Goal: Task Accomplishment & Management: Complete application form

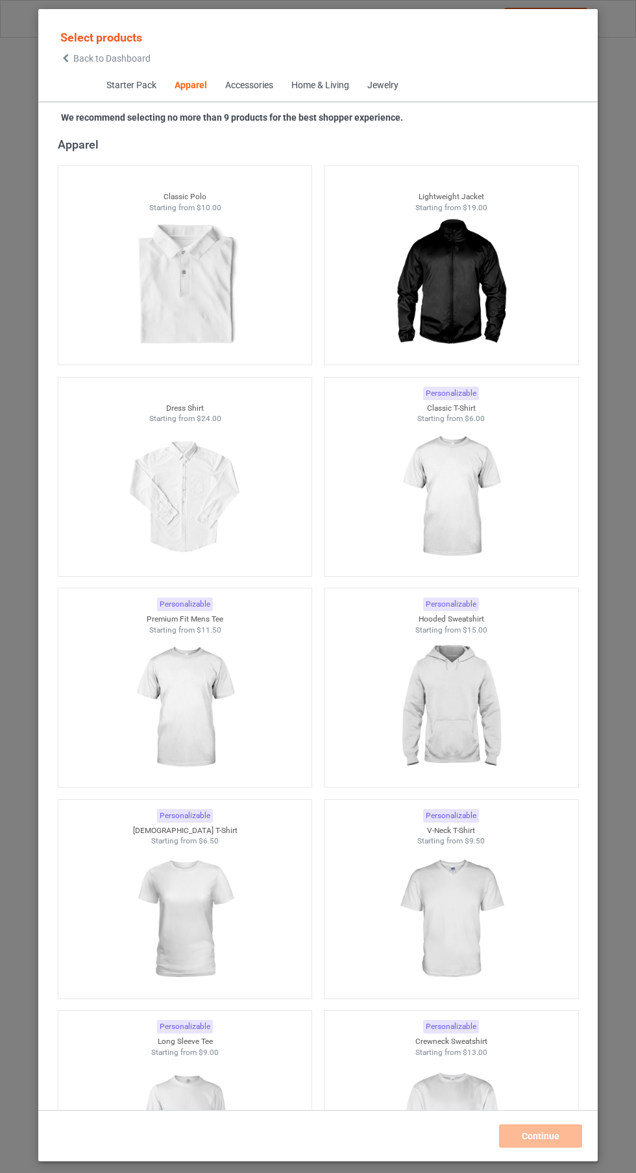
click at [463, 513] on img at bounding box center [451, 496] width 116 height 145
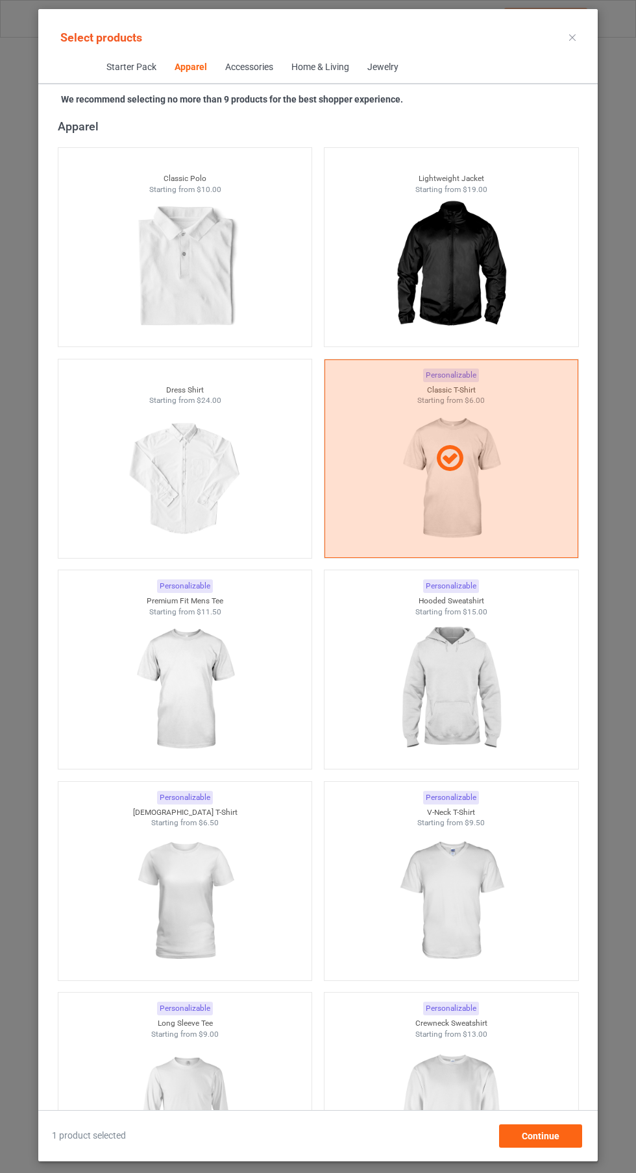
click at [442, 634] on img at bounding box center [451, 689] width 116 height 145
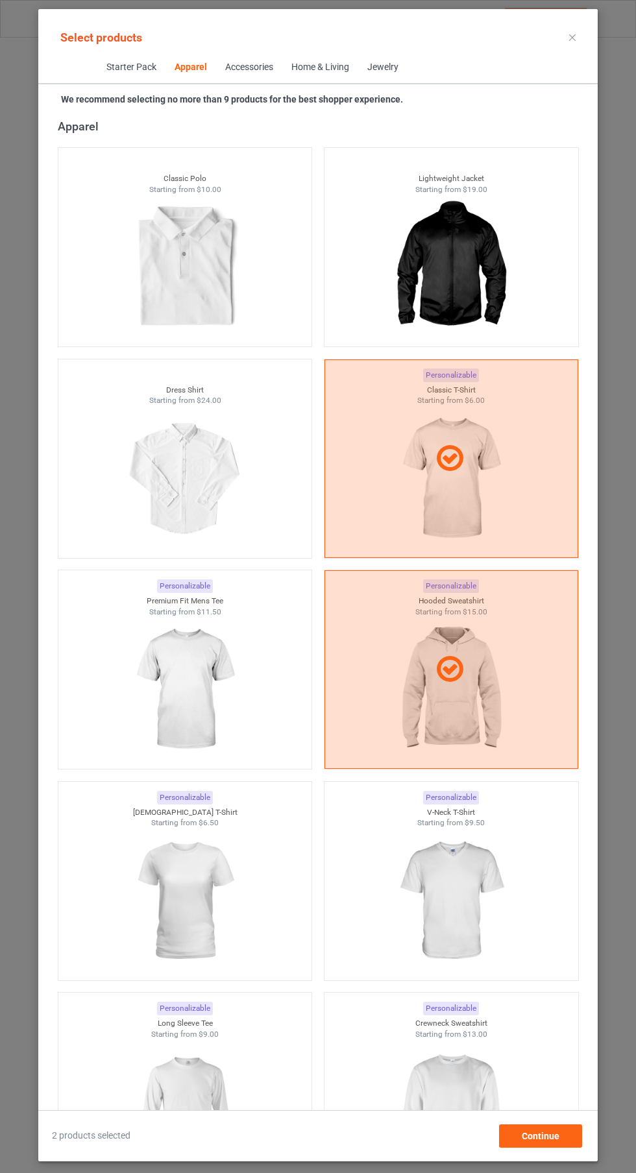
click at [217, 652] on img at bounding box center [185, 689] width 116 height 145
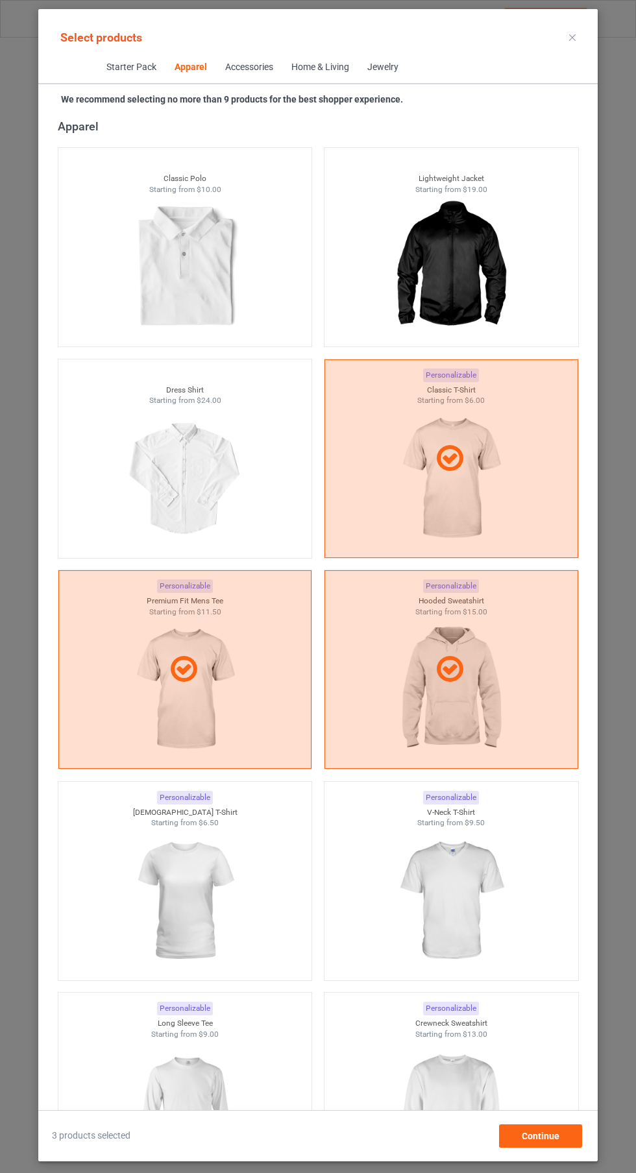
click at [457, 916] on img at bounding box center [451, 901] width 116 height 145
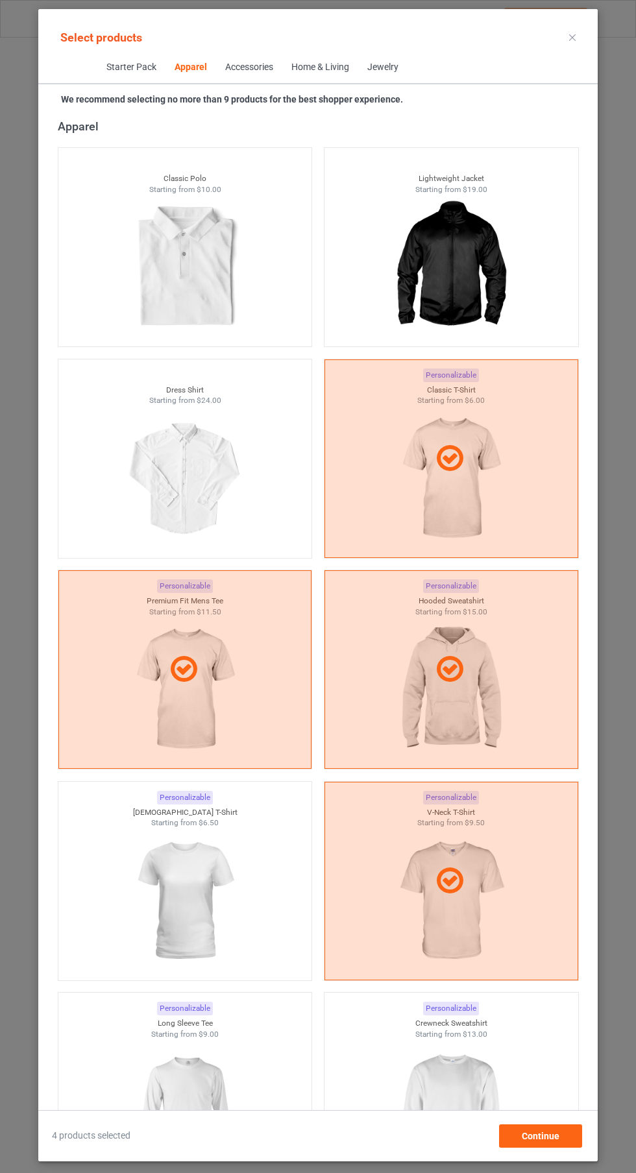
click at [212, 883] on img at bounding box center [185, 901] width 116 height 145
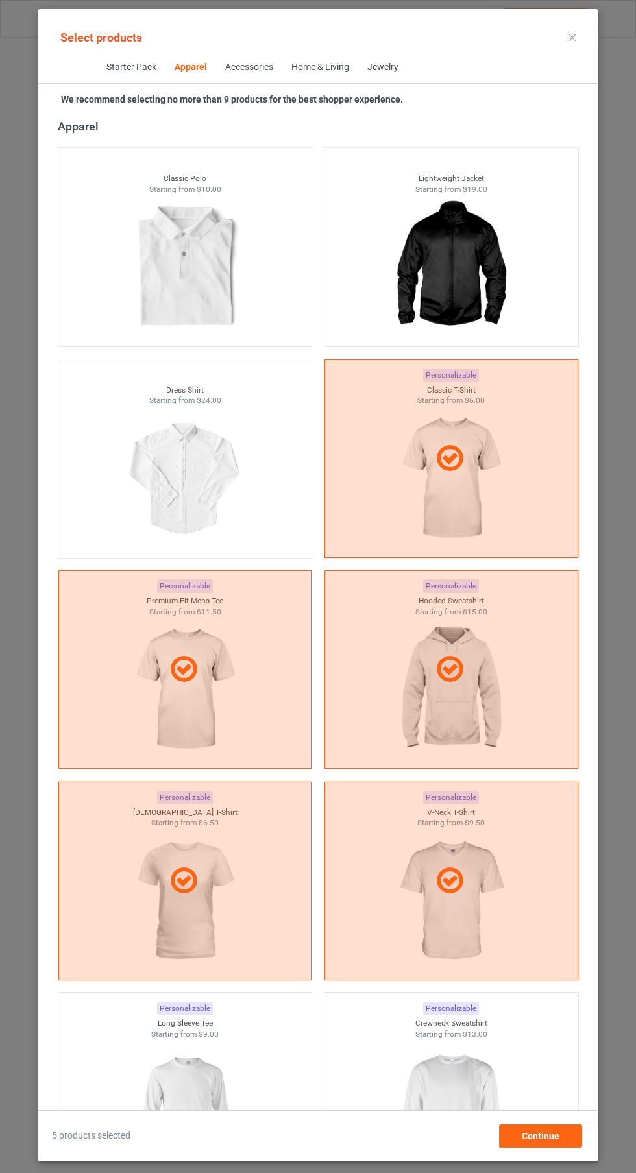
click at [465, 1100] on img at bounding box center [451, 1112] width 116 height 145
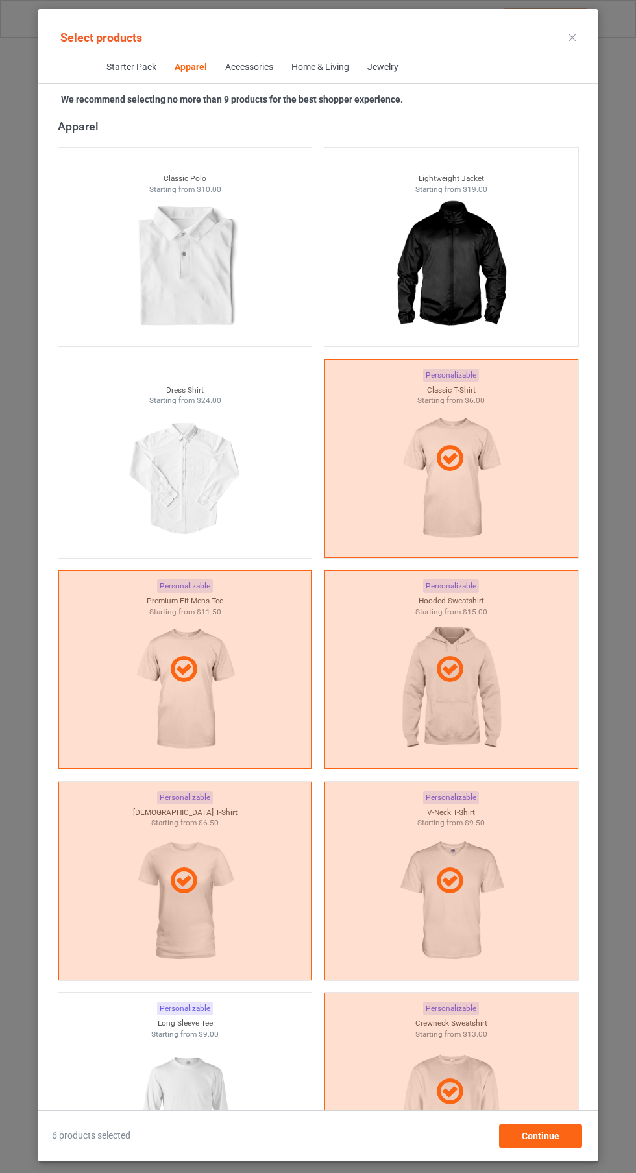
click at [211, 1099] on img at bounding box center [185, 1112] width 116 height 145
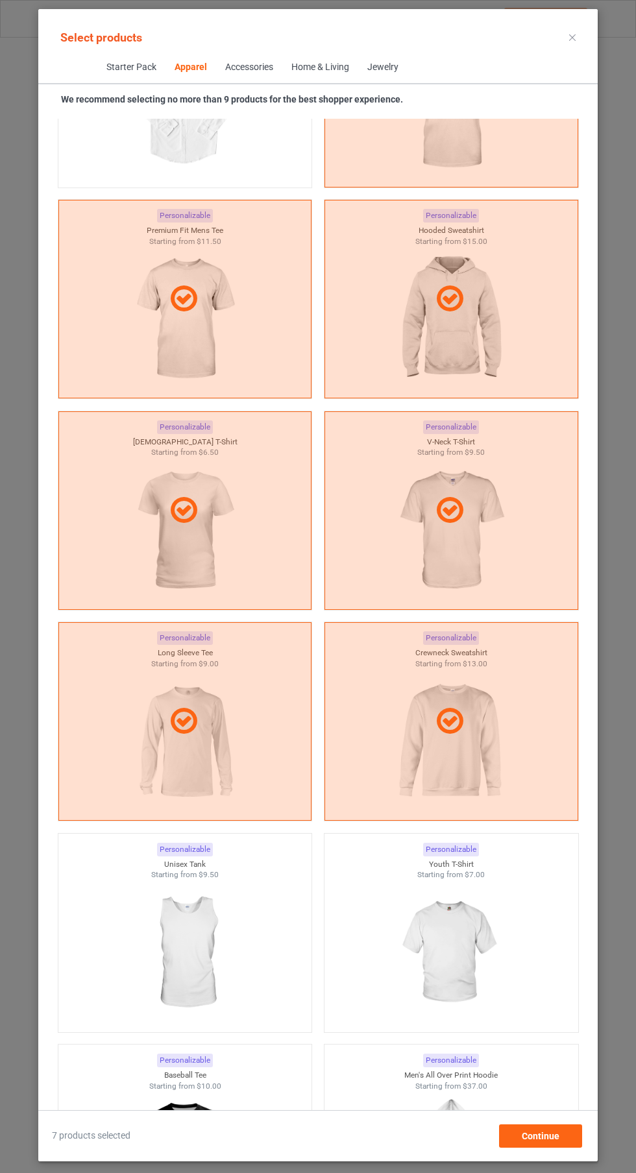
scroll to position [1091, 0]
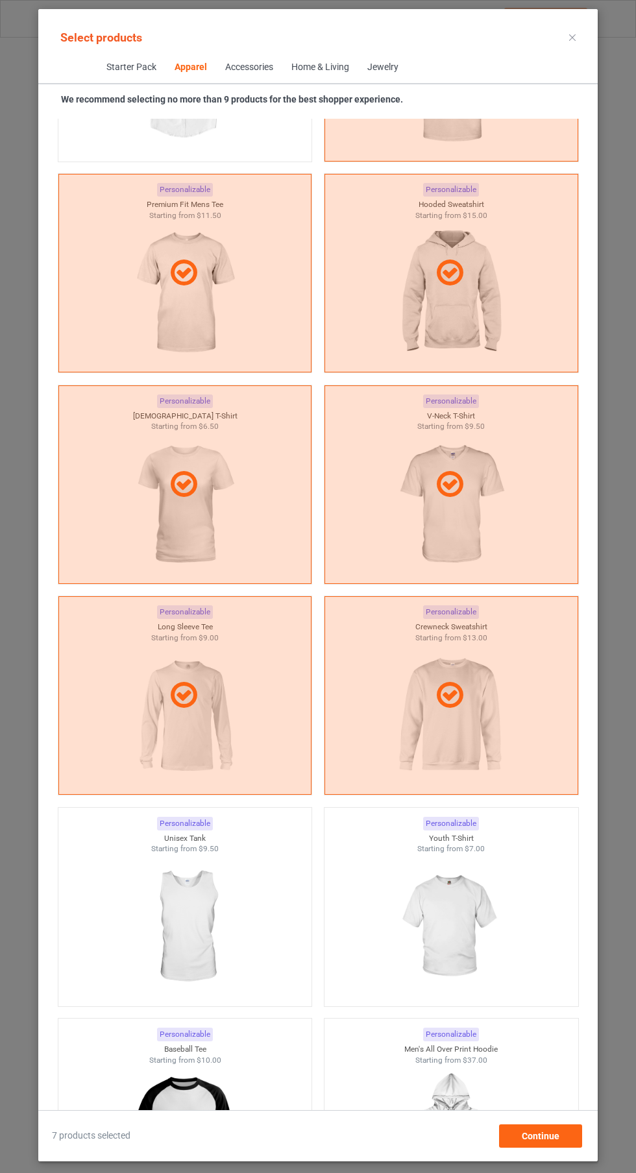
click at [448, 900] on img at bounding box center [451, 927] width 116 height 145
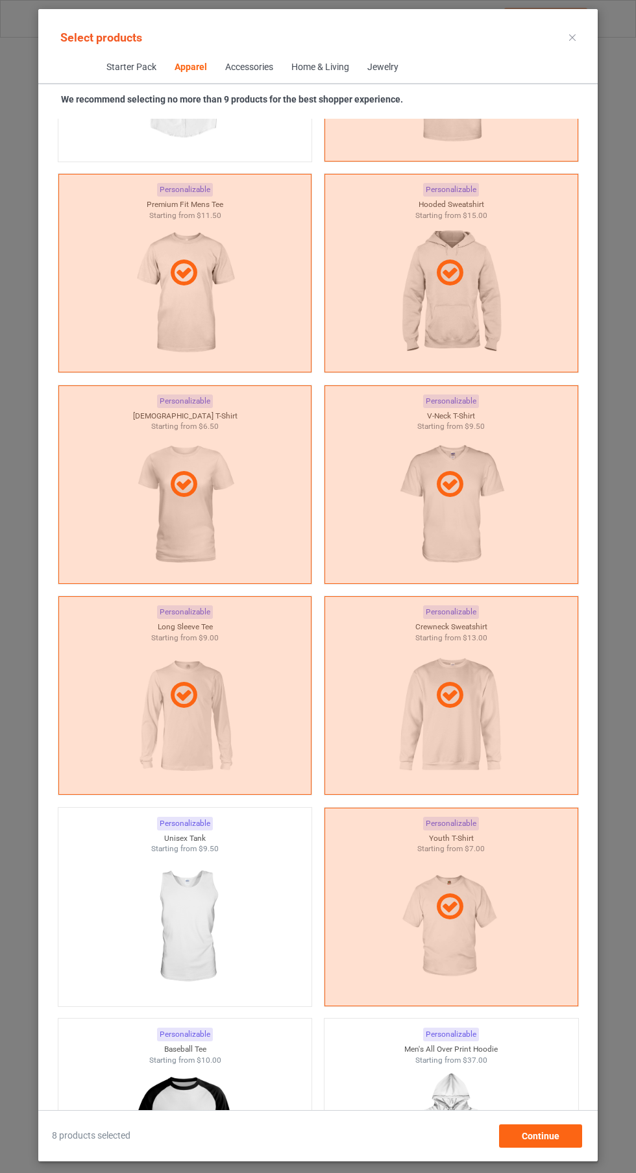
click at [225, 905] on img at bounding box center [185, 927] width 116 height 145
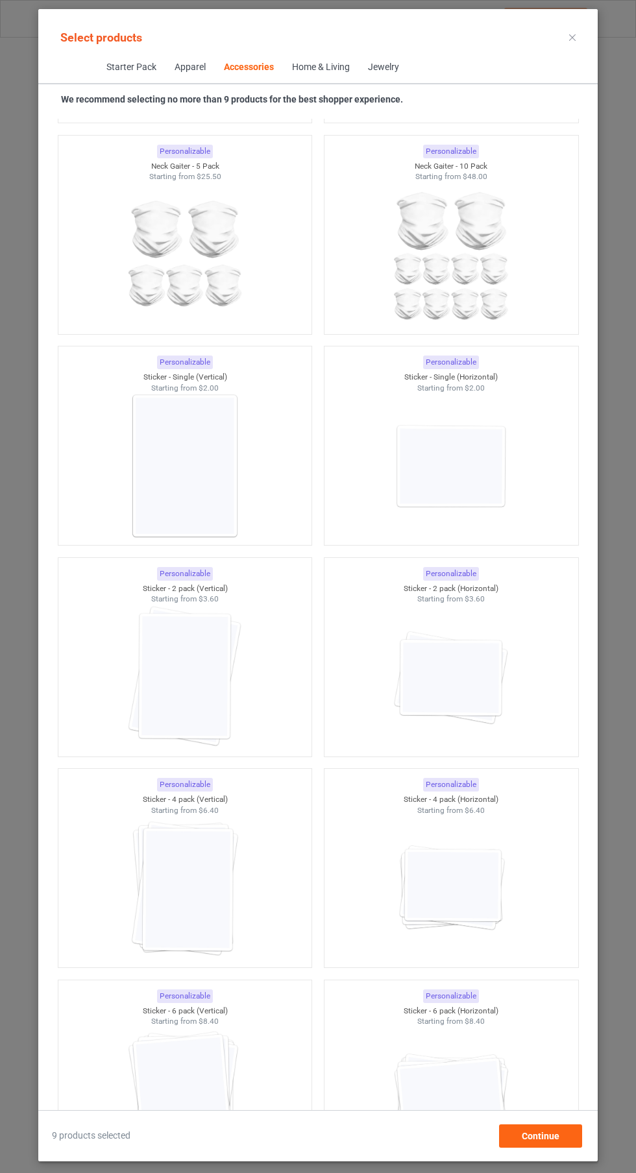
scroll to position [8353, 0]
click at [210, 469] on img at bounding box center [185, 468] width 116 height 145
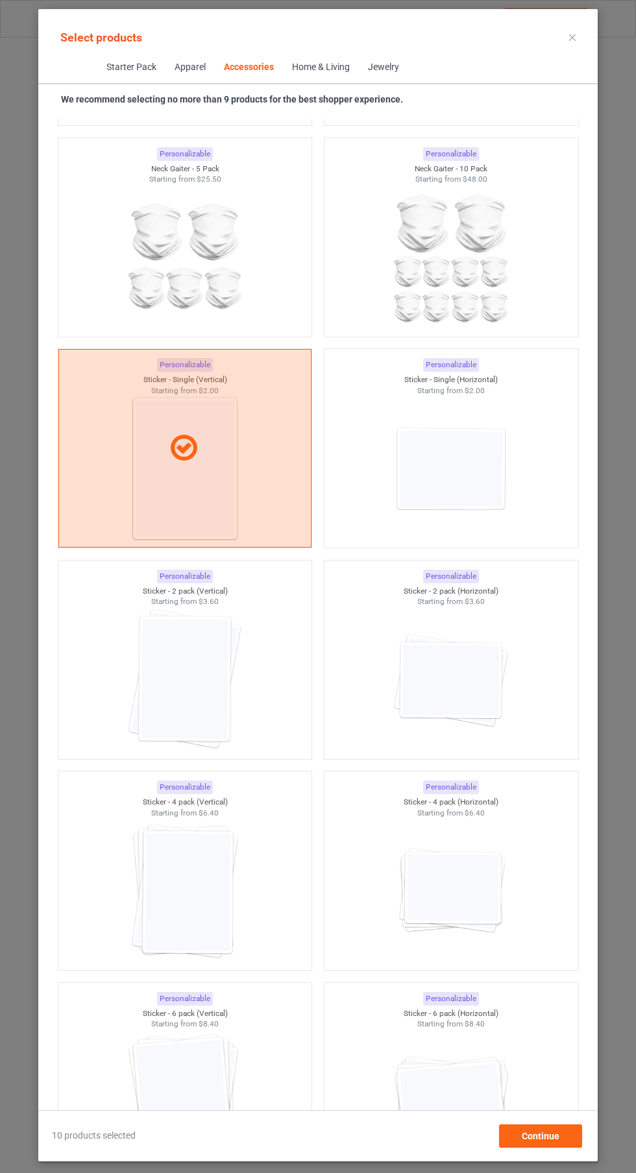
click at [217, 661] on img at bounding box center [185, 679] width 116 height 145
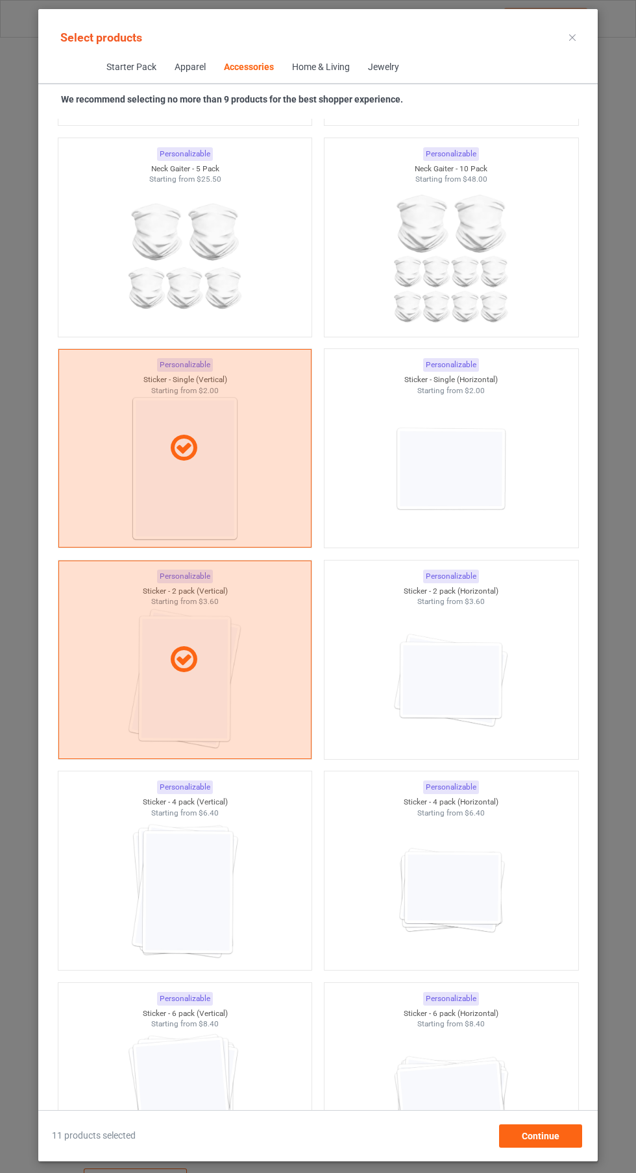
click at [209, 851] on img at bounding box center [185, 890] width 116 height 145
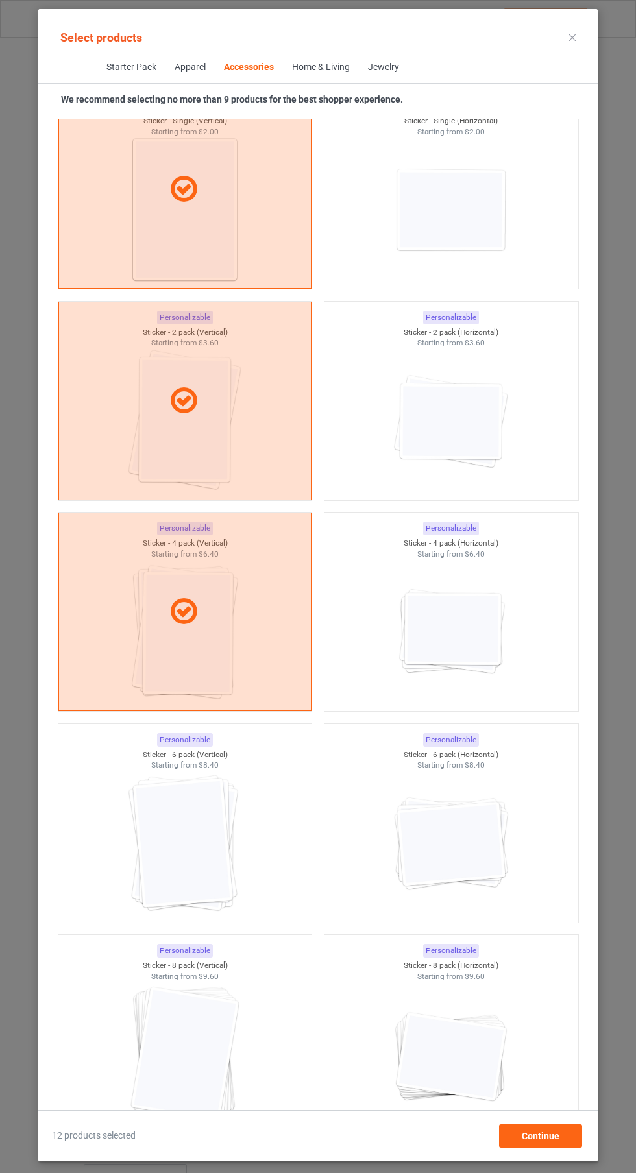
click at [215, 1008] on img at bounding box center [185, 1054] width 116 height 145
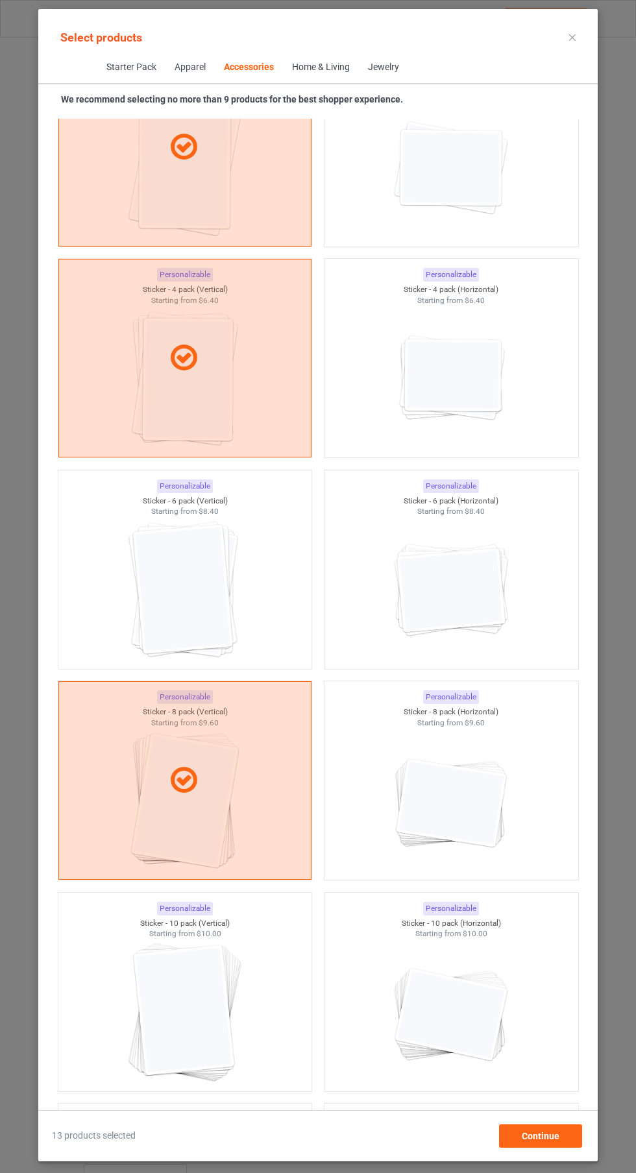
scroll to position [8865, 0]
click at [228, 1015] on img at bounding box center [185, 1013] width 116 height 145
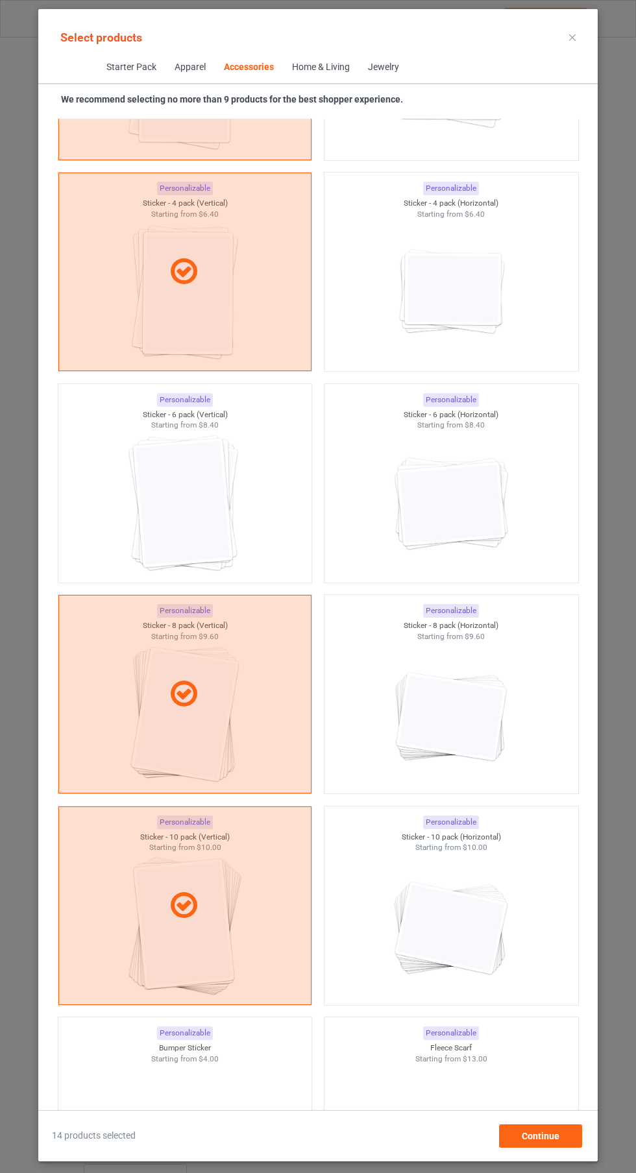
click at [221, 924] on div at bounding box center [185, 906] width 254 height 199
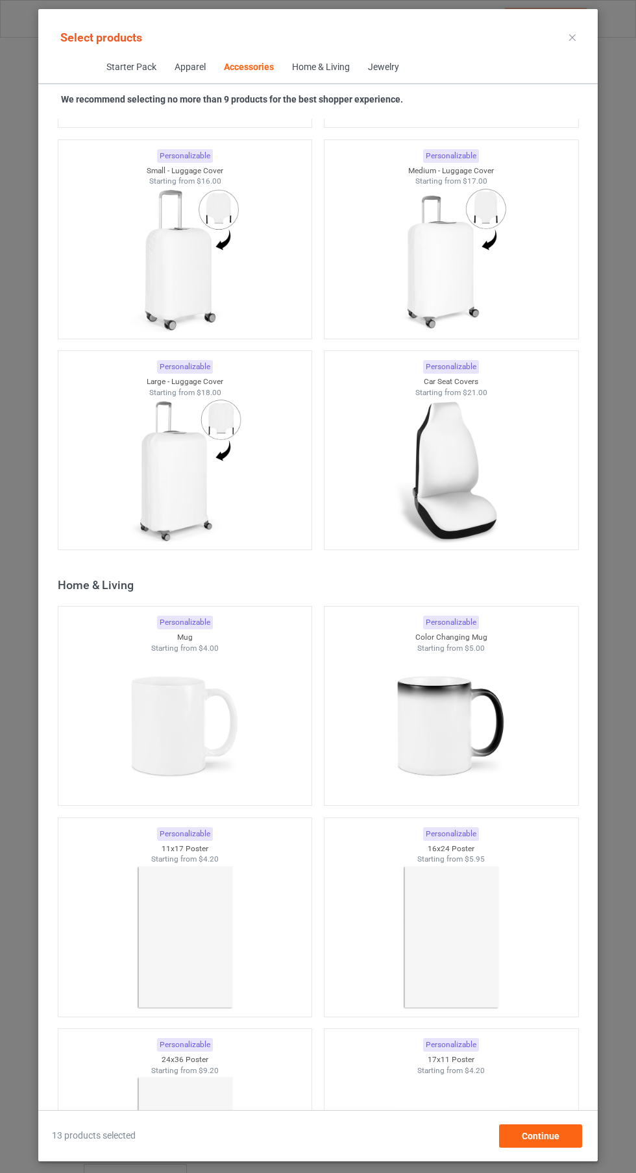
click at [191, 715] on img at bounding box center [185, 726] width 116 height 145
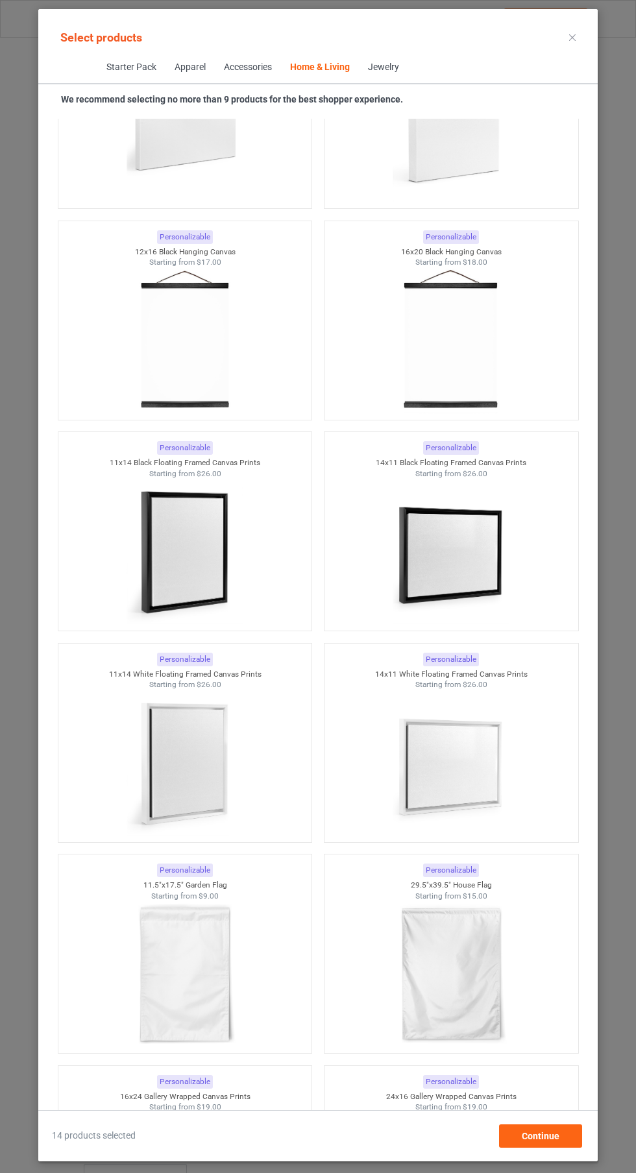
scroll to position [17397, 0]
click at [218, 555] on img at bounding box center [185, 552] width 116 height 145
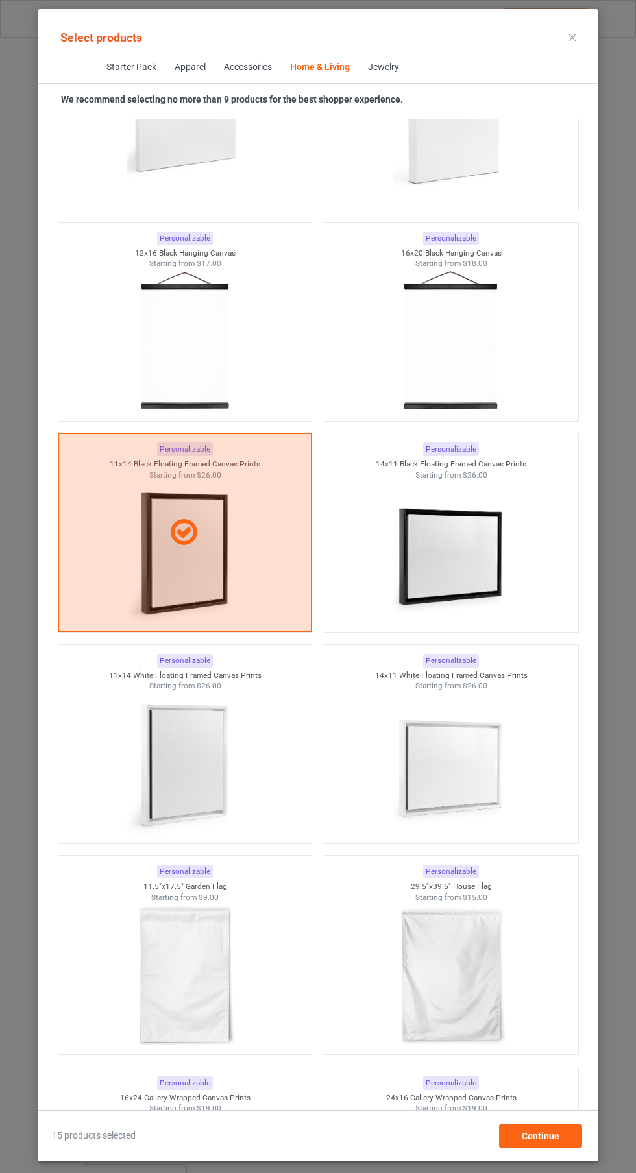
click at [219, 763] on img at bounding box center [185, 764] width 116 height 145
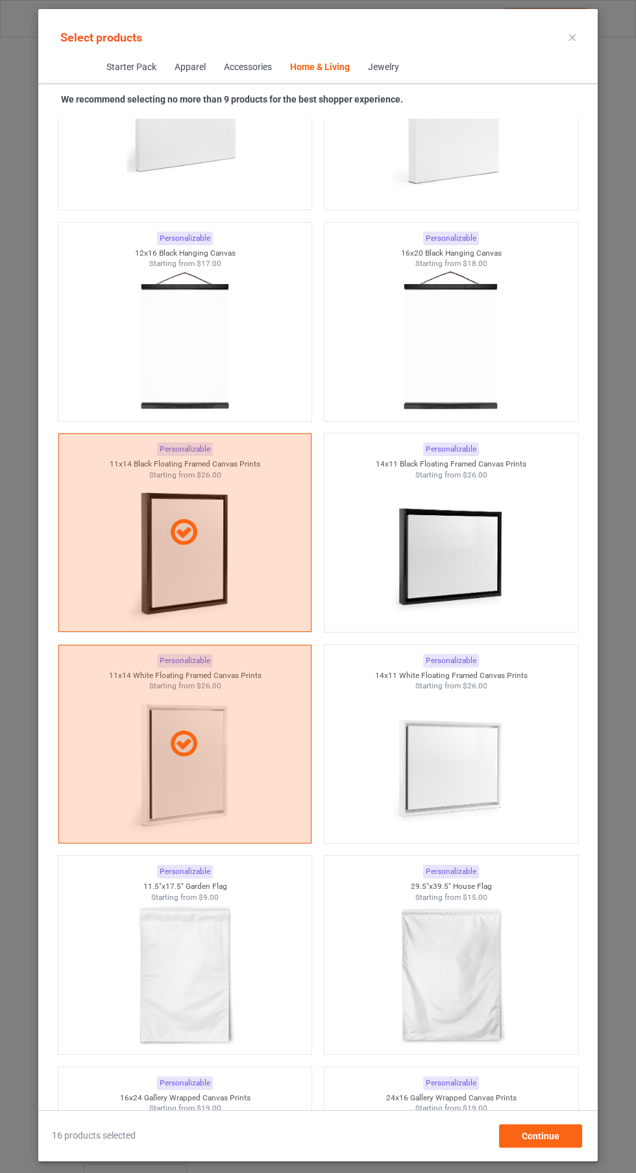
click at [573, 37] on icon at bounding box center [572, 37] width 6 height 6
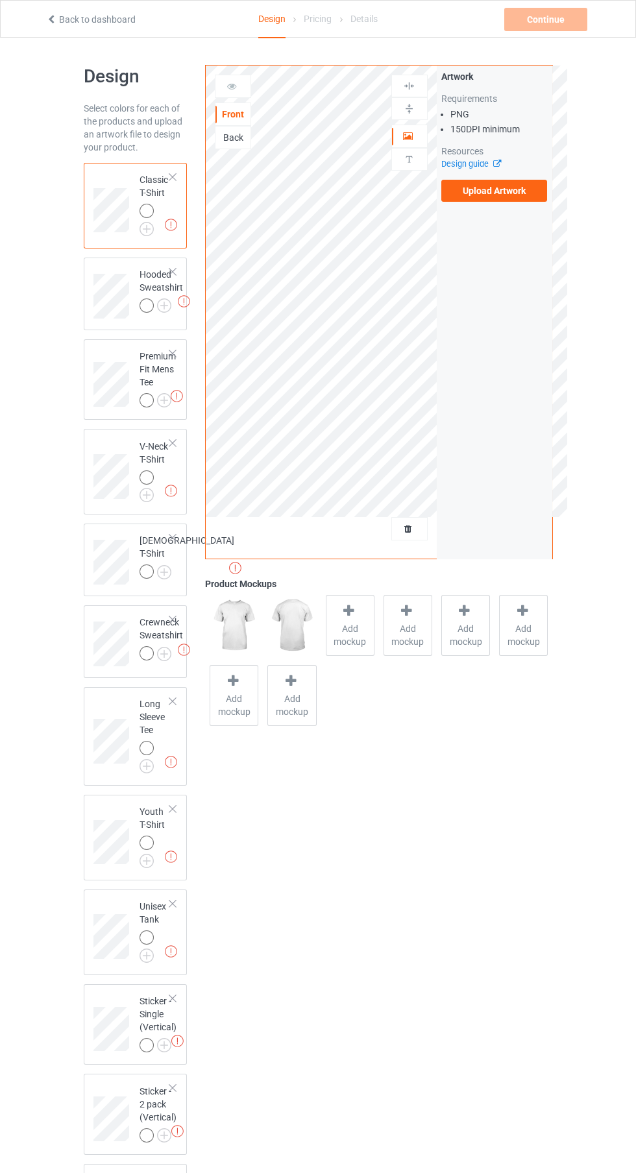
click at [541, 211] on div "Artwork Requirements PNG 150 DPI minimum Resources Design guide Upload Artwork" at bounding box center [495, 312] width 116 height 493
click at [511, 193] on label "Upload Artwork" at bounding box center [494, 191] width 106 height 22
click at [0, 0] on input "Upload Artwork" at bounding box center [0, 0] width 0 height 0
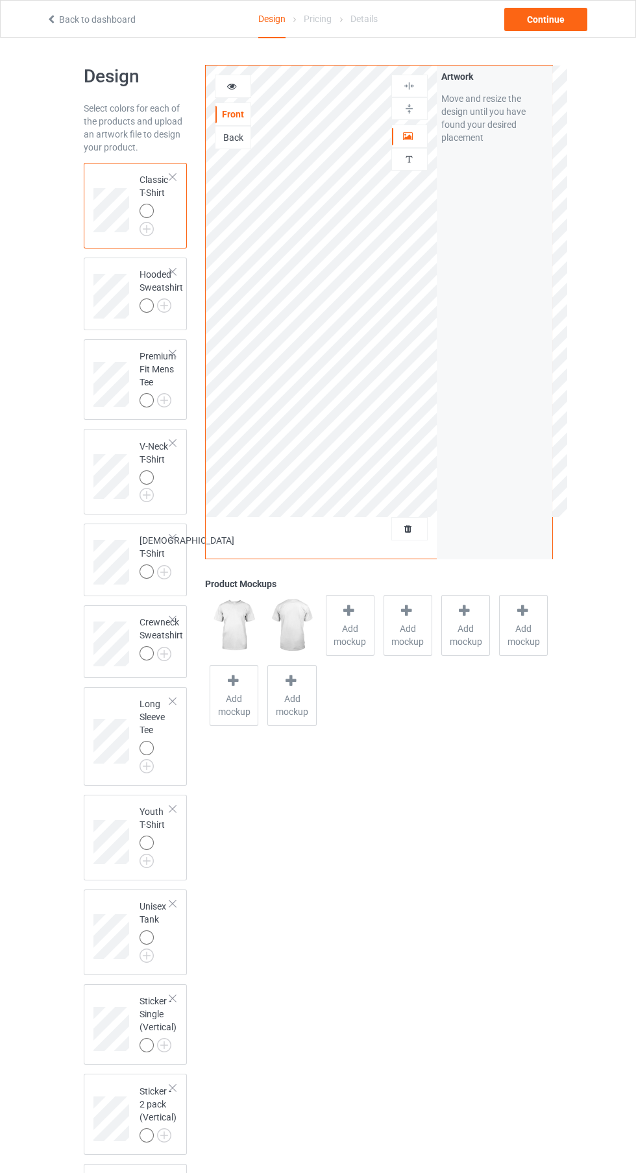
click at [0, 0] on img at bounding box center [0, 0] width 0 height 0
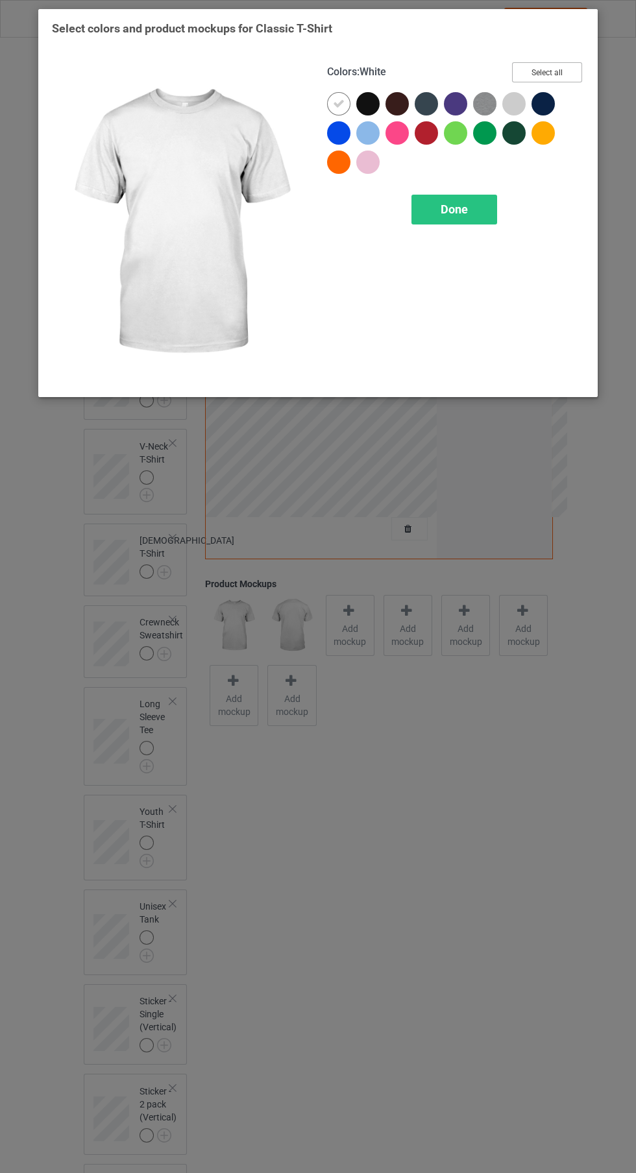
click at [574, 72] on button "Select all" at bounding box center [547, 72] width 70 height 20
click at [464, 209] on span "Done" at bounding box center [454, 209] width 27 height 14
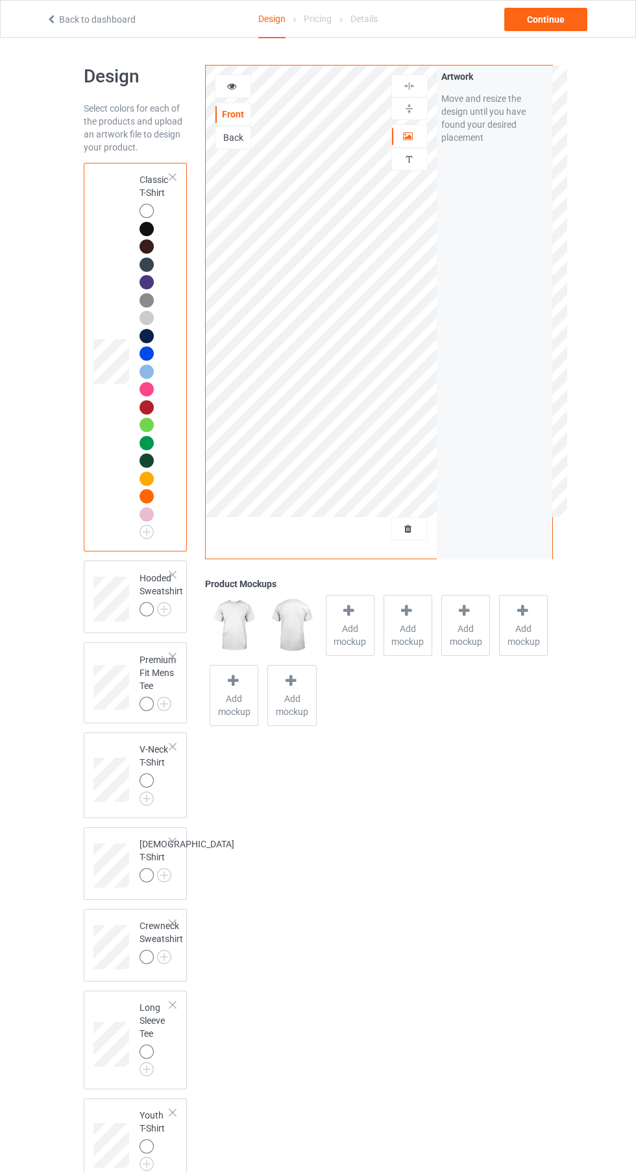
click at [0, 0] on img at bounding box center [0, 0] width 0 height 0
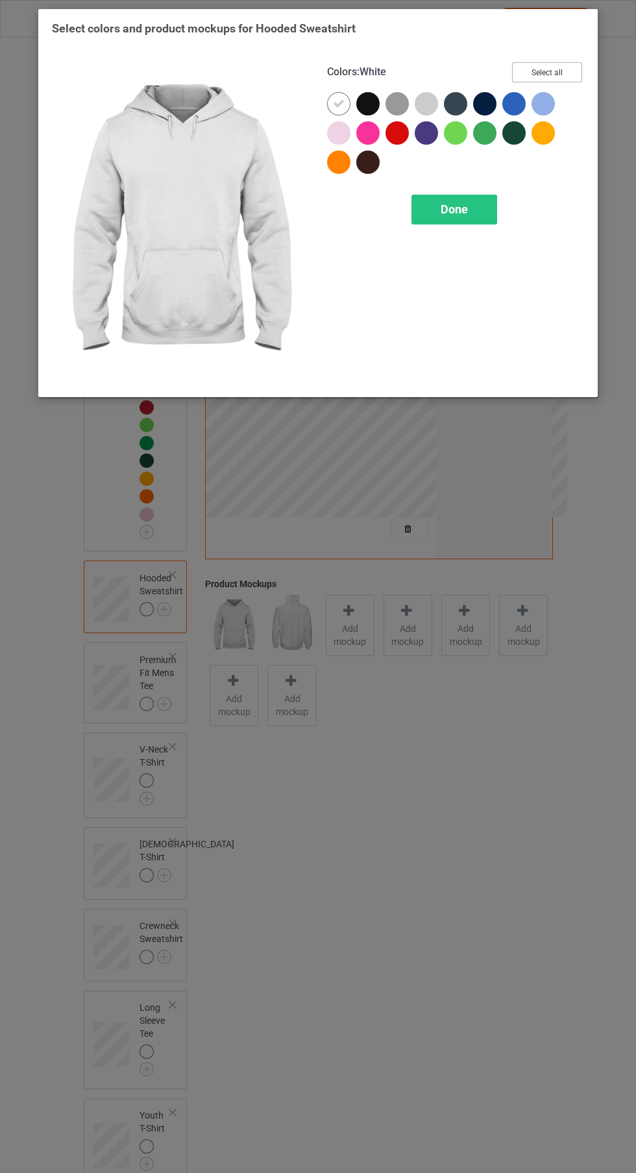
click at [556, 62] on button "Select all" at bounding box center [547, 72] width 70 height 20
click at [462, 223] on div "Done" at bounding box center [454, 210] width 86 height 30
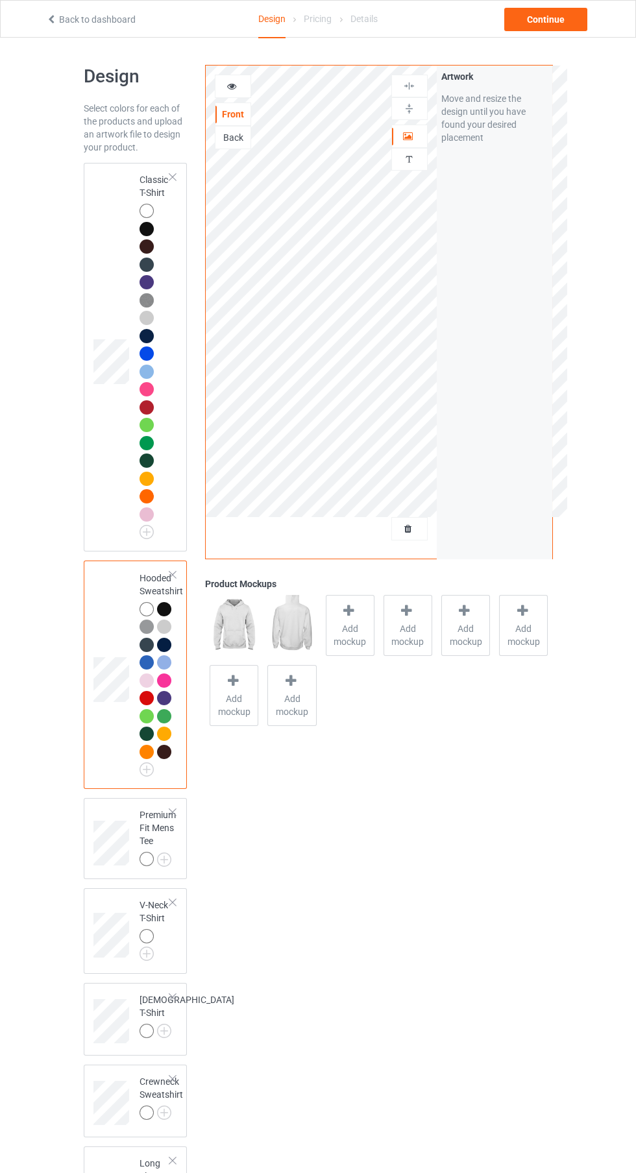
click at [0, 0] on img at bounding box center [0, 0] width 0 height 0
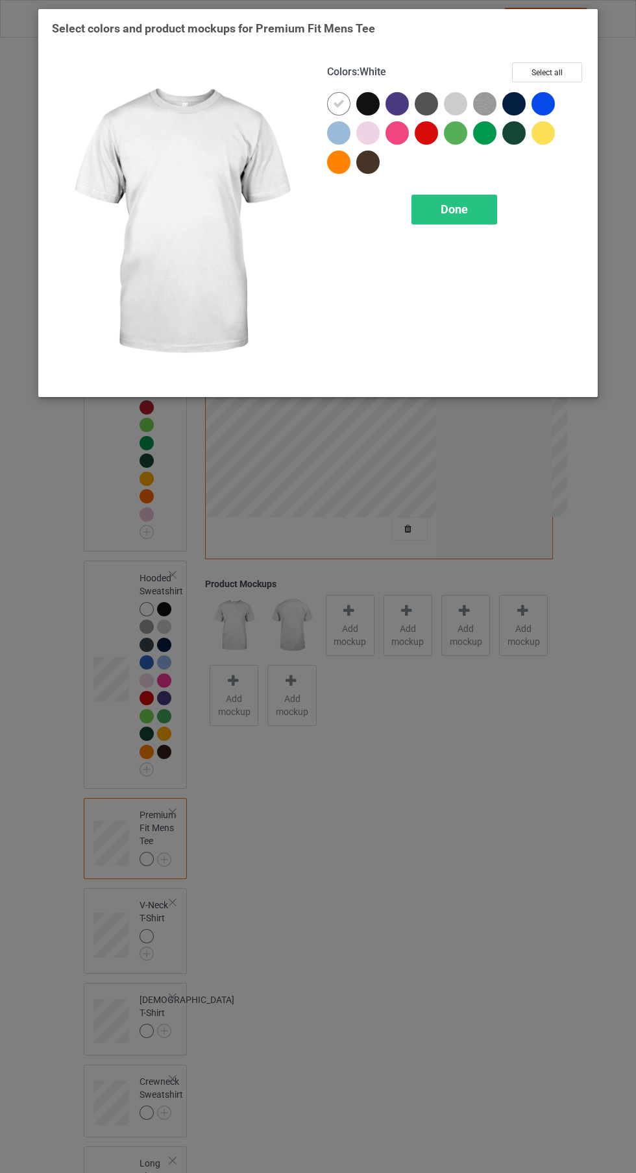
click at [564, 77] on button "Select all" at bounding box center [547, 72] width 70 height 20
click at [456, 210] on span "Done" at bounding box center [454, 209] width 27 height 14
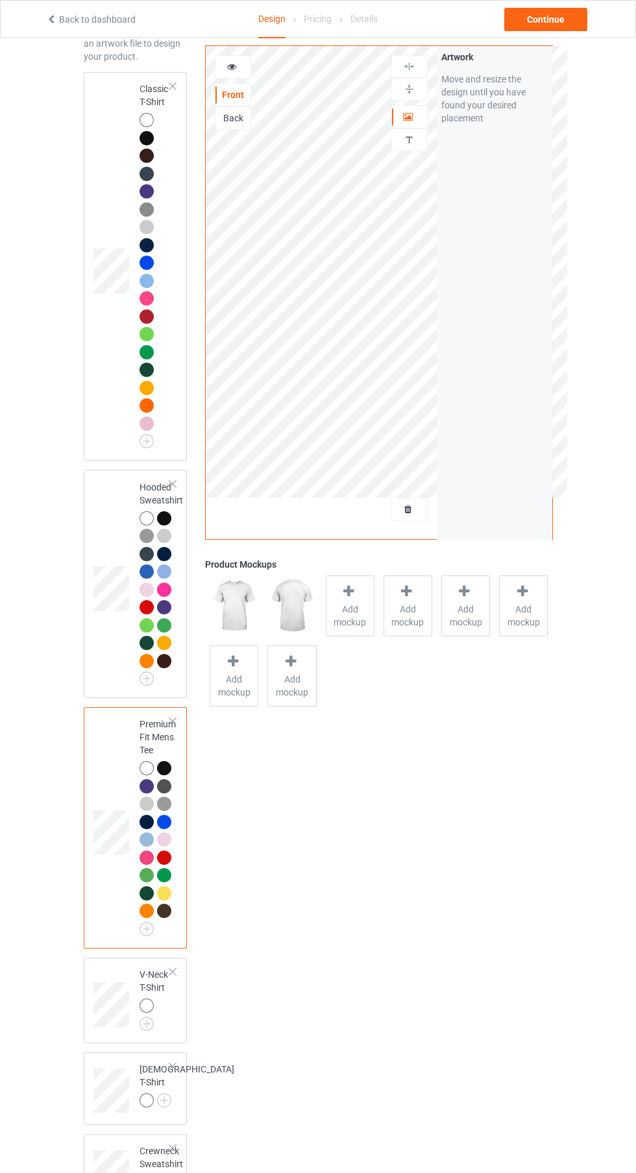
scroll to position [94, 0]
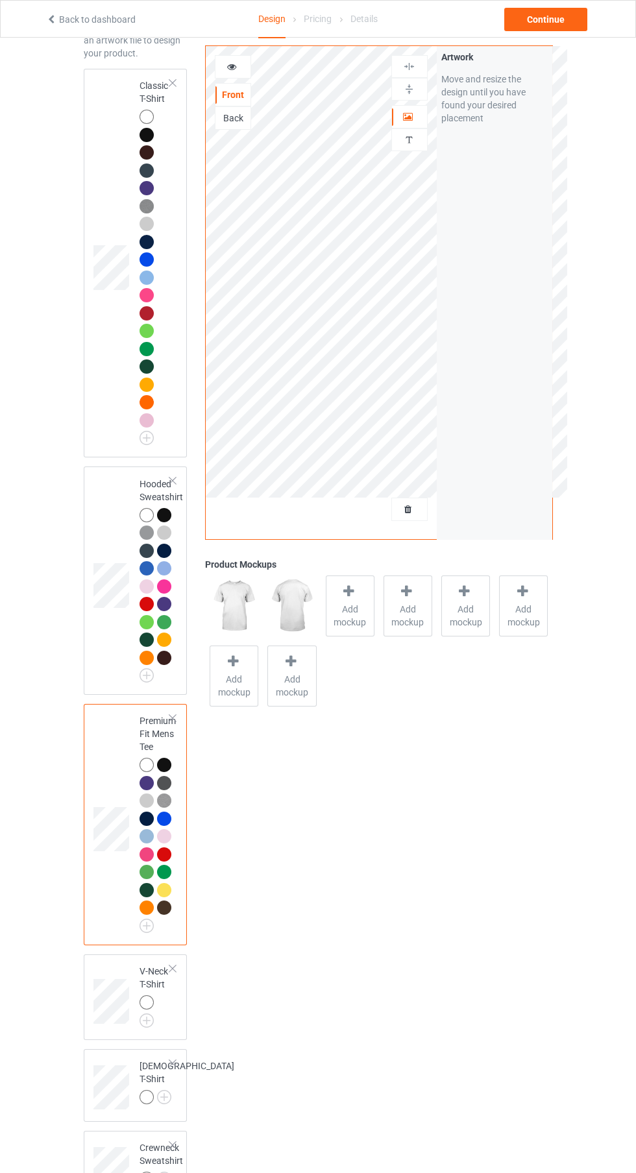
click at [0, 0] on img at bounding box center [0, 0] width 0 height 0
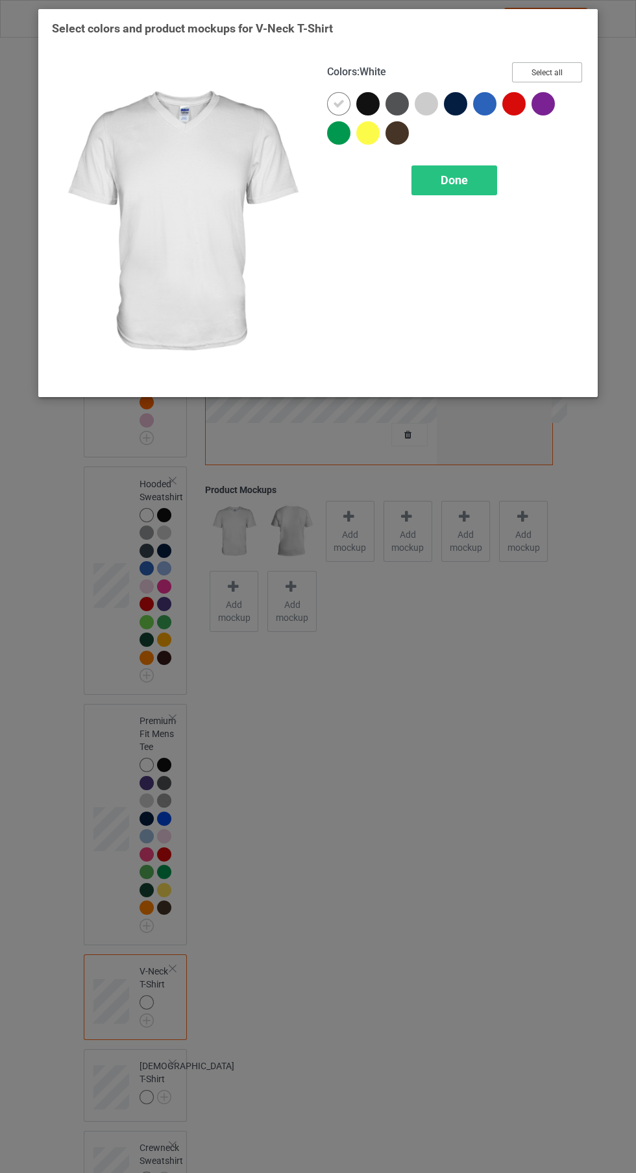
click at [561, 74] on button "Select all" at bounding box center [547, 72] width 70 height 20
click at [473, 178] on div "Done" at bounding box center [454, 180] width 86 height 30
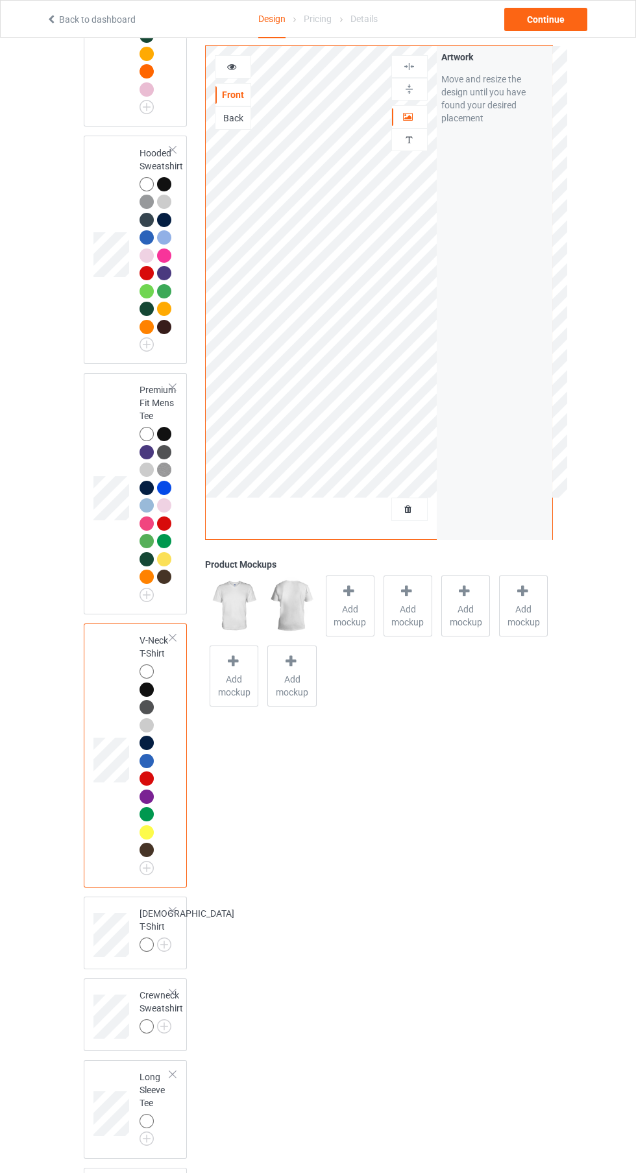
scroll to position [437, 0]
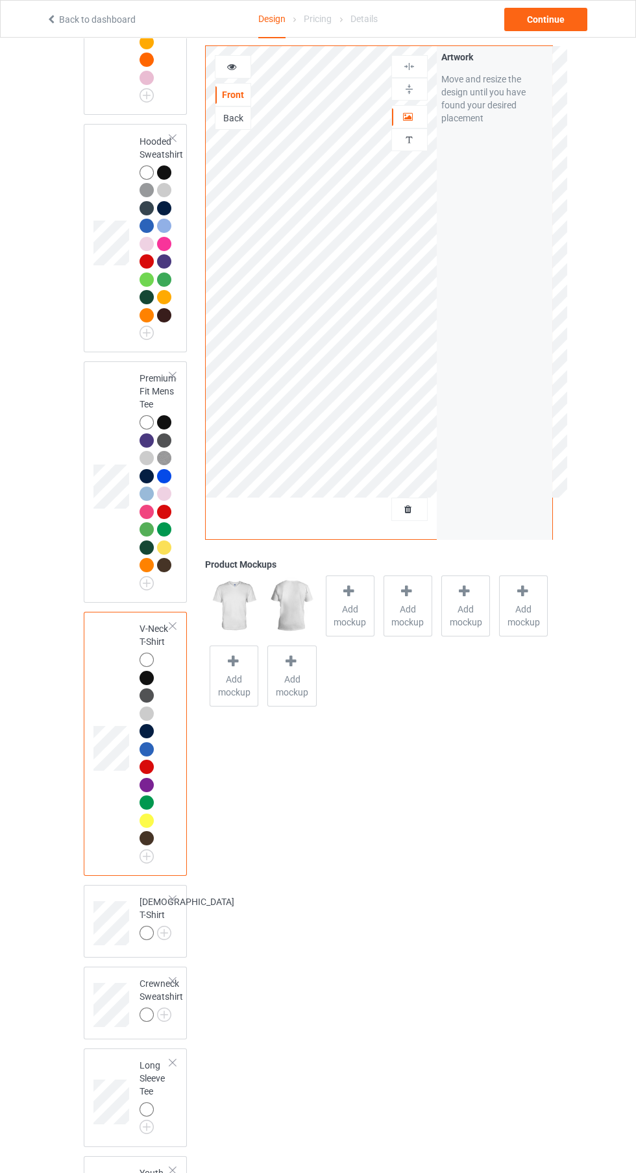
click at [0, 0] on img at bounding box center [0, 0] width 0 height 0
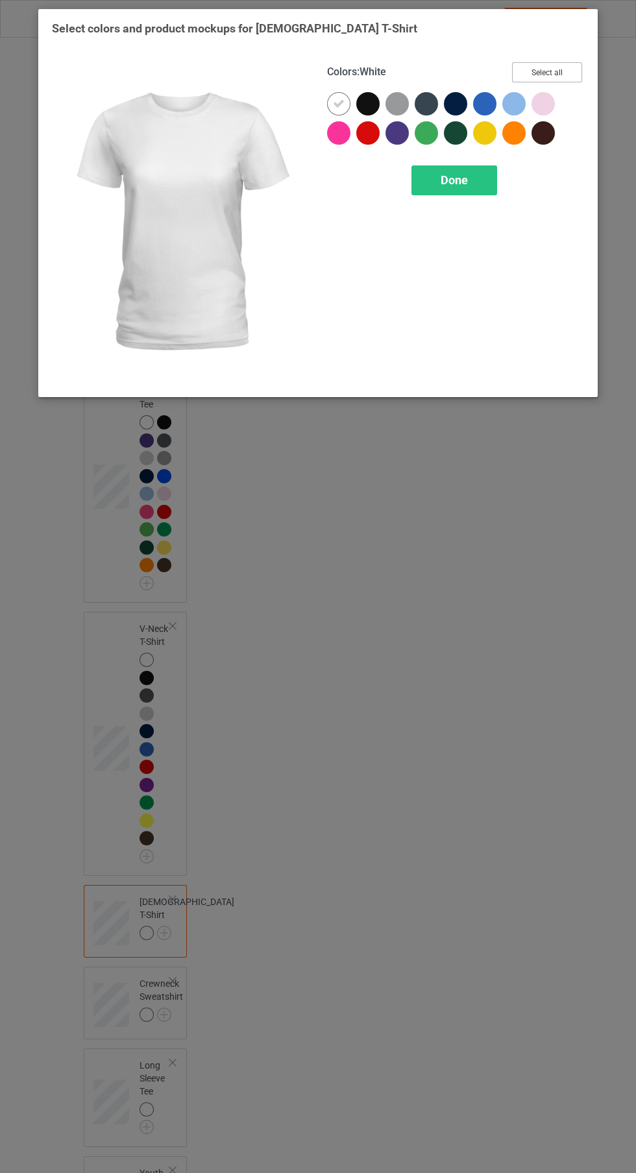
click at [568, 73] on button "Select all" at bounding box center [547, 72] width 70 height 20
click at [475, 188] on div "Done" at bounding box center [454, 180] width 86 height 30
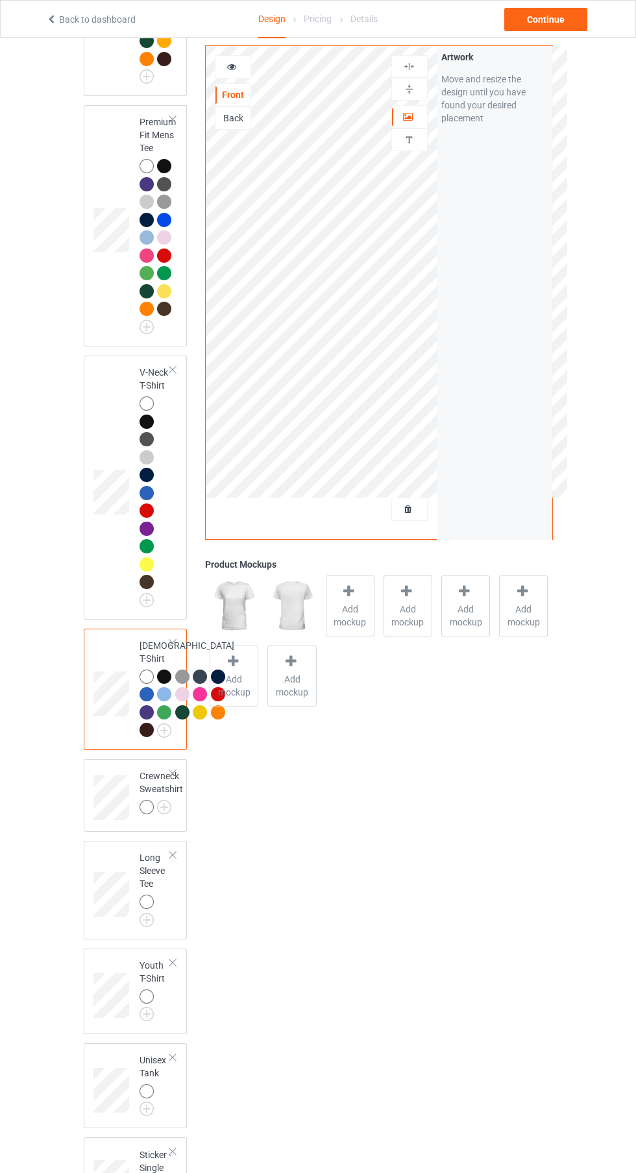
scroll to position [707, 0]
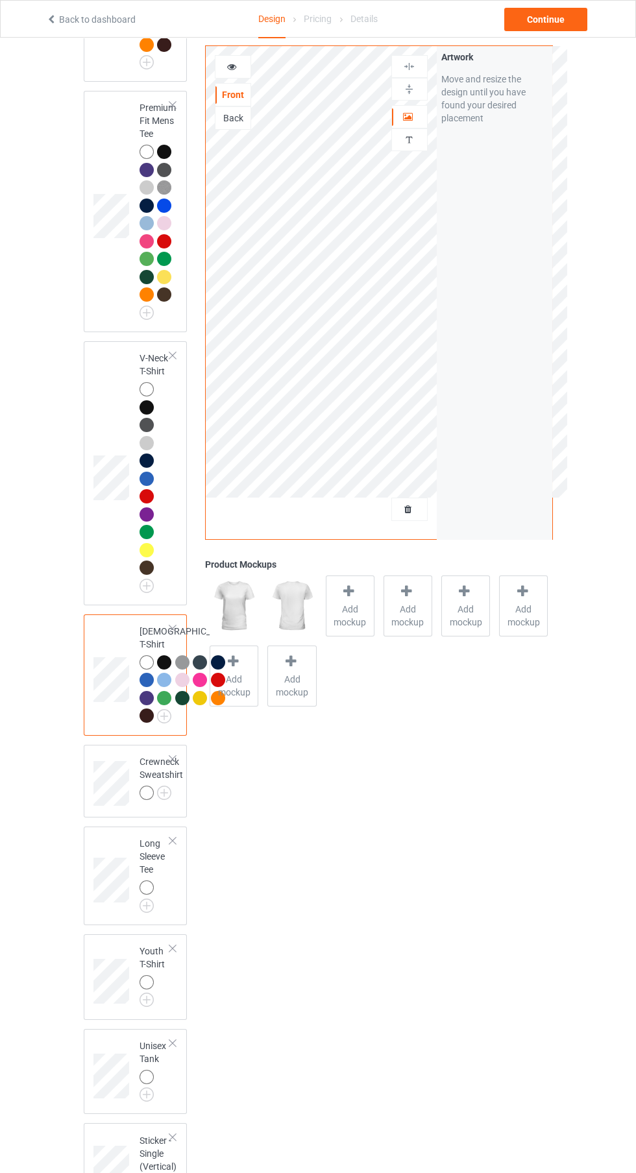
click at [0, 0] on img at bounding box center [0, 0] width 0 height 0
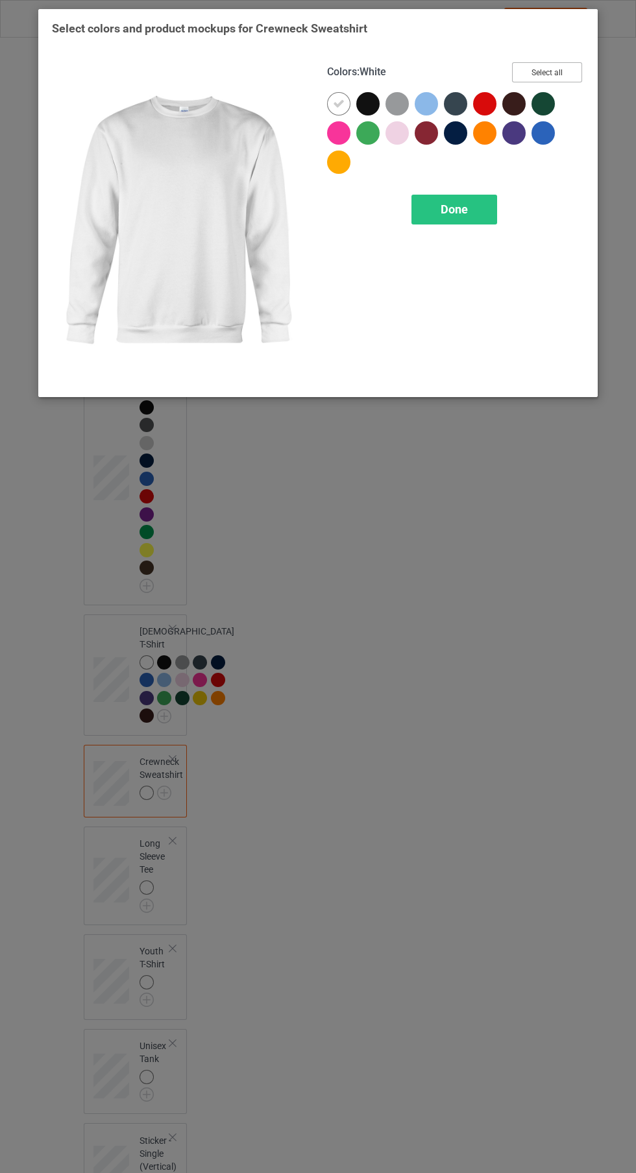
click at [551, 73] on button "Select all" at bounding box center [547, 72] width 70 height 20
click at [470, 217] on div "Done" at bounding box center [454, 210] width 86 height 30
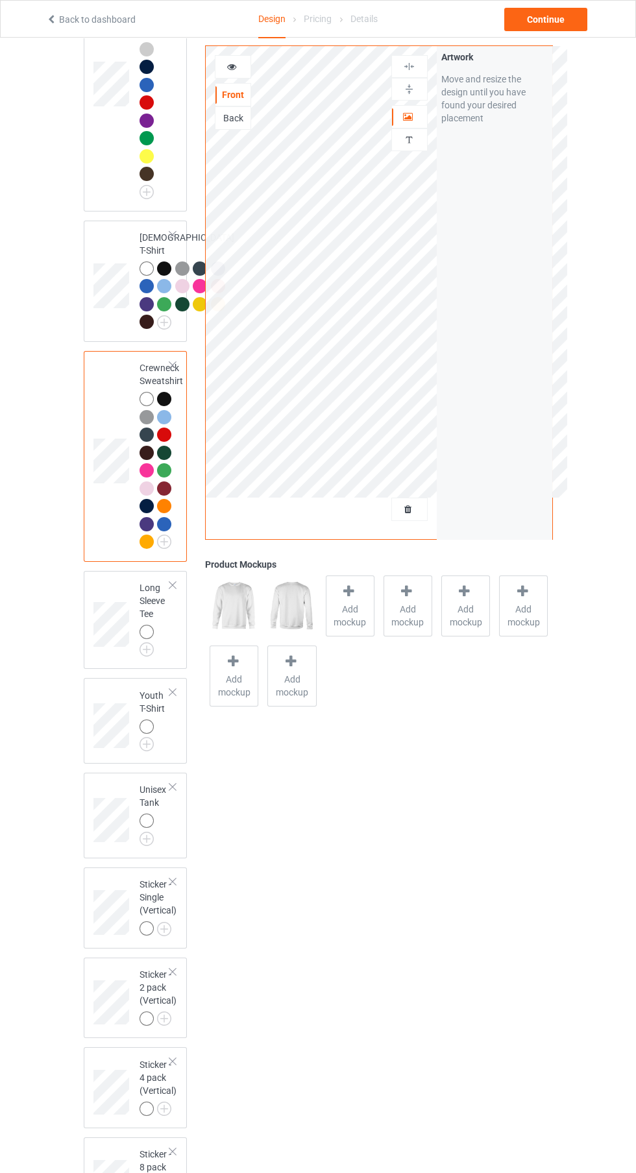
scroll to position [1105, 0]
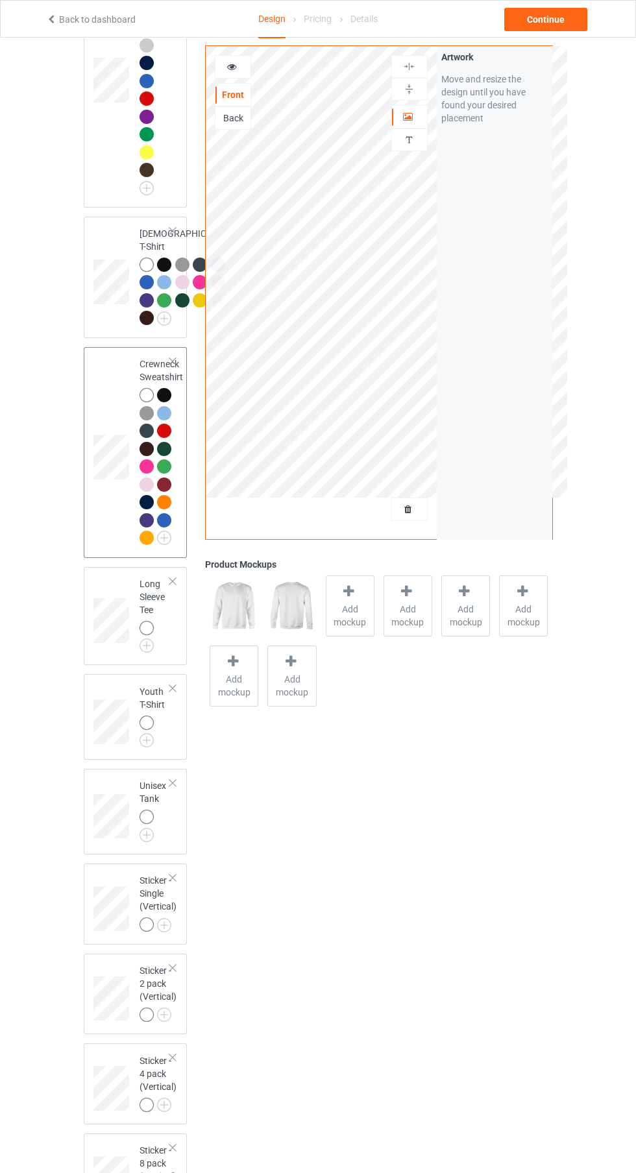
click at [0, 0] on img at bounding box center [0, 0] width 0 height 0
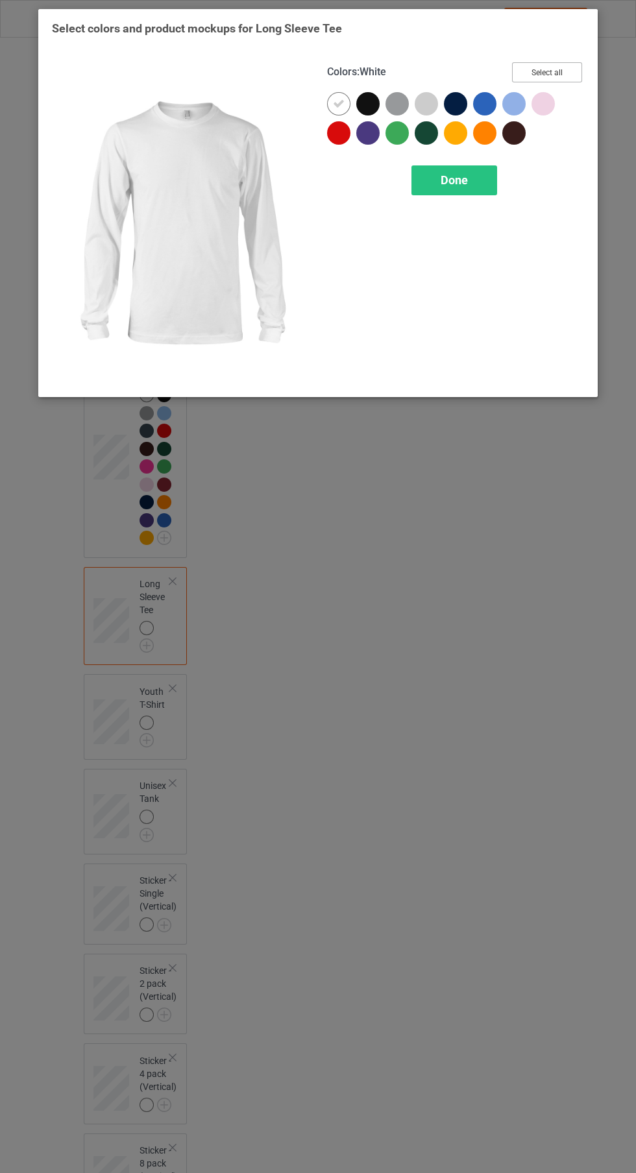
click at [569, 74] on button "Select all" at bounding box center [547, 72] width 70 height 20
click at [484, 176] on div "Done" at bounding box center [454, 180] width 86 height 30
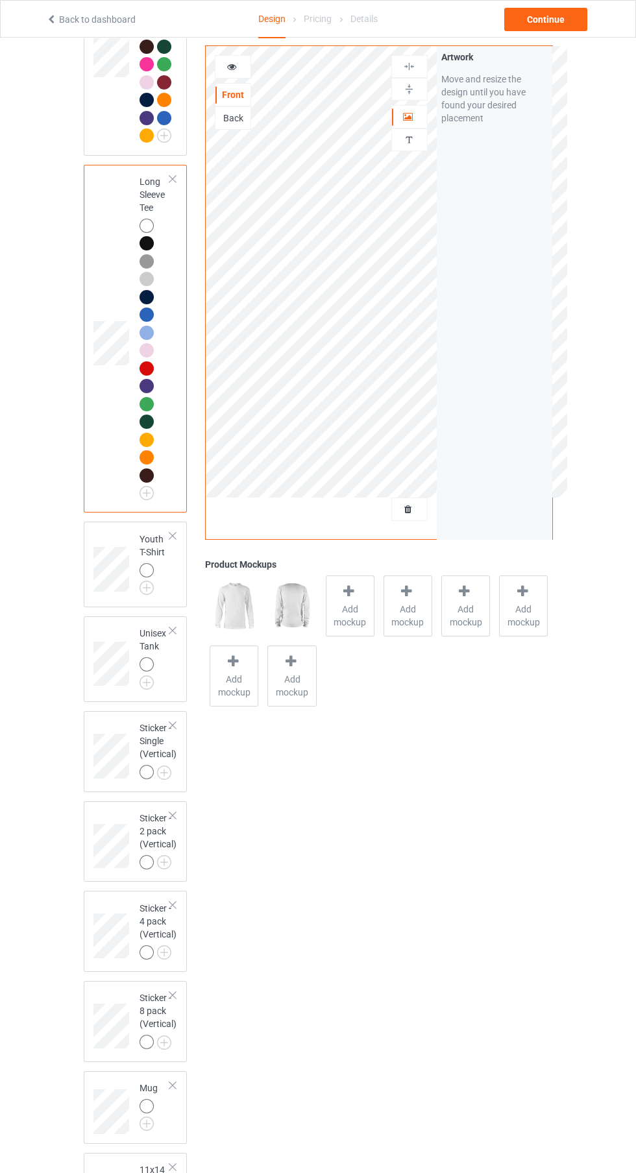
scroll to position [1517, 0]
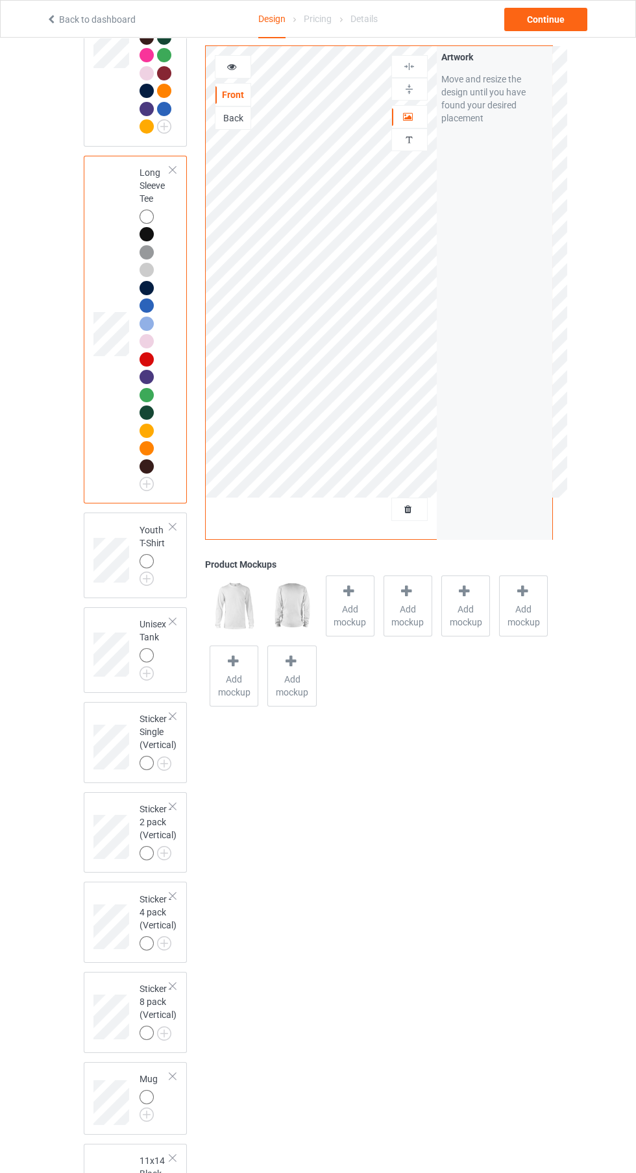
click at [0, 0] on img at bounding box center [0, 0] width 0 height 0
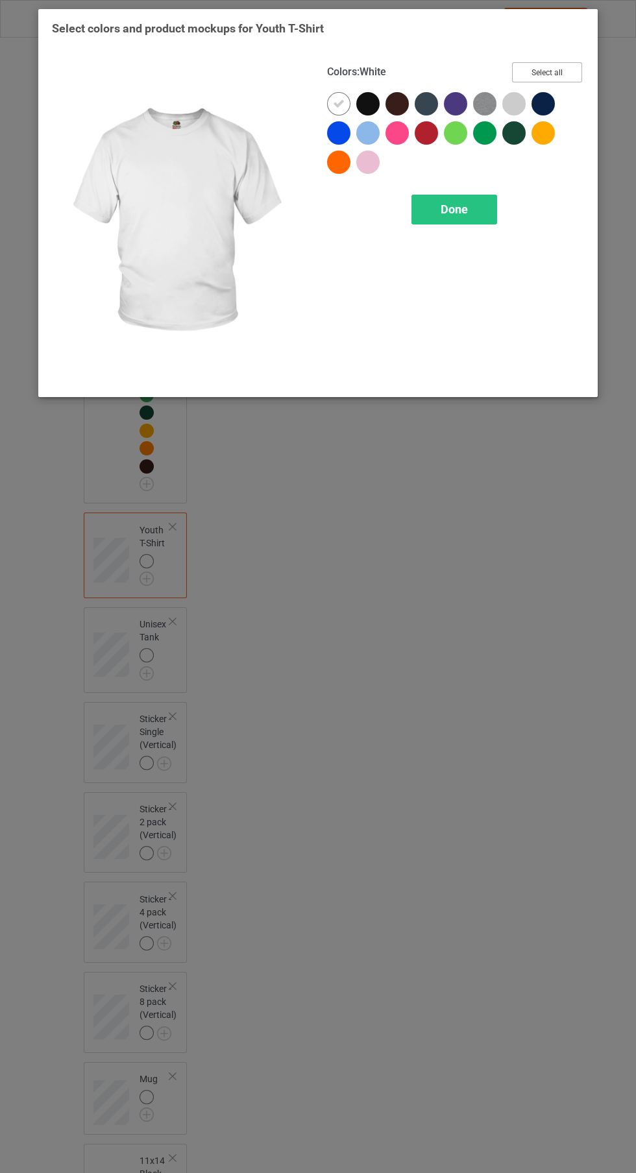
click at [567, 71] on button "Select all" at bounding box center [547, 72] width 70 height 20
click at [482, 208] on div "Done" at bounding box center [454, 210] width 86 height 30
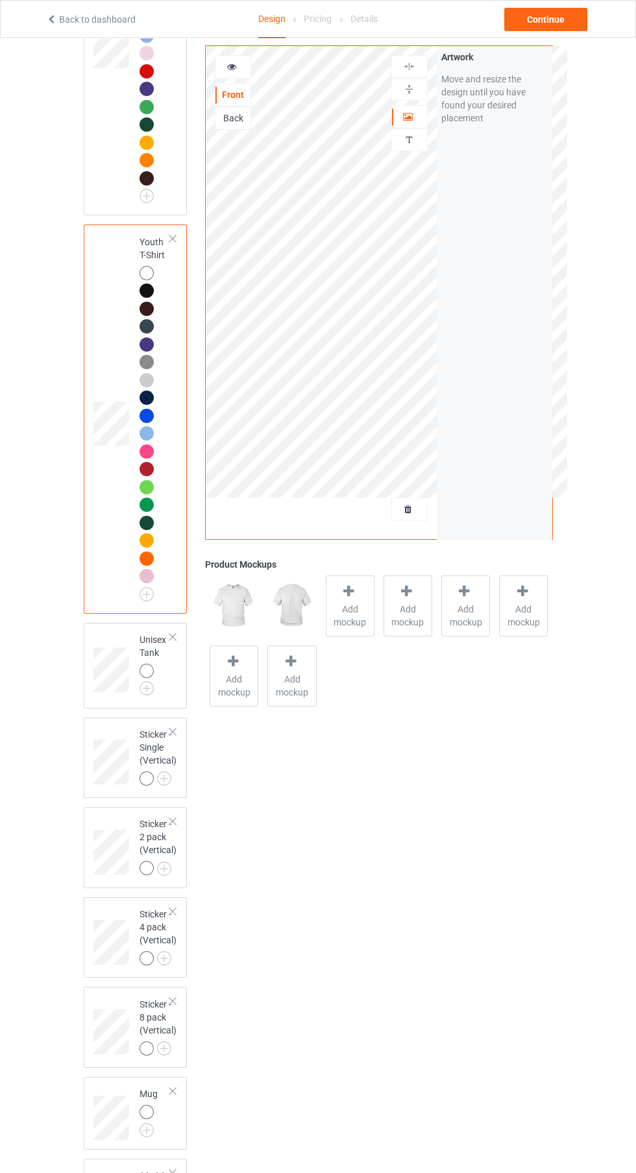
scroll to position [1842, 0]
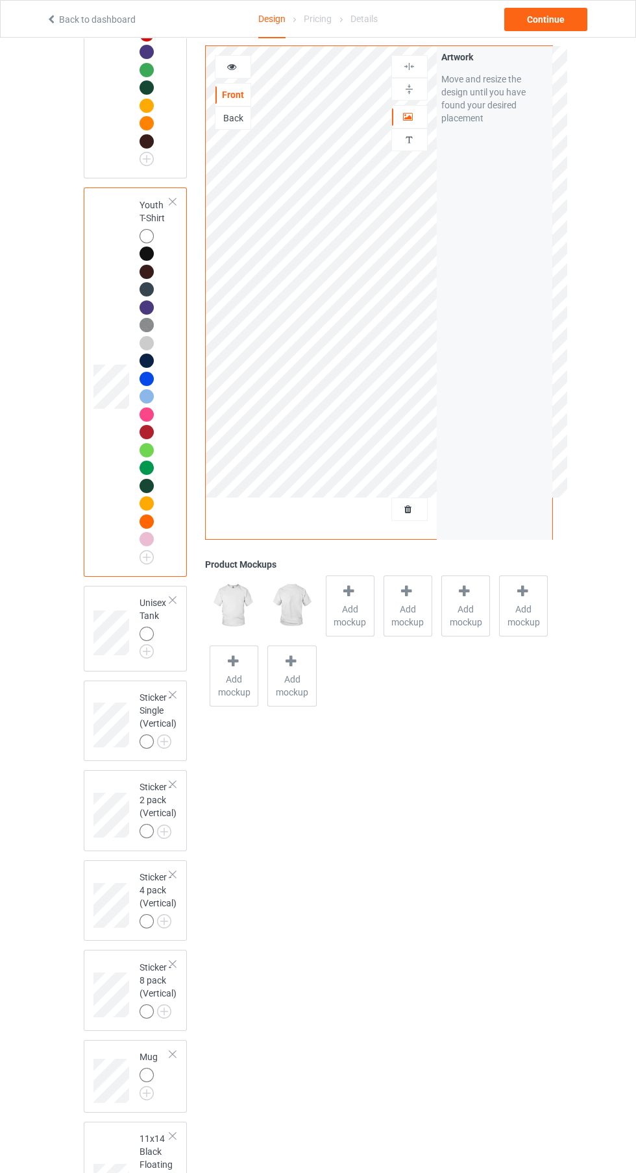
click at [0, 0] on img at bounding box center [0, 0] width 0 height 0
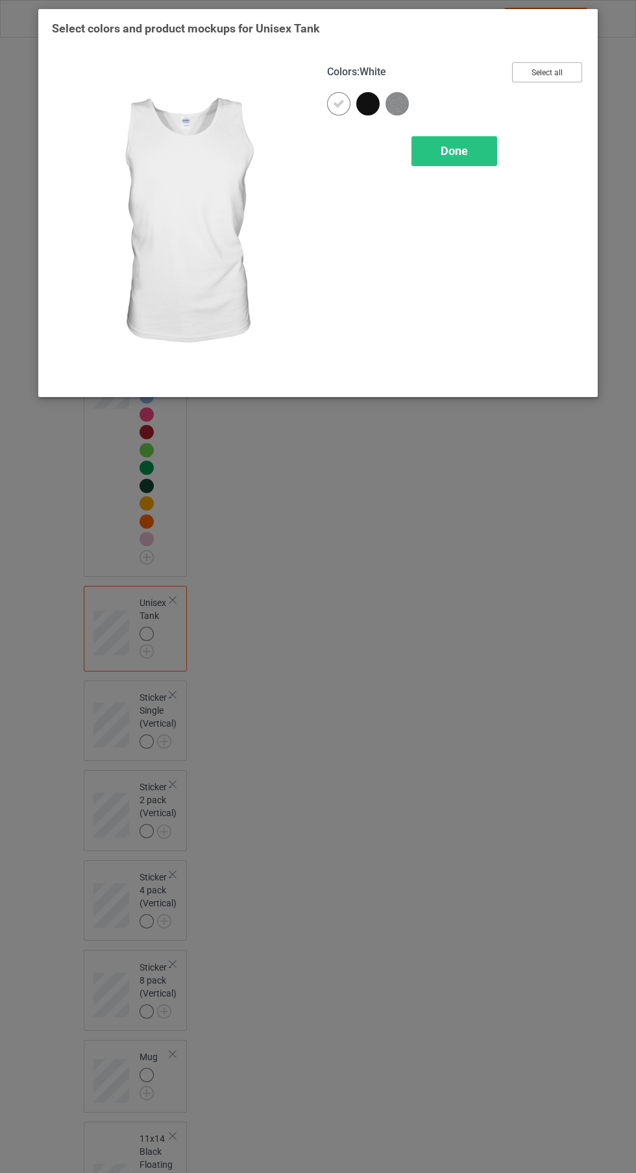
click at [567, 77] on button "Select all" at bounding box center [547, 72] width 70 height 20
click at [472, 147] on div "Done" at bounding box center [454, 151] width 86 height 30
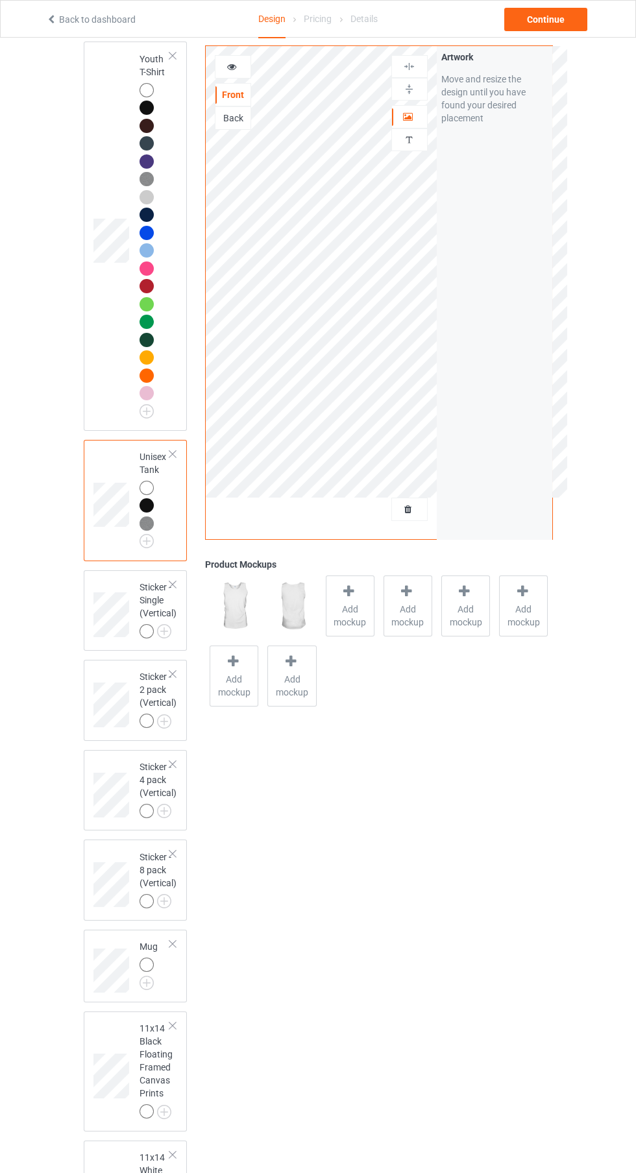
scroll to position [2012, 0]
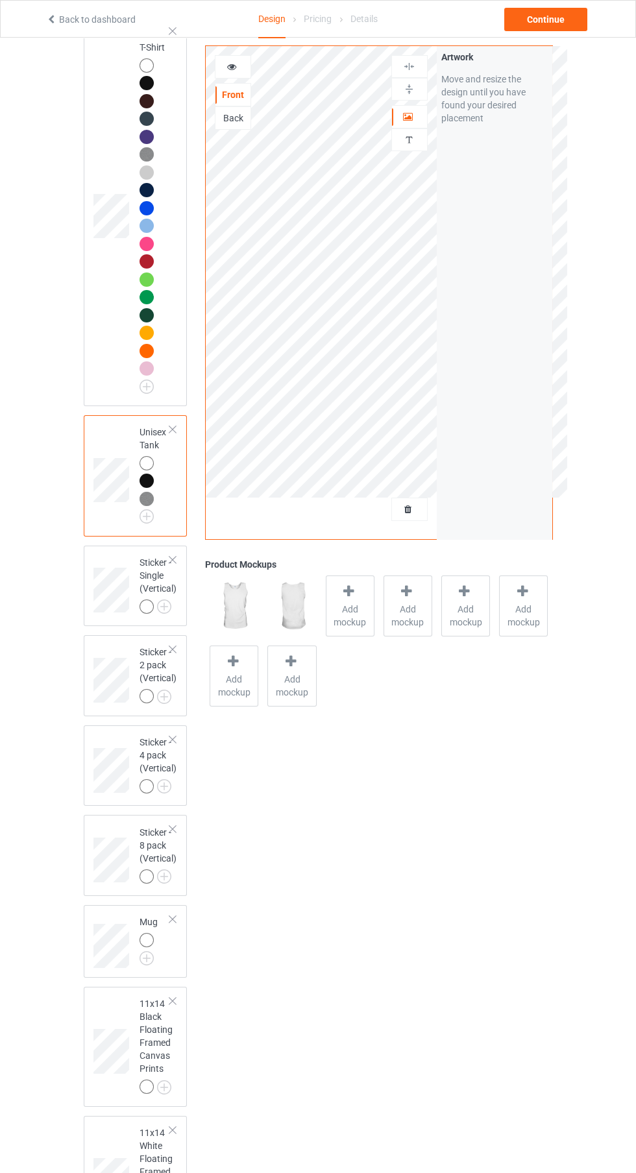
click at [0, 0] on img at bounding box center [0, 0] width 0 height 0
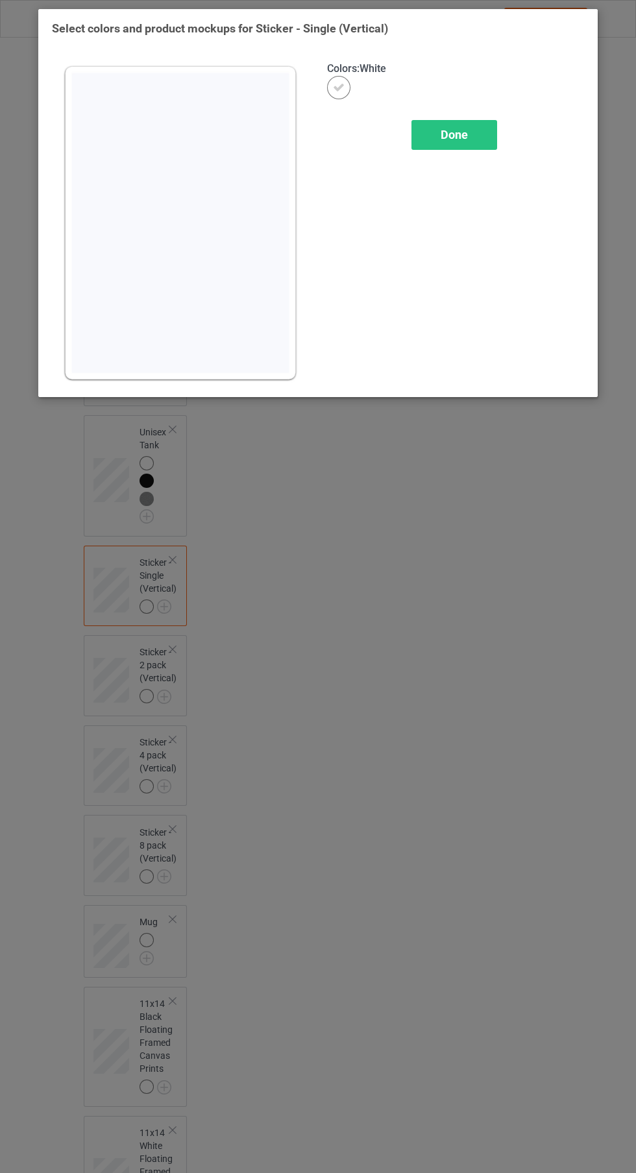
click at [472, 147] on div "Done" at bounding box center [454, 135] width 86 height 30
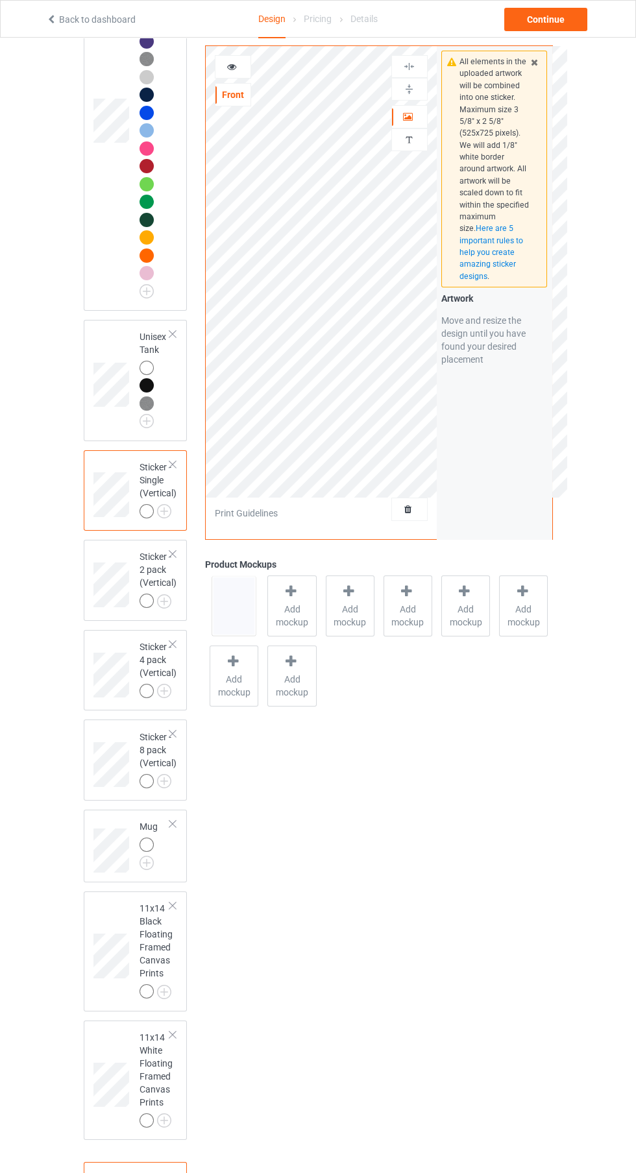
scroll to position [2118, 0]
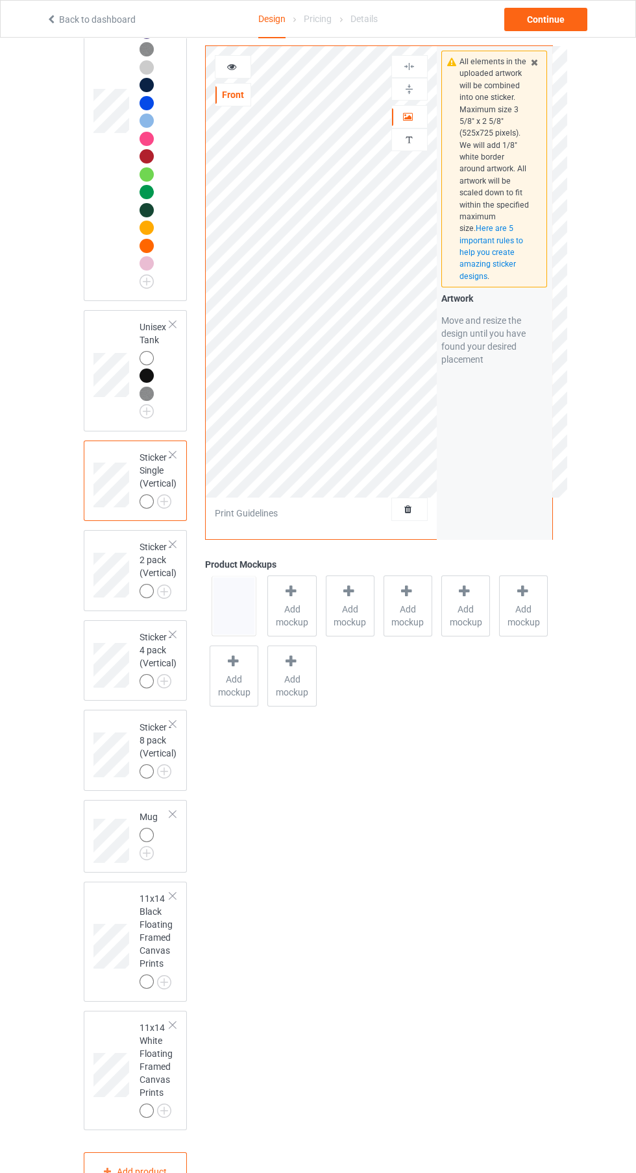
click at [0, 0] on img at bounding box center [0, 0] width 0 height 0
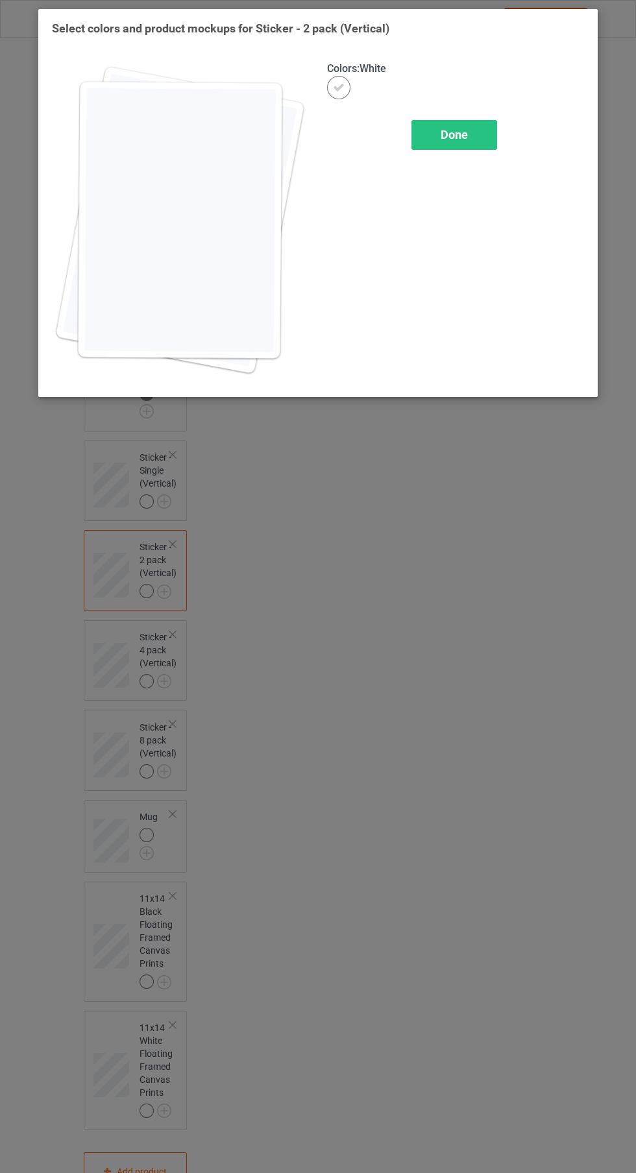
click at [485, 131] on div "Done" at bounding box center [454, 135] width 86 height 30
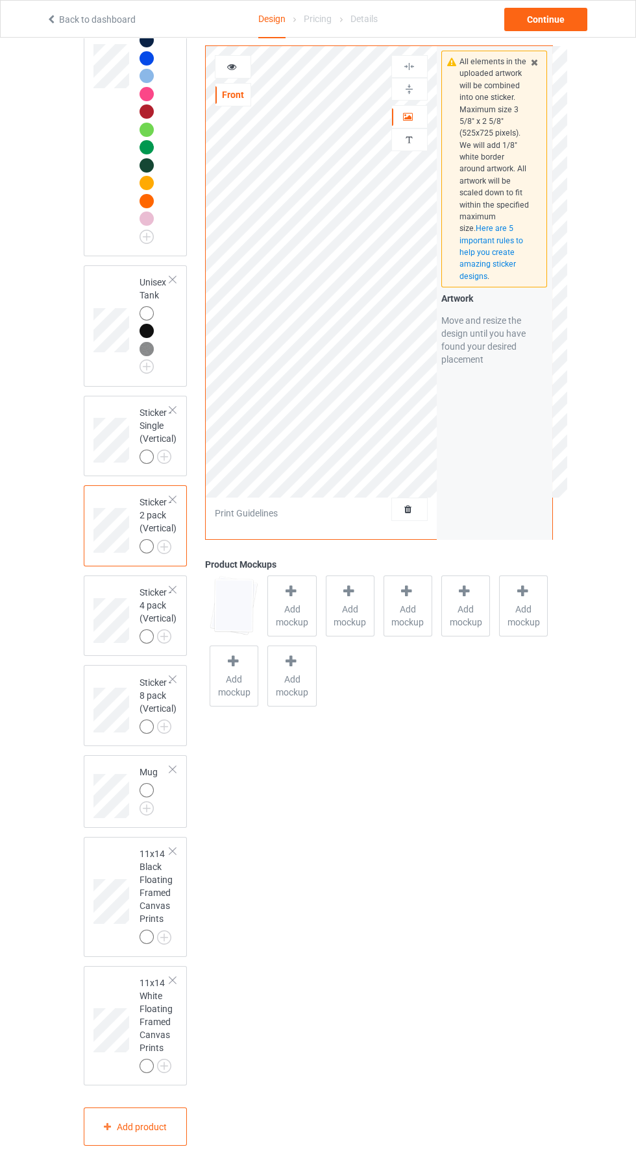
scroll to position [2302, 0]
click at [148, 944] on div at bounding box center [147, 937] width 14 height 14
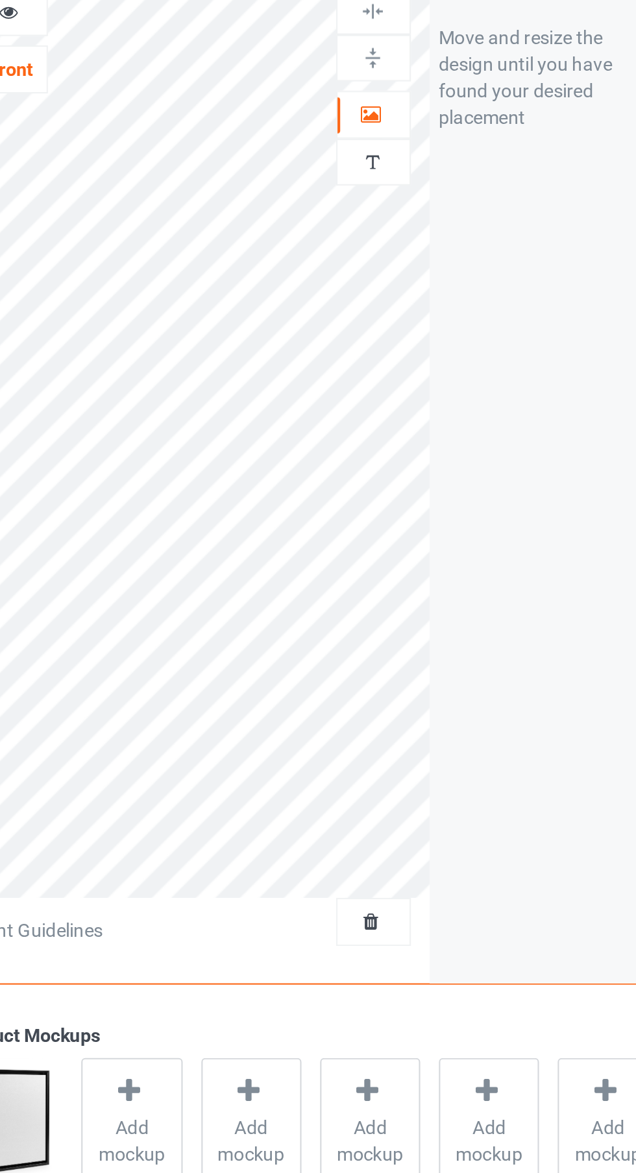
scroll to position [2302, 0]
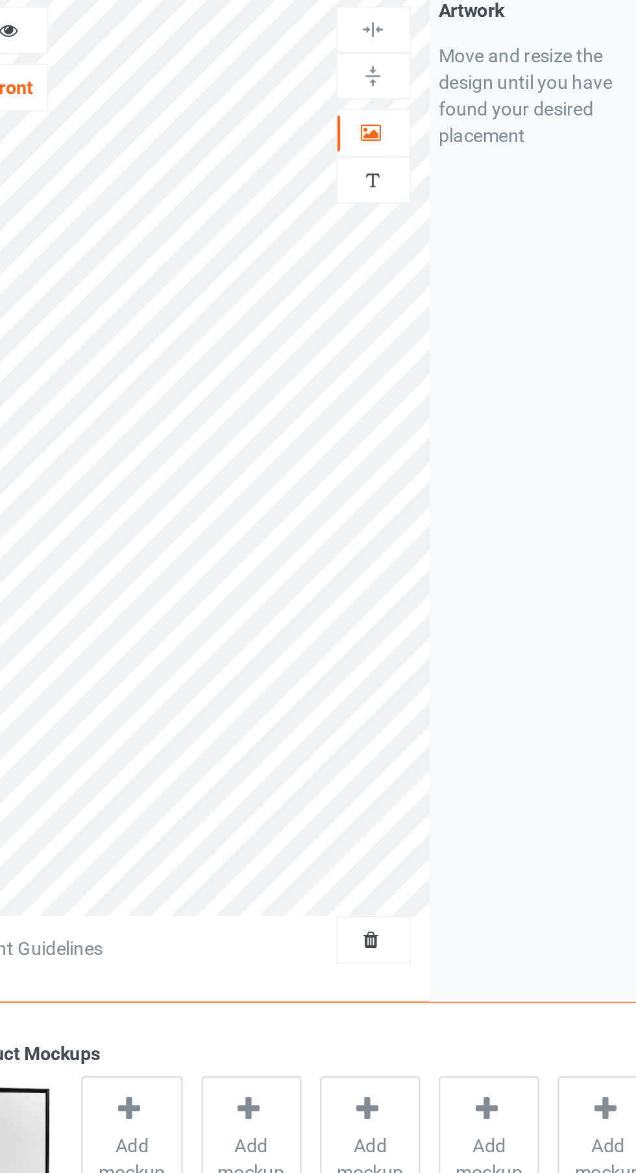
click at [419, 114] on div at bounding box center [409, 116] width 35 height 13
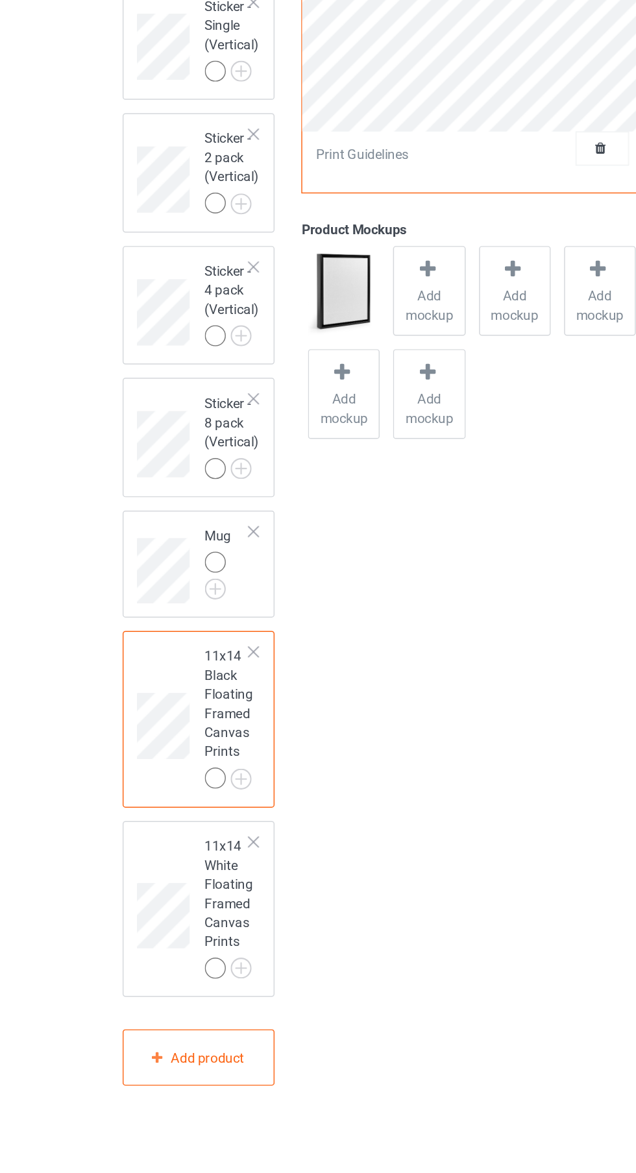
click at [176, 856] on div at bounding box center [172, 851] width 9 height 9
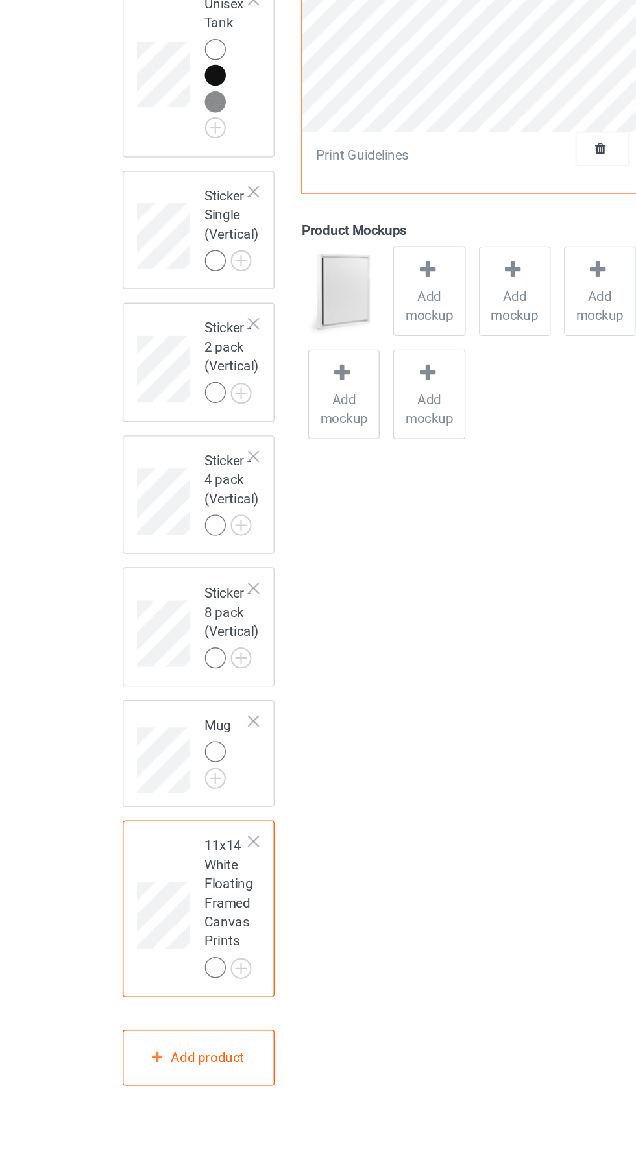
scroll to position [2173, 0]
click at [173, 984] on div at bounding box center [172, 979] width 9 height 9
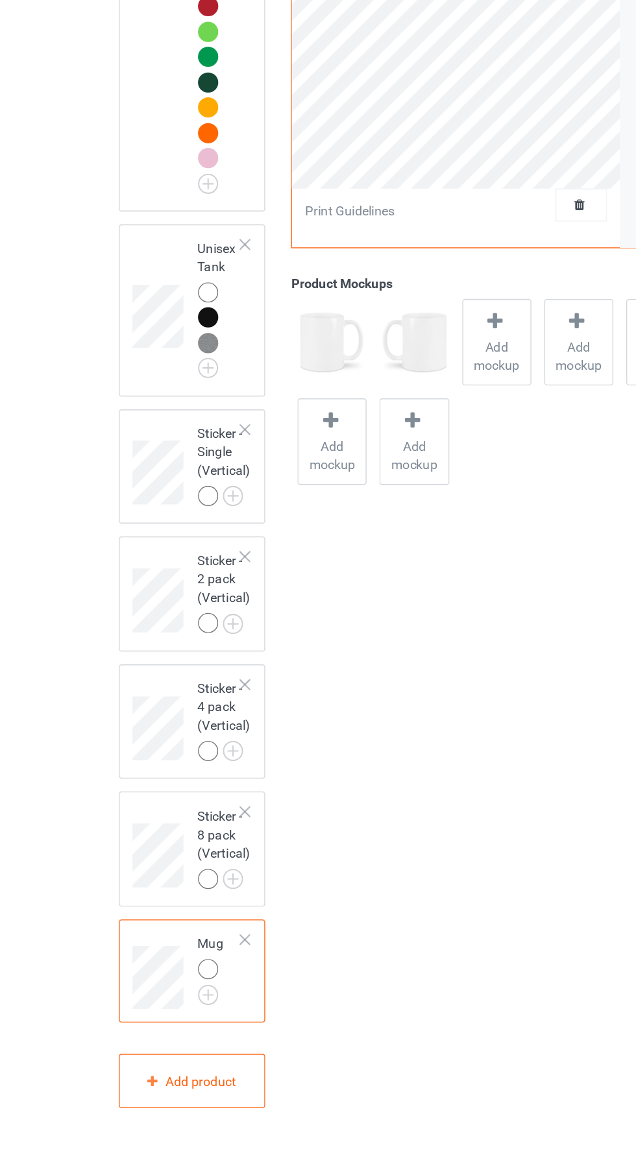
scroll to position [2043, 0]
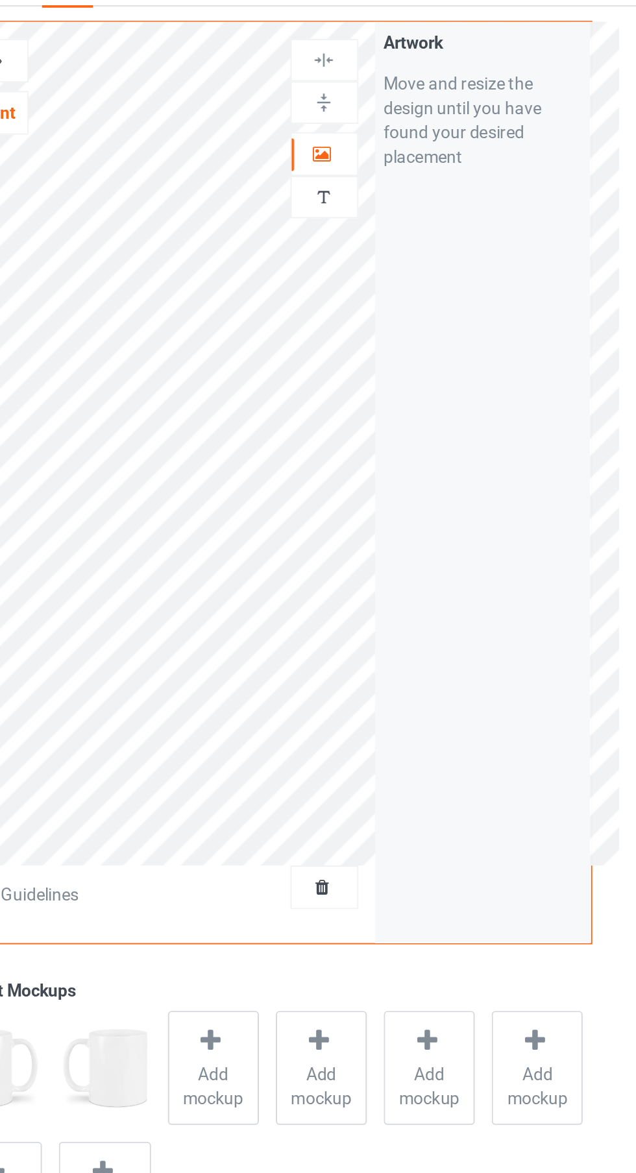
scroll to position [2016, 0]
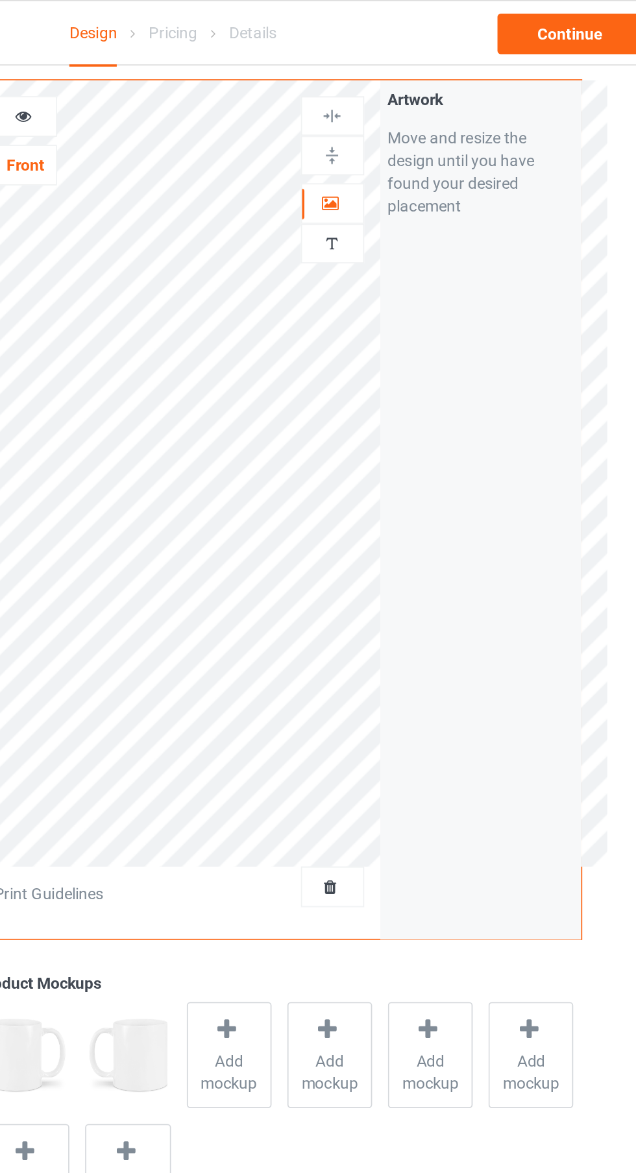
click at [423, 120] on div at bounding box center [409, 116] width 35 height 13
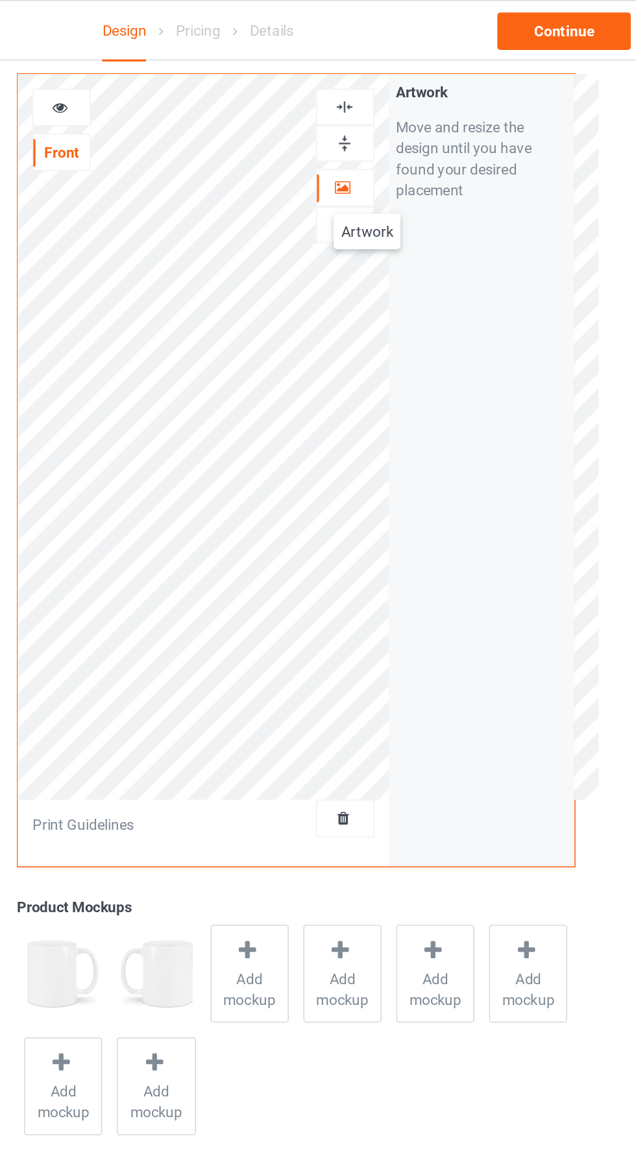
scroll to position [2000, 0]
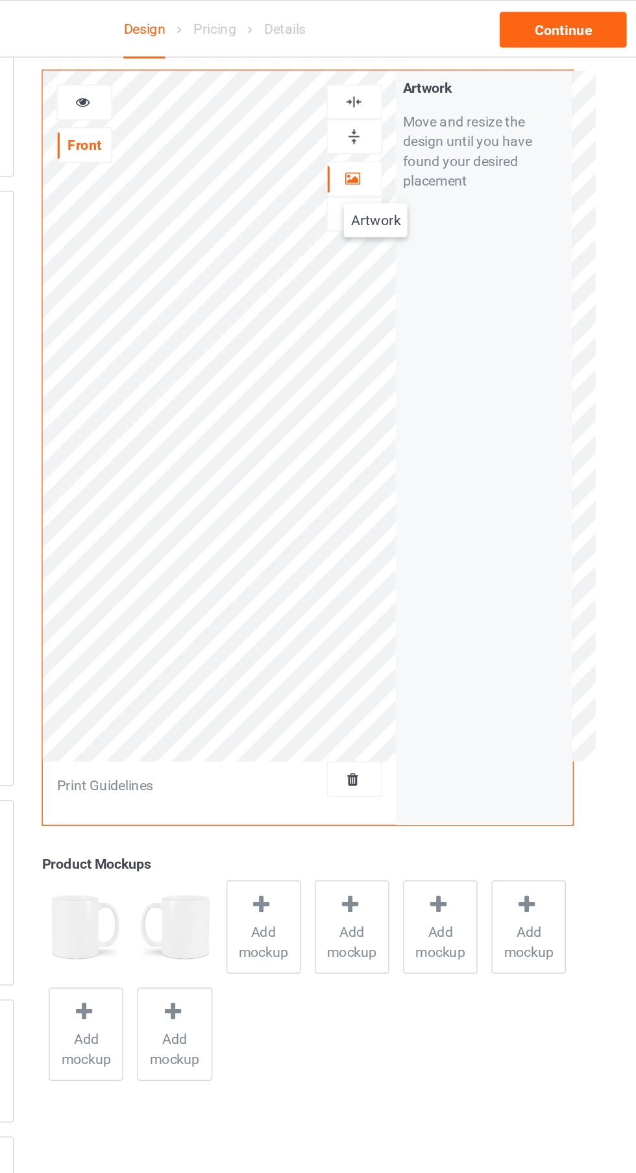
click at [424, 94] on div at bounding box center [409, 89] width 35 height 12
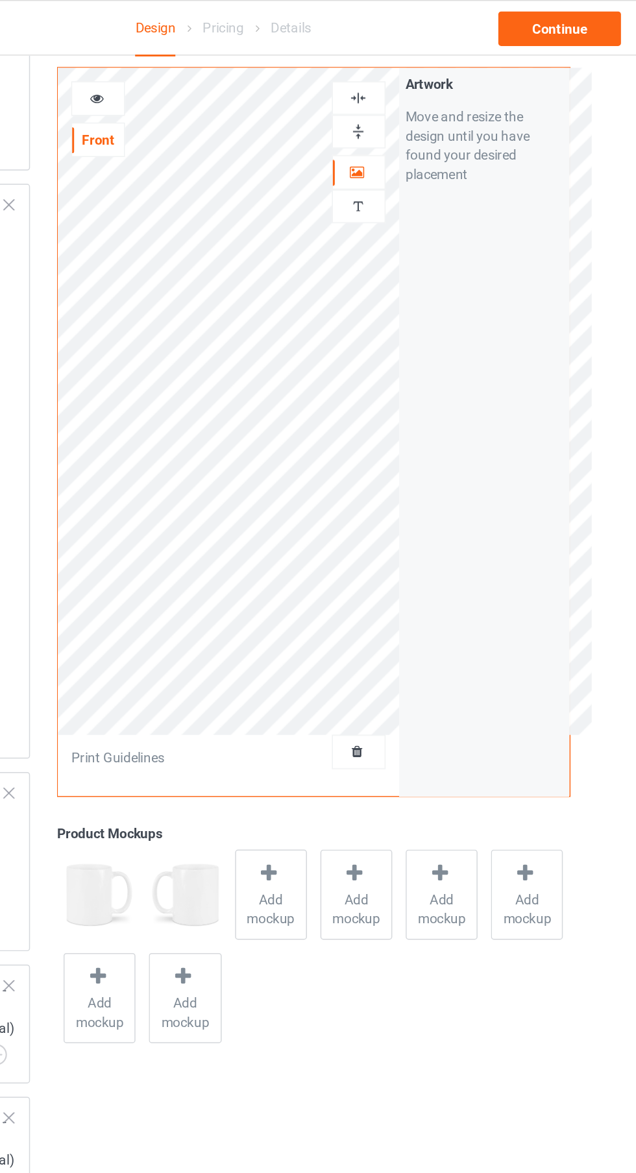
click at [245, 77] on div at bounding box center [233, 66] width 36 height 23
click at [232, 65] on icon at bounding box center [231, 64] width 11 height 9
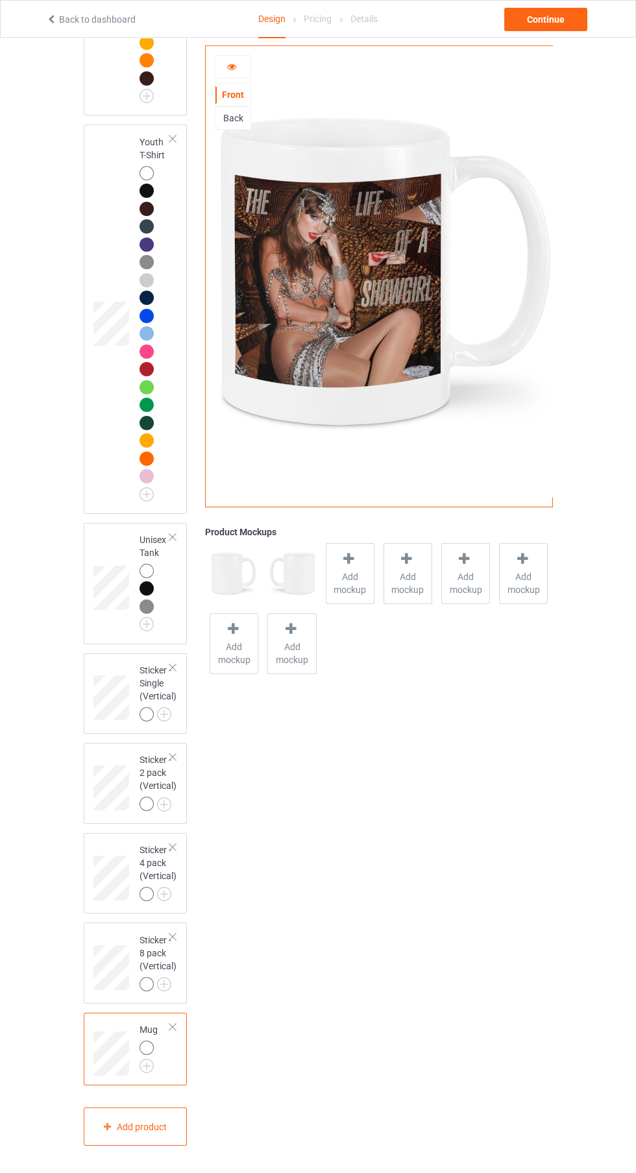
scroll to position [2043, 0]
click at [0, 0] on img at bounding box center [0, 0] width 0 height 0
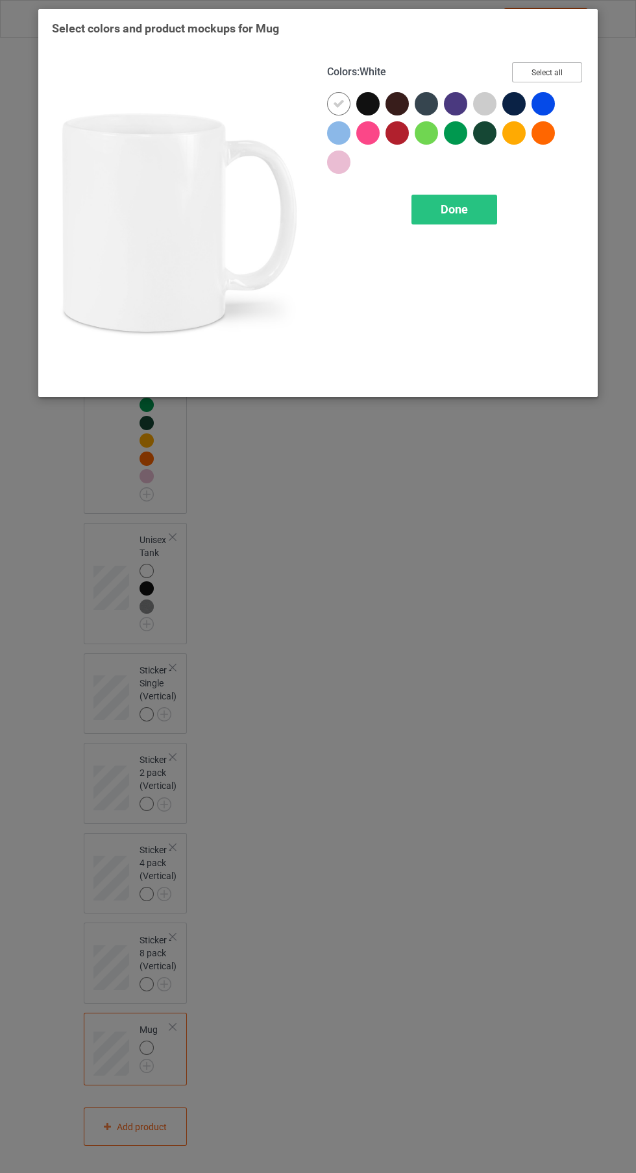
click at [567, 76] on button "Select all" at bounding box center [547, 72] width 70 height 20
click at [465, 216] on div "Done" at bounding box center [454, 210] width 86 height 30
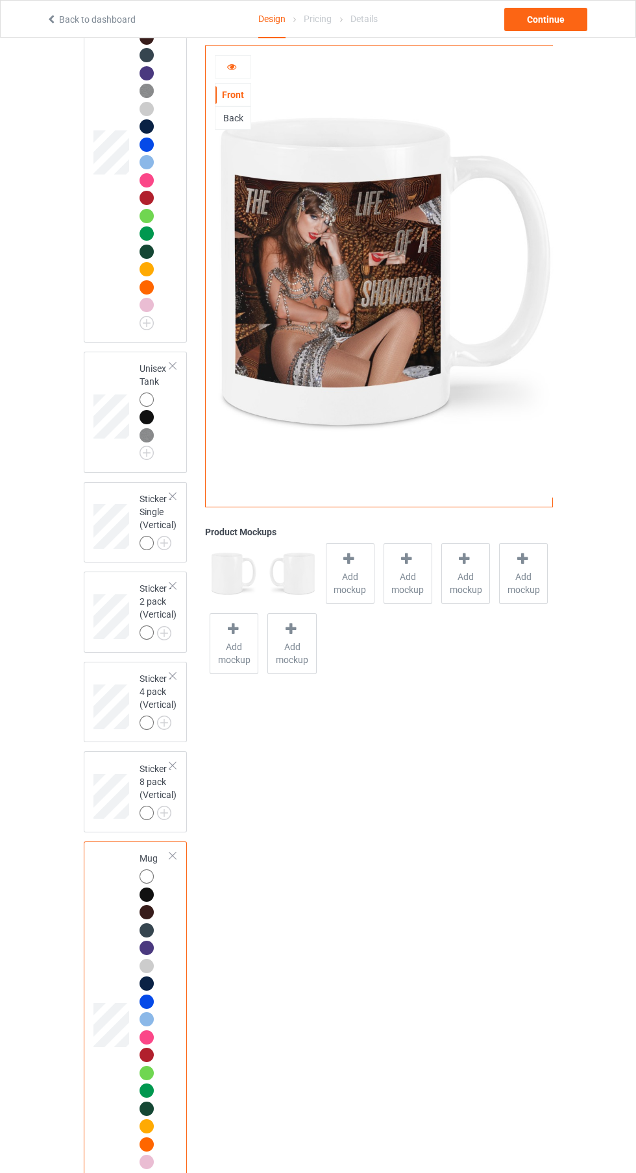
scroll to position [2328, 0]
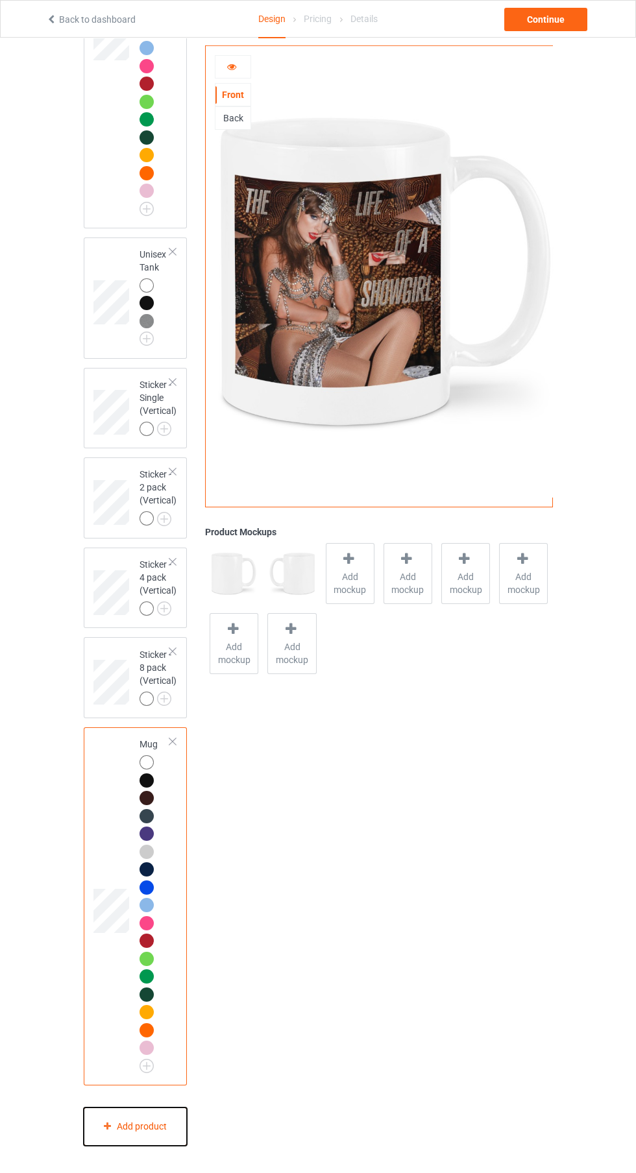
click at [156, 1146] on div "Add product" at bounding box center [136, 1127] width 104 height 38
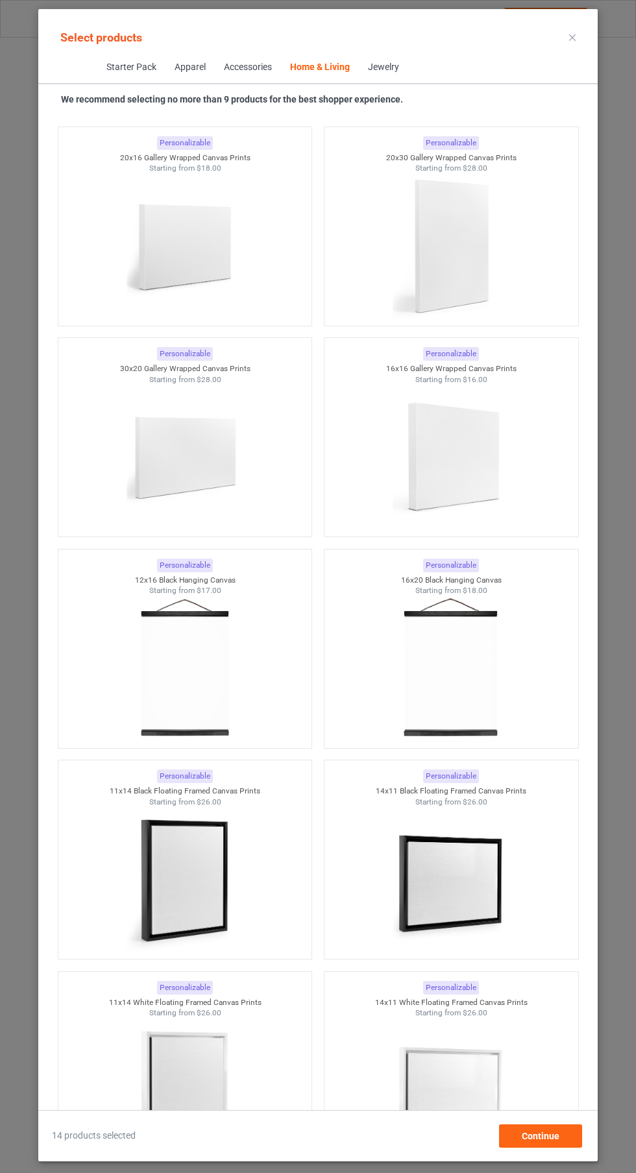
scroll to position [17094, 0]
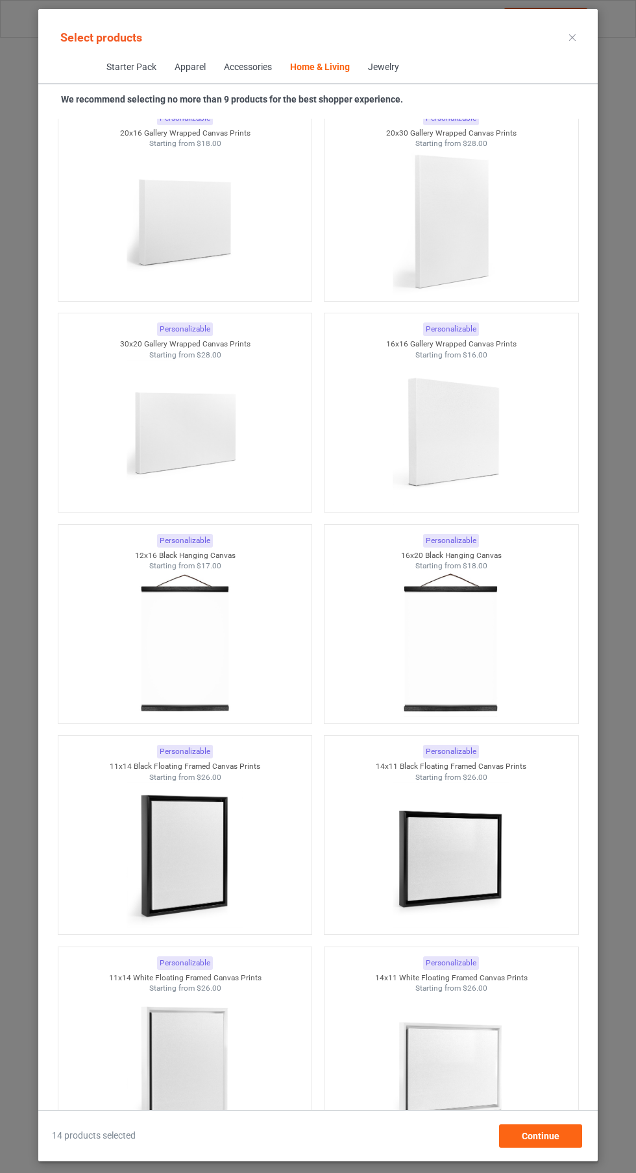
click at [493, 862] on img at bounding box center [451, 855] width 116 height 145
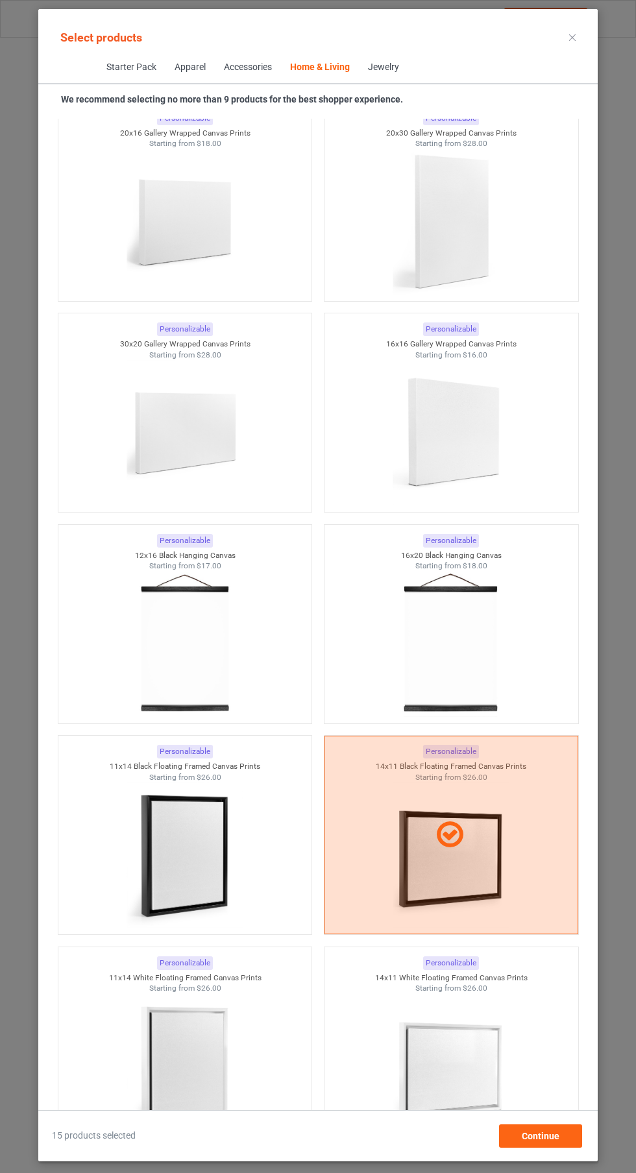
click at [248, 1081] on div at bounding box center [185, 1066] width 254 height 145
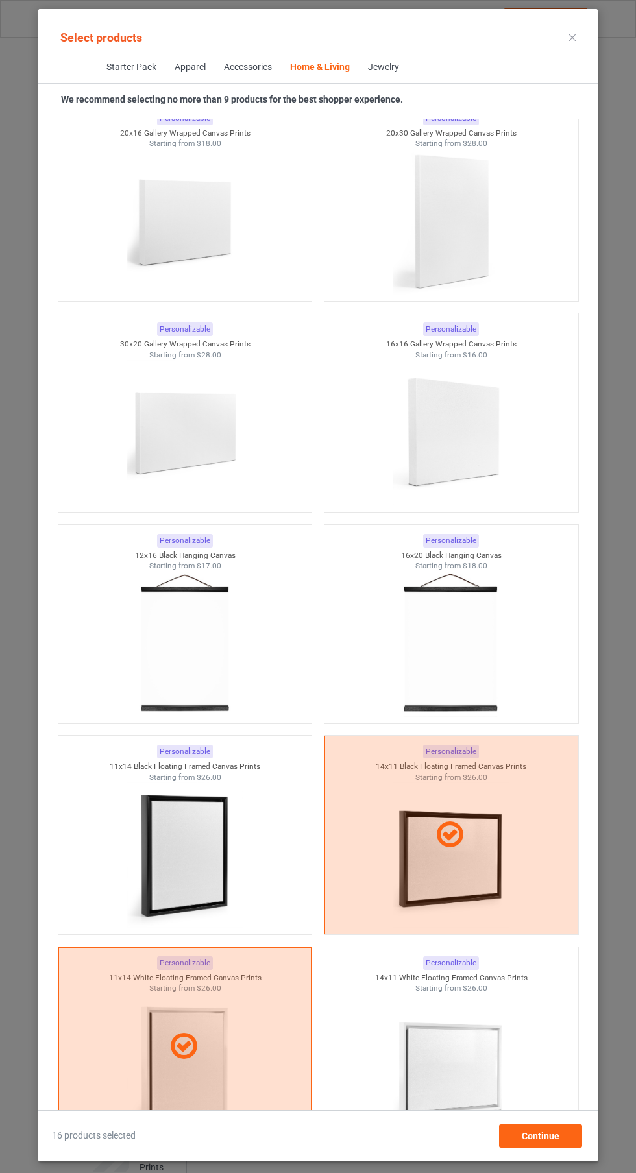
click at [467, 1074] on img at bounding box center [451, 1066] width 116 height 145
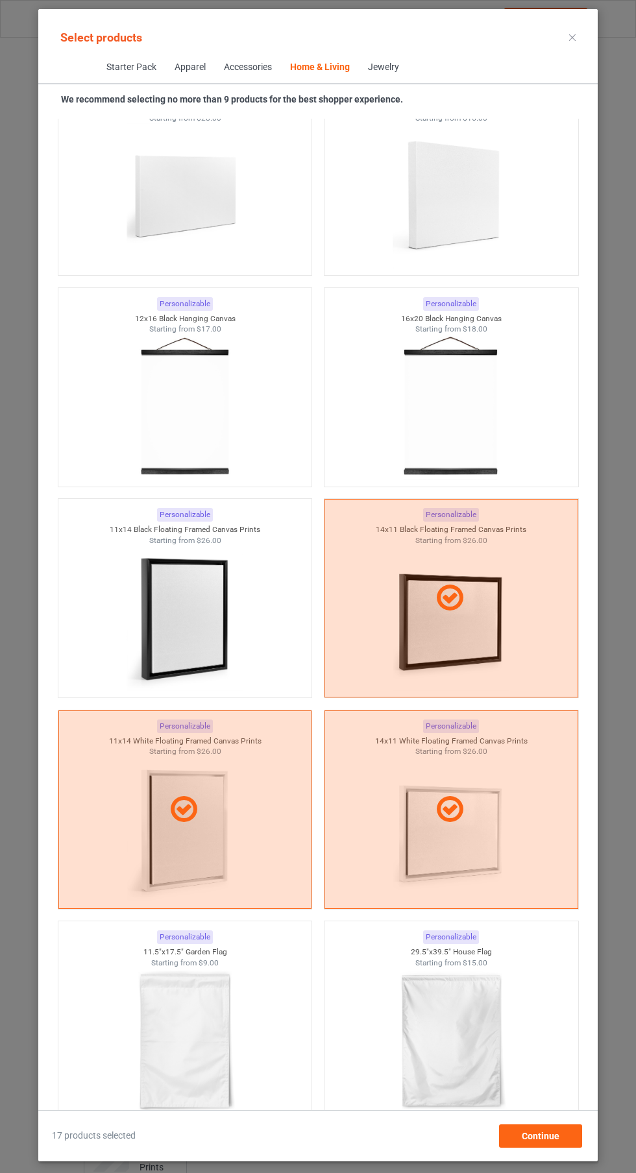
scroll to position [17419, 0]
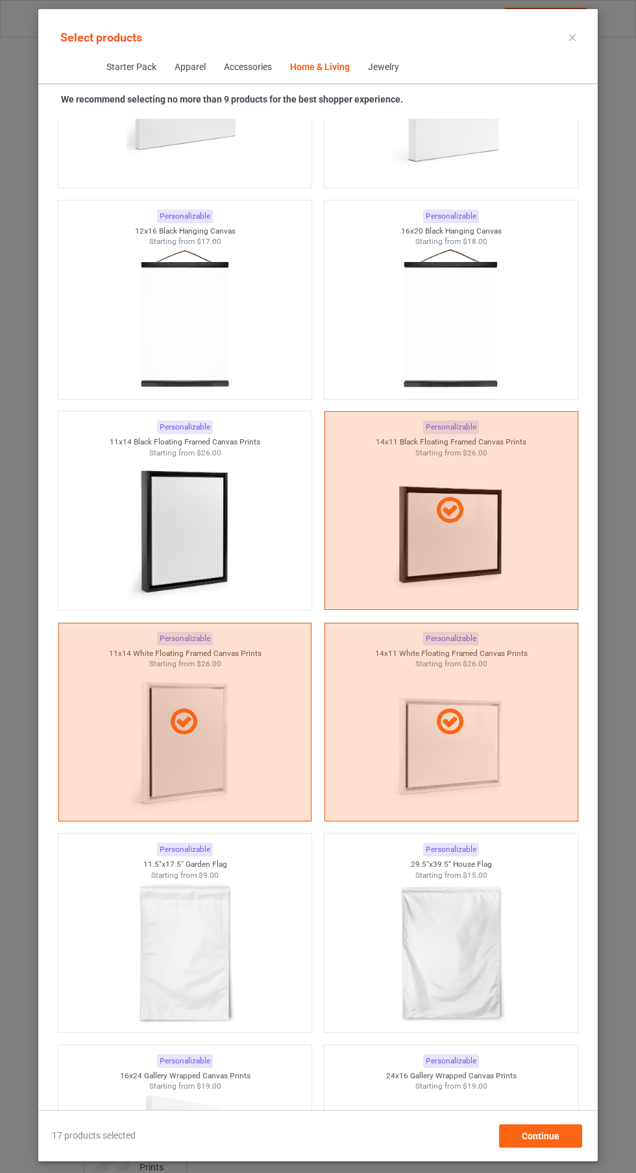
click at [265, 583] on div at bounding box center [185, 530] width 254 height 145
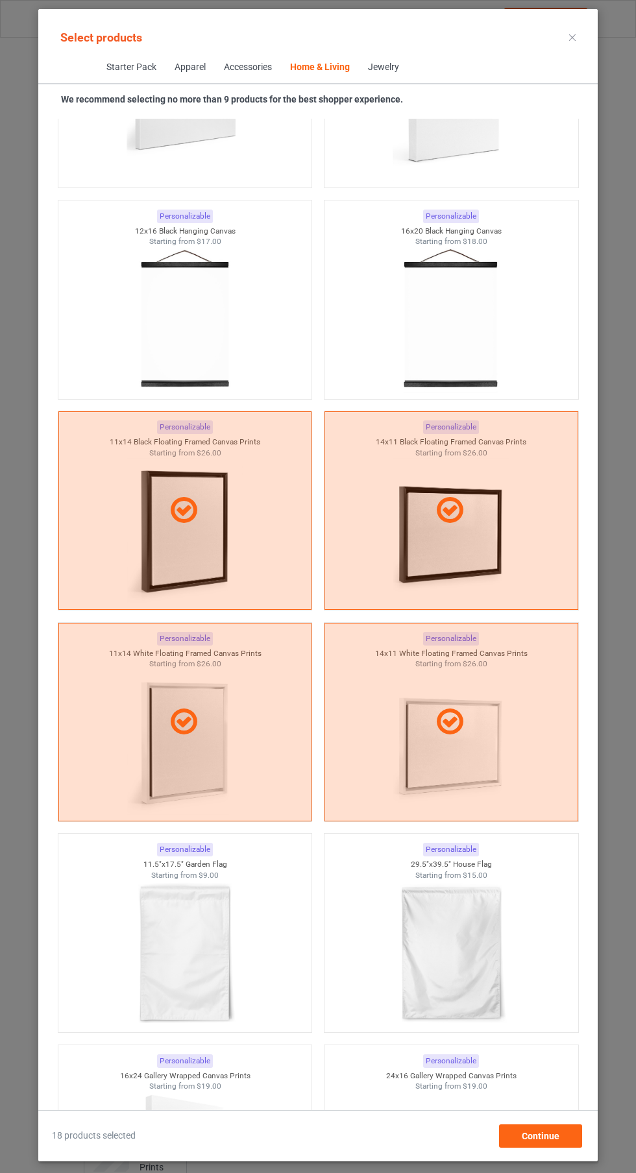
click at [600, 53] on div "Select products Starter Pack Apparel Accessories Home & Living Jewelry We recom…" at bounding box center [318, 586] width 636 height 1173
click at [572, 38] on icon at bounding box center [572, 37] width 6 height 6
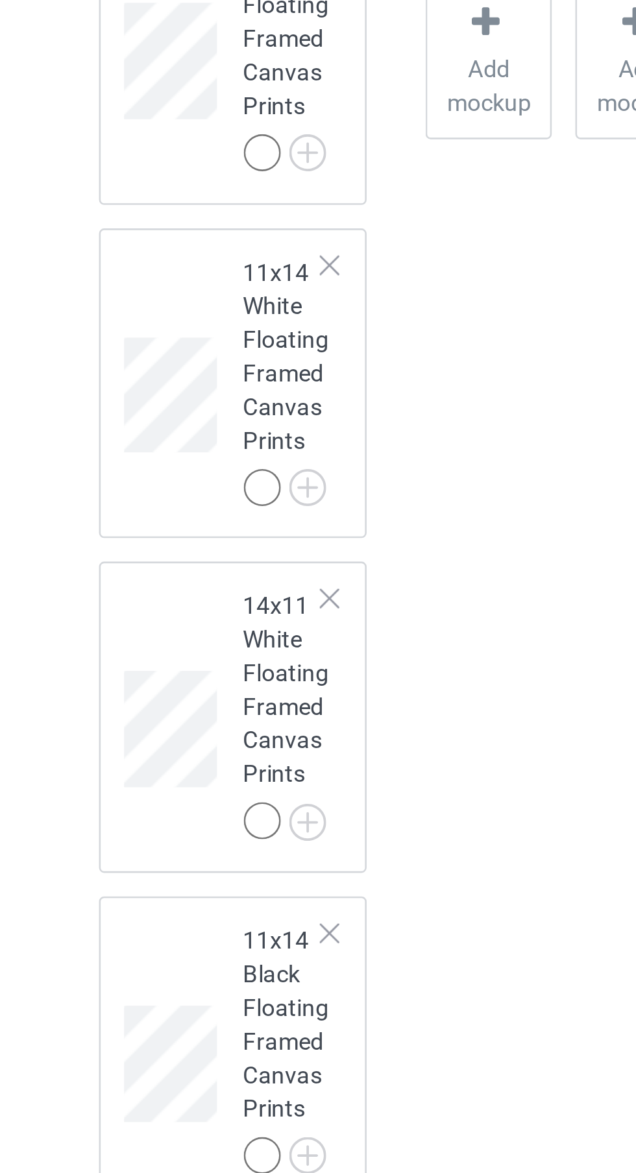
scroll to position [2846, 0]
click at [173, 727] on div at bounding box center [172, 722] width 9 height 9
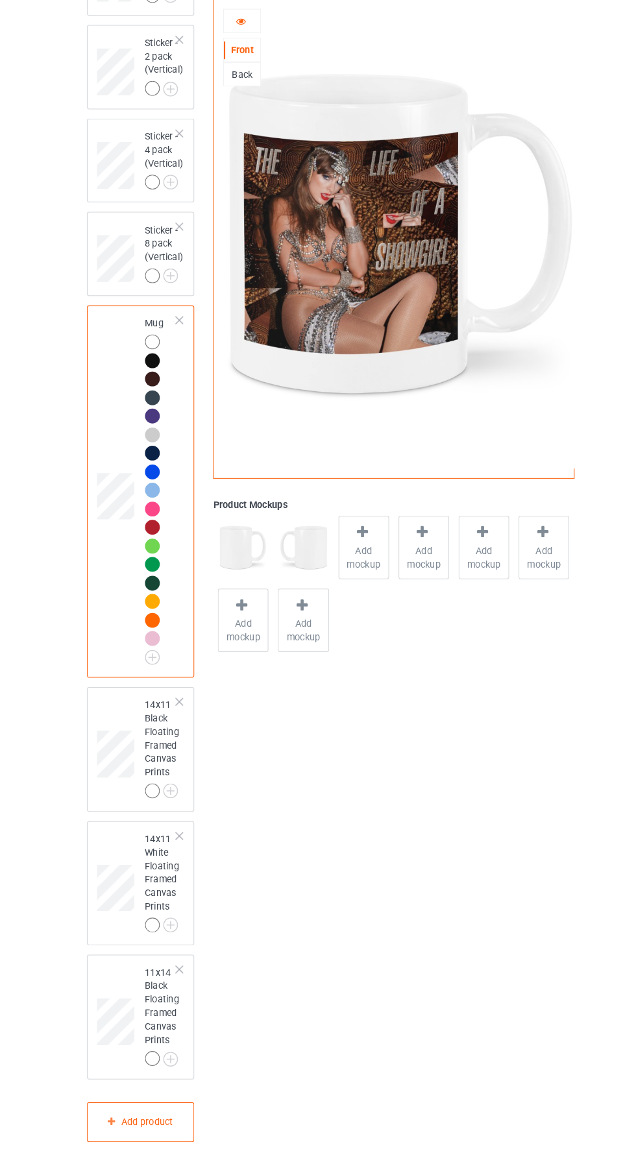
scroll to position [2716, 0]
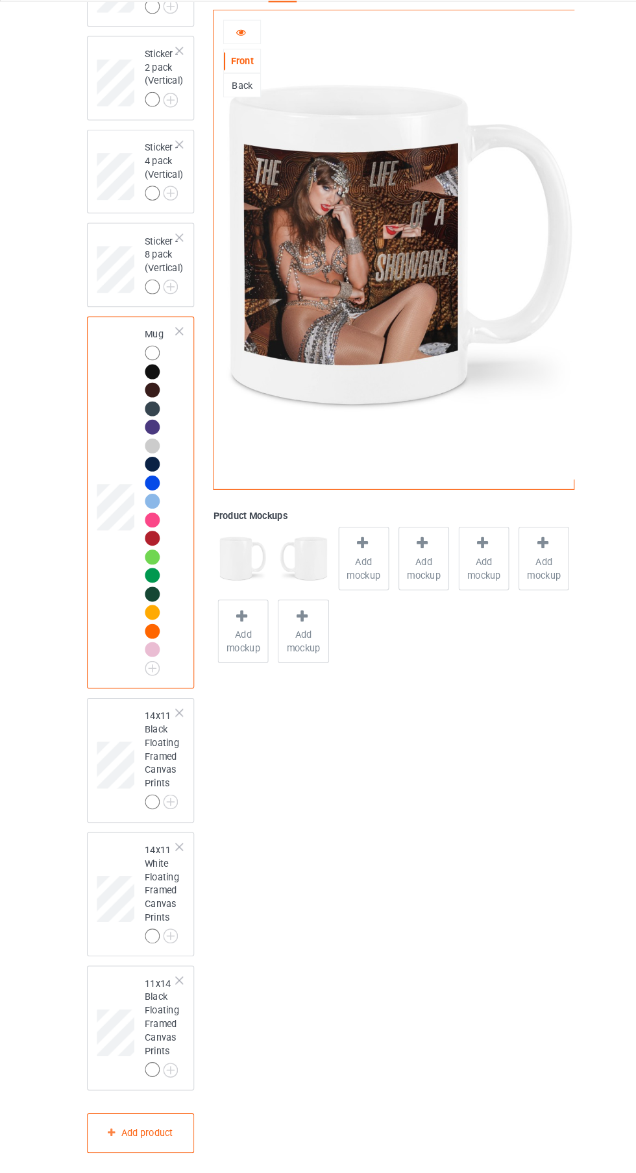
click at [148, 815] on div at bounding box center [147, 808] width 14 height 14
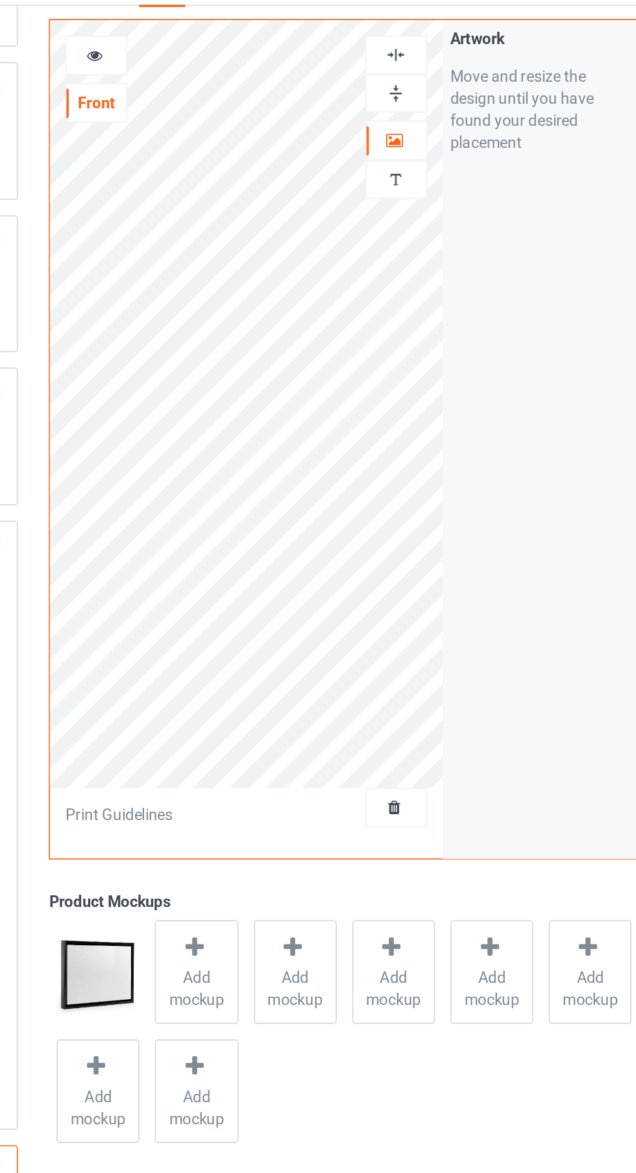
scroll to position [2717, 0]
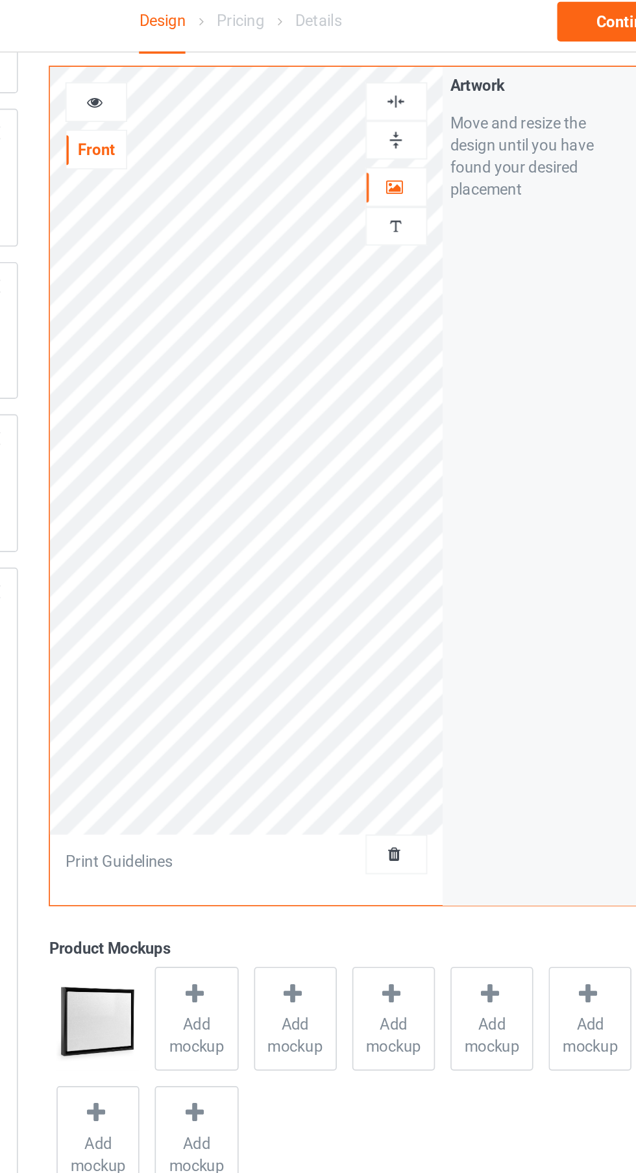
click at [419, 71] on div at bounding box center [409, 66] width 35 height 12
click at [411, 89] on img at bounding box center [409, 89] width 12 height 12
click at [420, 60] on div at bounding box center [409, 66] width 35 height 12
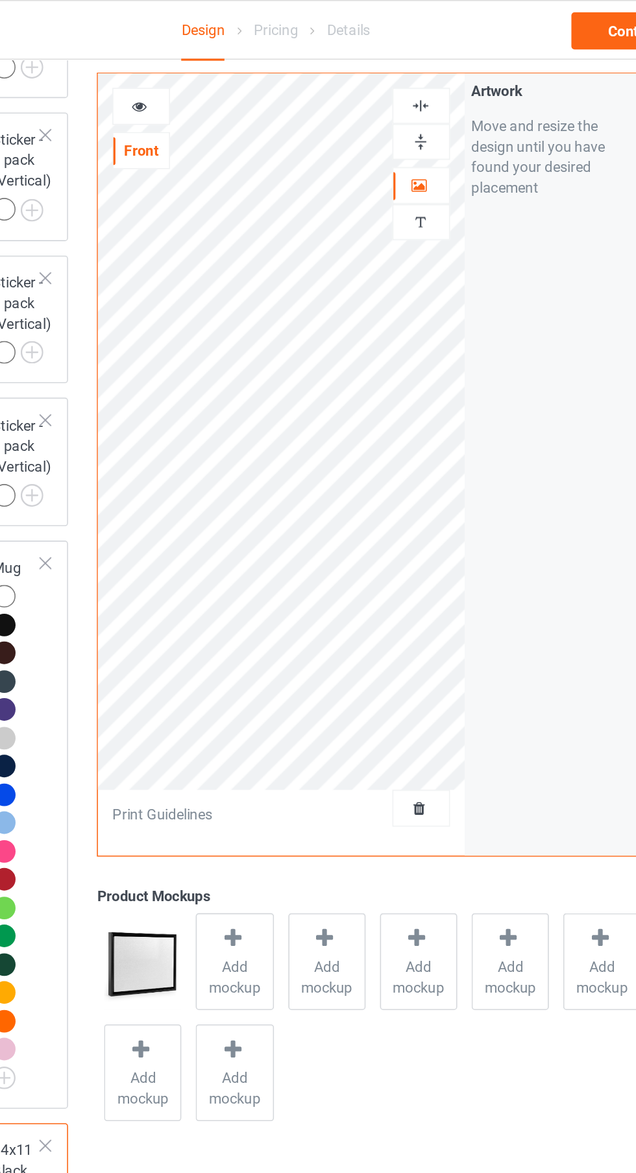
scroll to position [2715, 0]
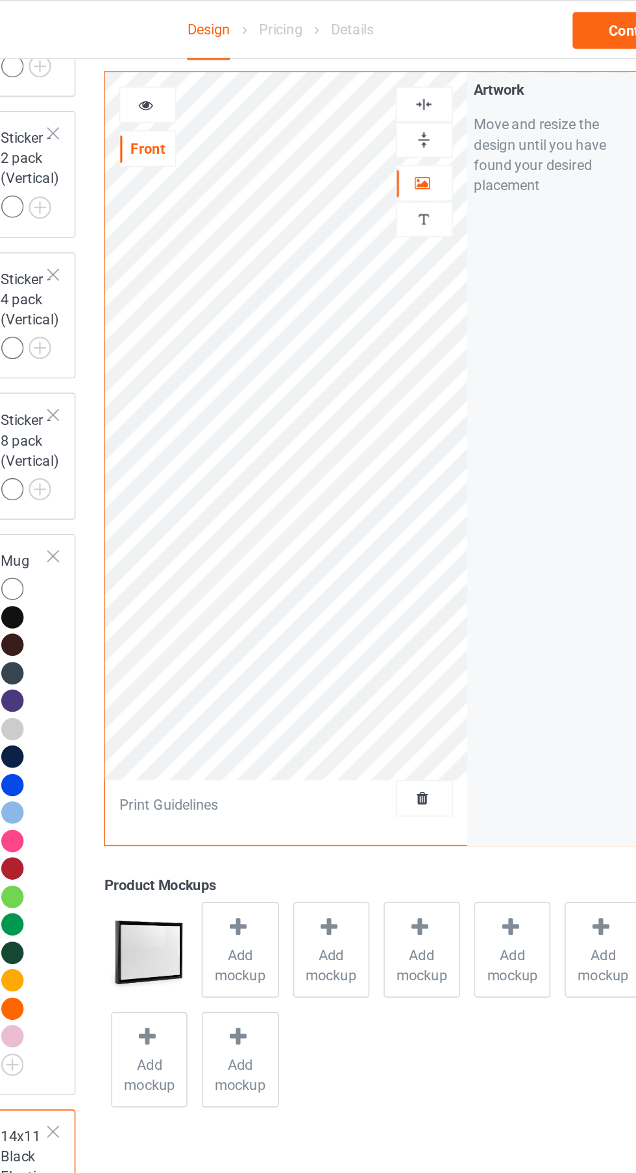
click at [241, 66] on div at bounding box center [232, 66] width 35 height 13
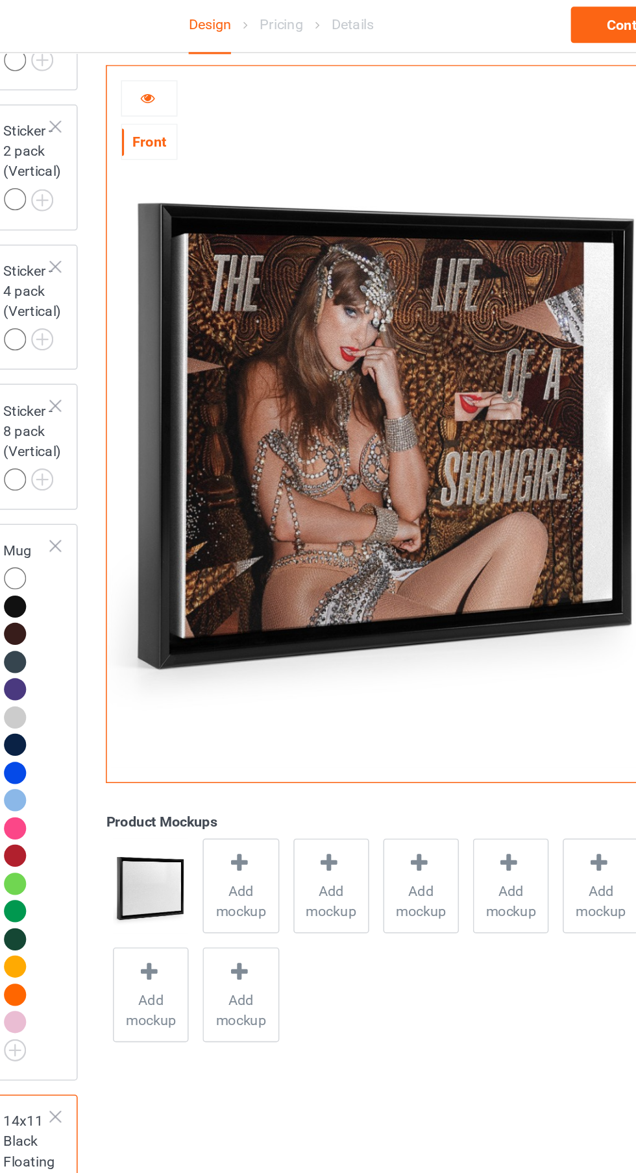
click at [239, 68] on div at bounding box center [232, 66] width 35 height 13
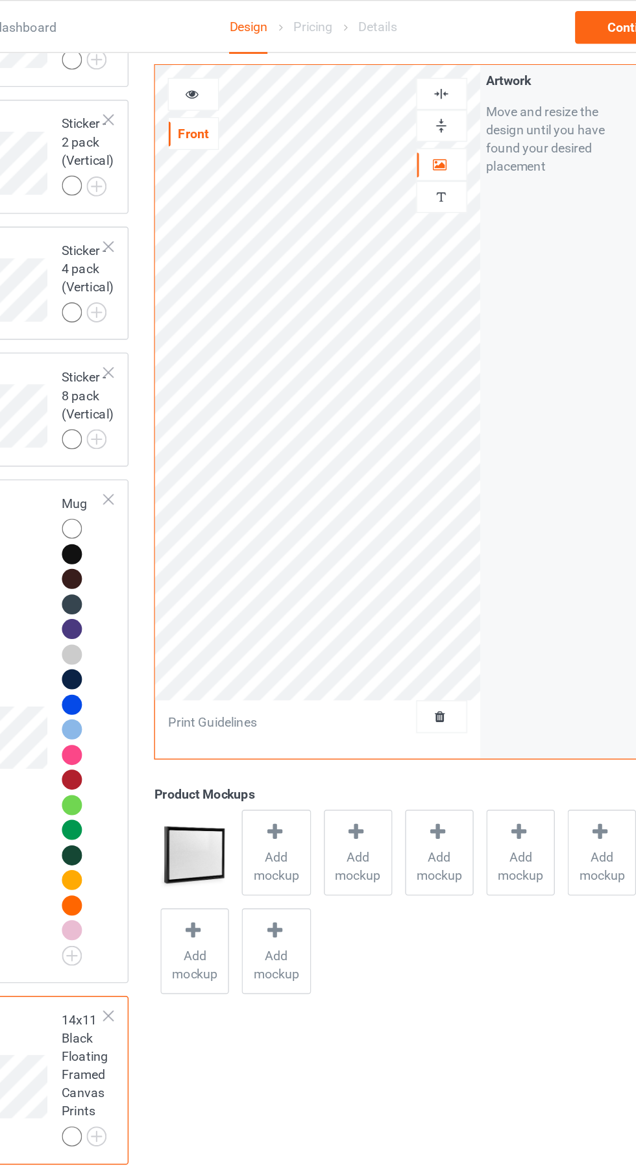
scroll to position [2715, 0]
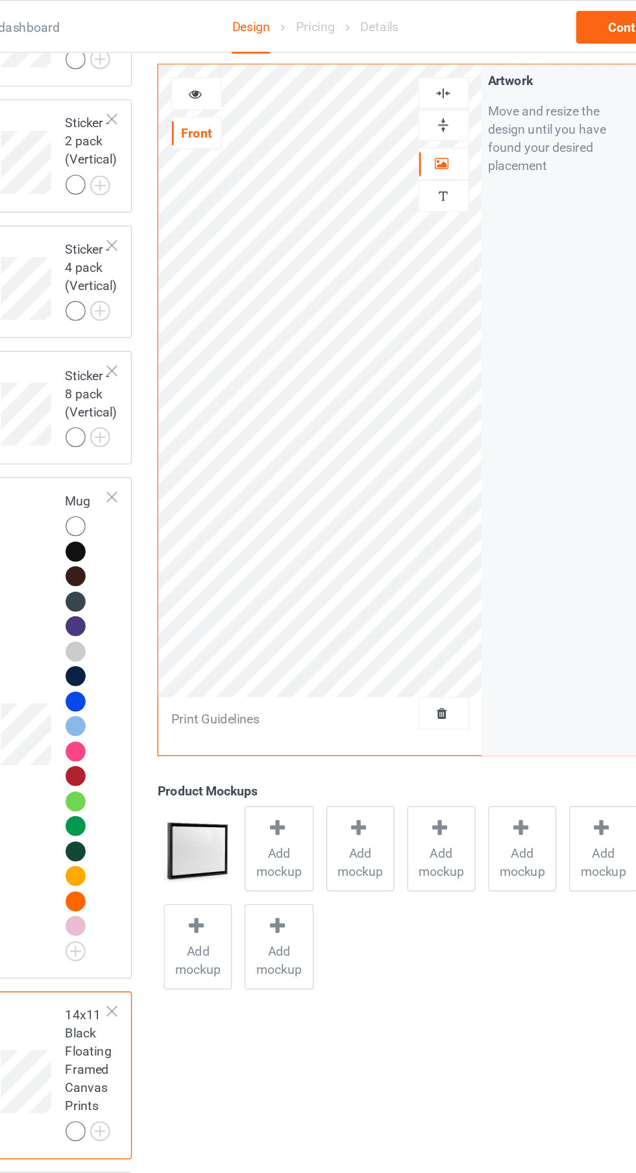
click at [414, 64] on img at bounding box center [409, 66] width 12 height 12
click at [241, 64] on div at bounding box center [232, 66] width 35 height 13
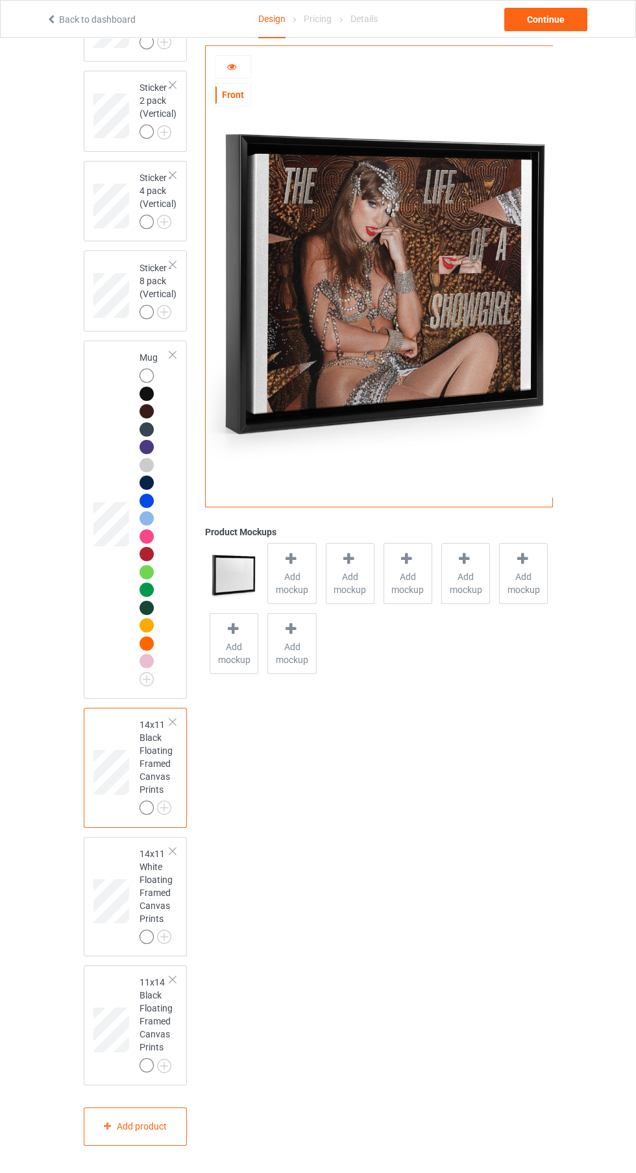
scroll to position [2691, 0]
click at [173, 727] on div at bounding box center [172, 722] width 9 height 9
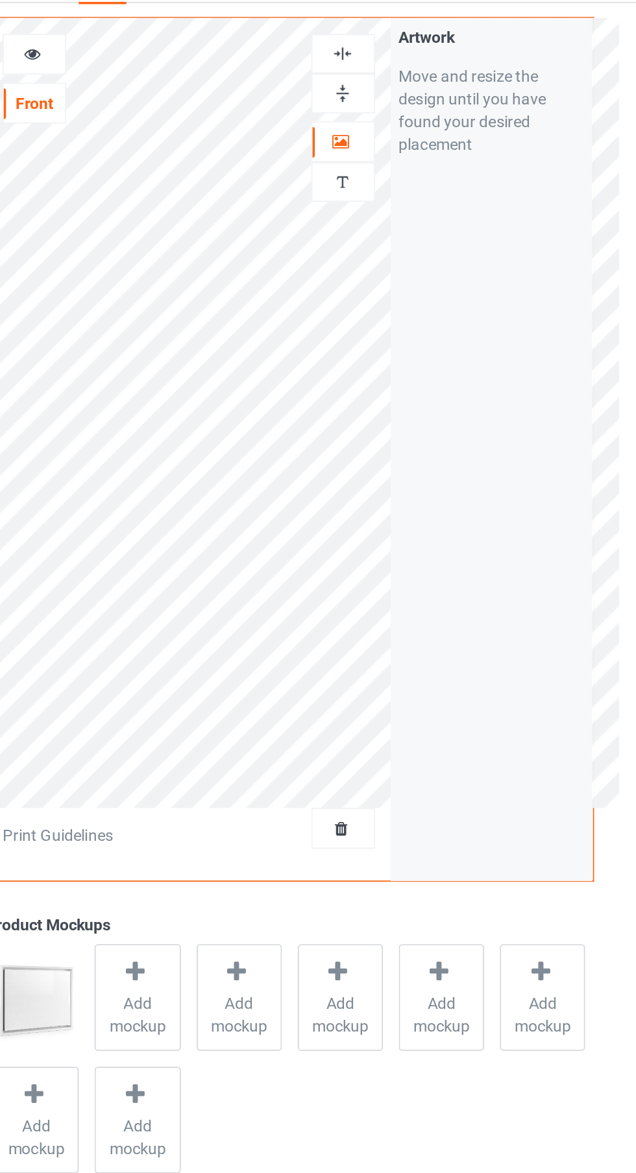
scroll to position [2587, 0]
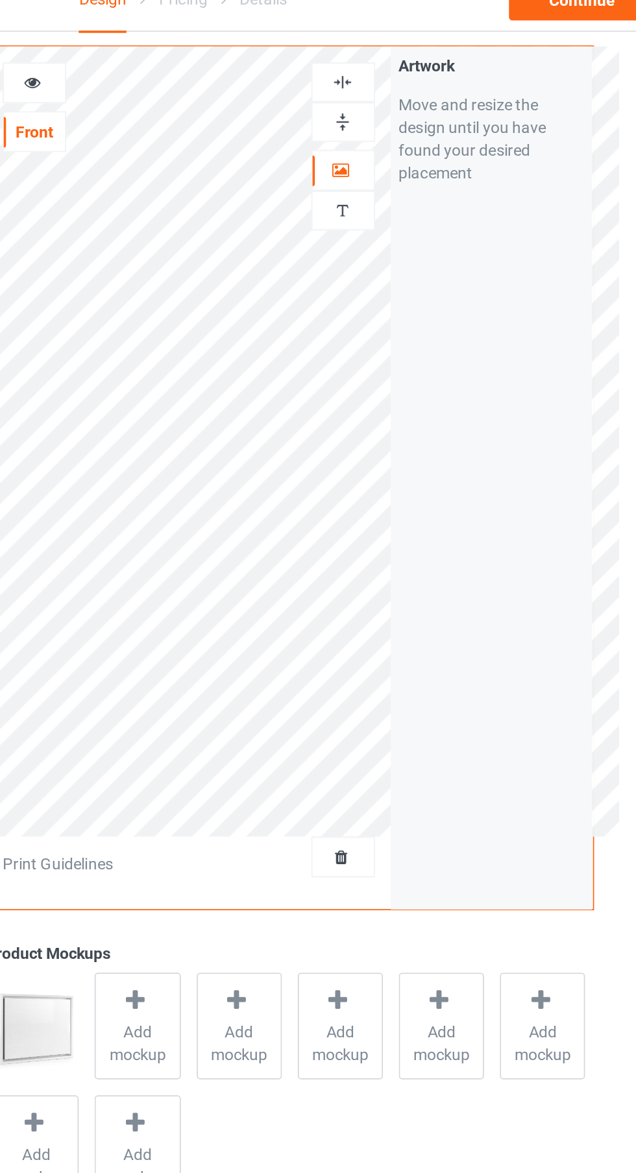
click at [417, 64] on div at bounding box center [409, 66] width 35 height 12
click at [421, 86] on div at bounding box center [409, 89] width 35 height 12
click at [425, 69] on div at bounding box center [409, 66] width 35 height 12
click at [417, 67] on div at bounding box center [409, 66] width 35 height 12
click at [420, 94] on div at bounding box center [409, 89] width 35 height 12
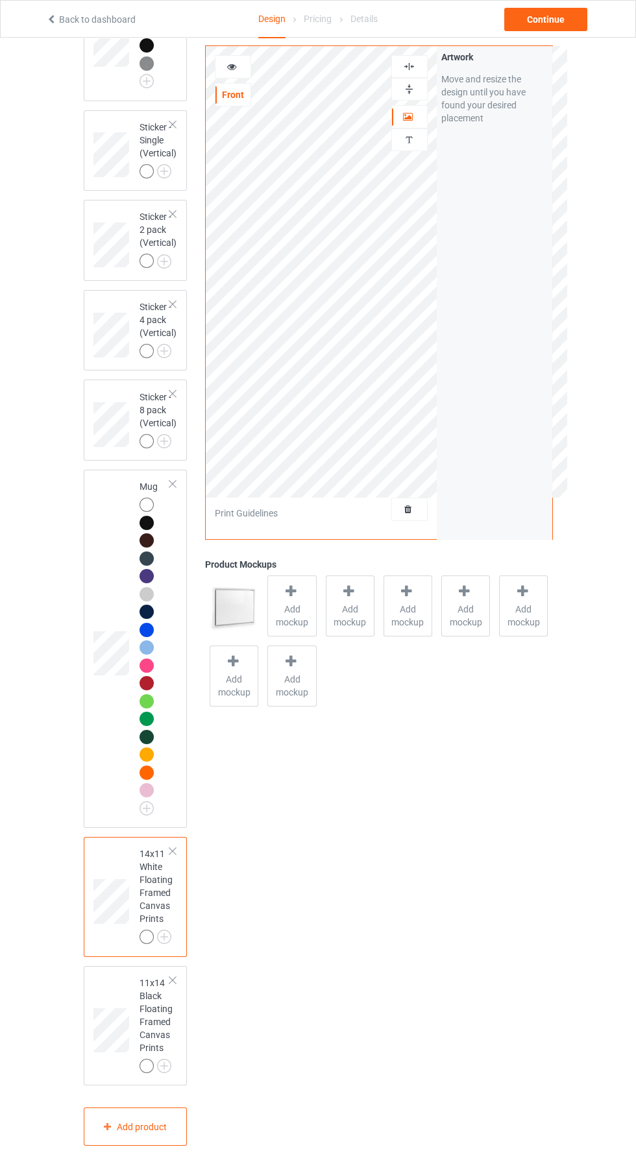
scroll to position [2576, 0]
click at [173, 856] on div at bounding box center [172, 851] width 9 height 9
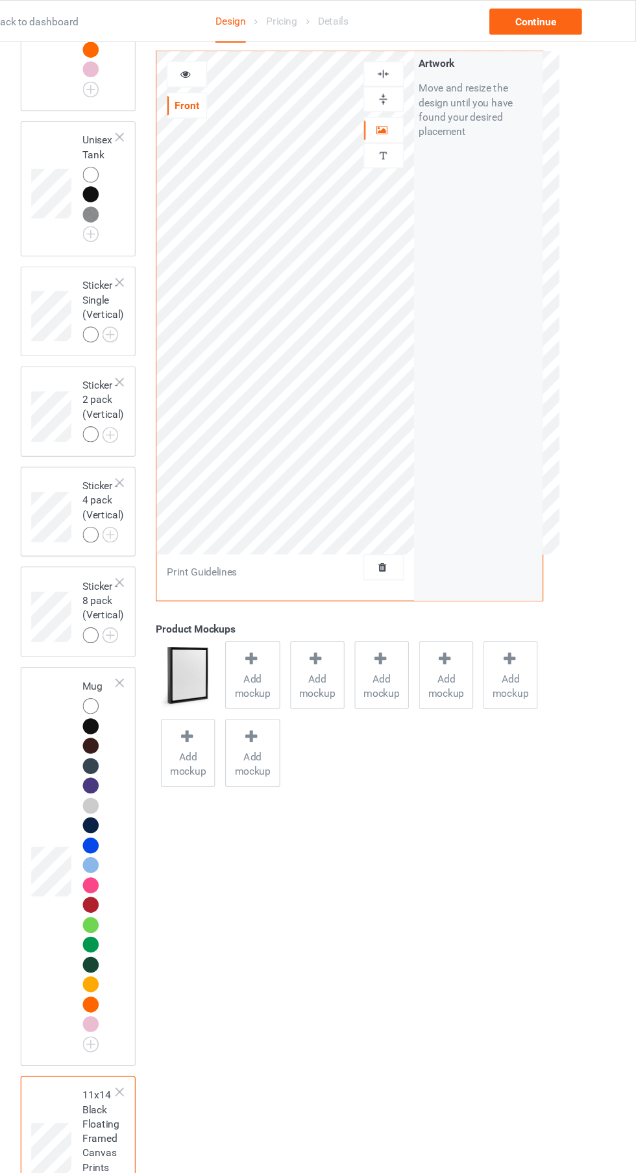
scroll to position [2553, 0]
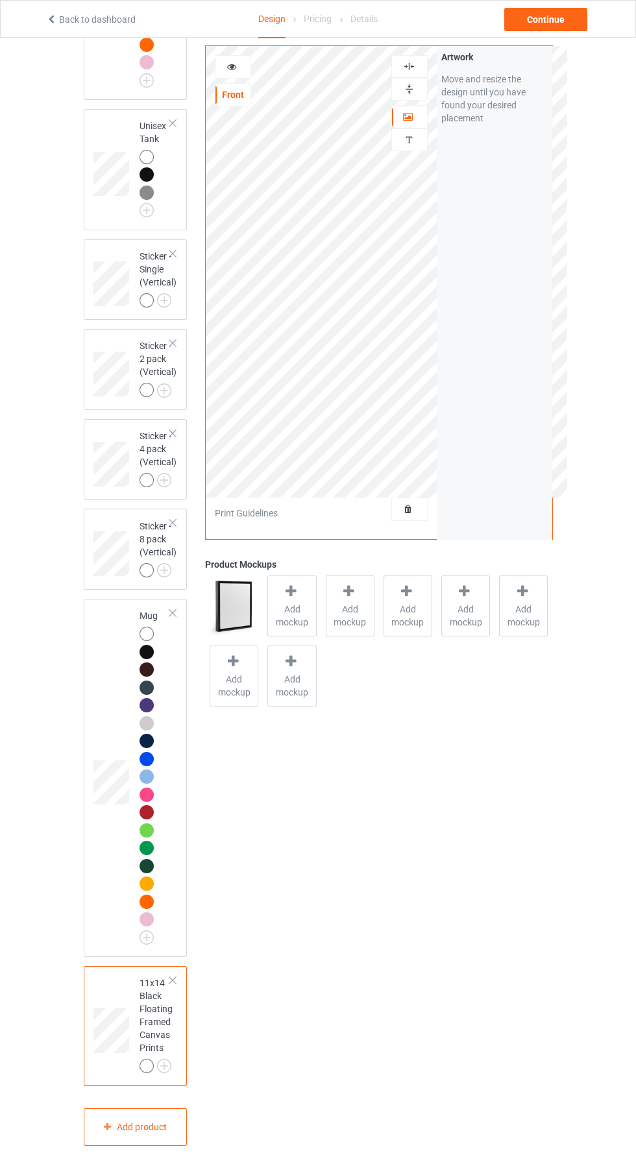
click at [173, 984] on div at bounding box center [172, 980] width 9 height 9
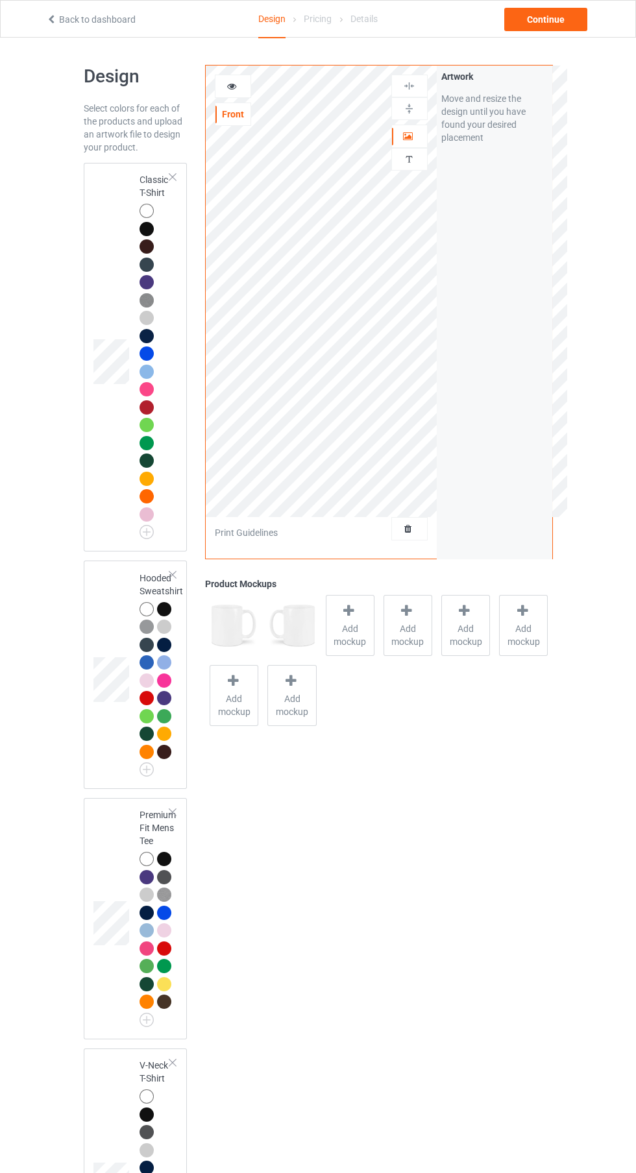
click at [146, 208] on div at bounding box center [147, 211] width 14 height 14
click at [356, 624] on span "Add mockup" at bounding box center [349, 635] width 47 height 26
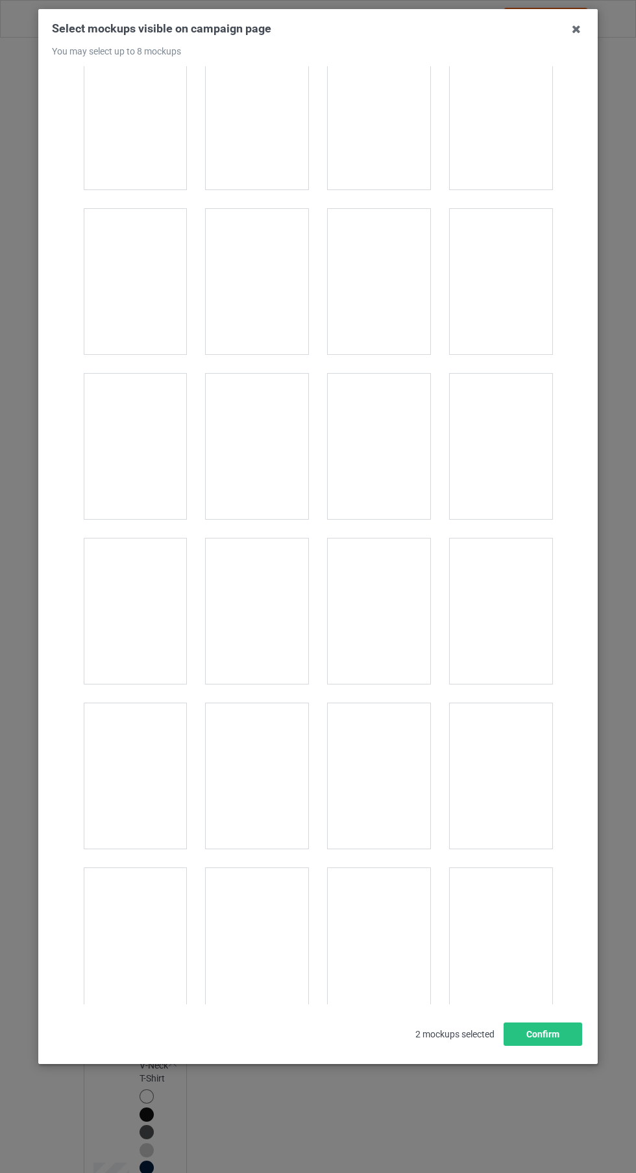
scroll to position [4978, 0]
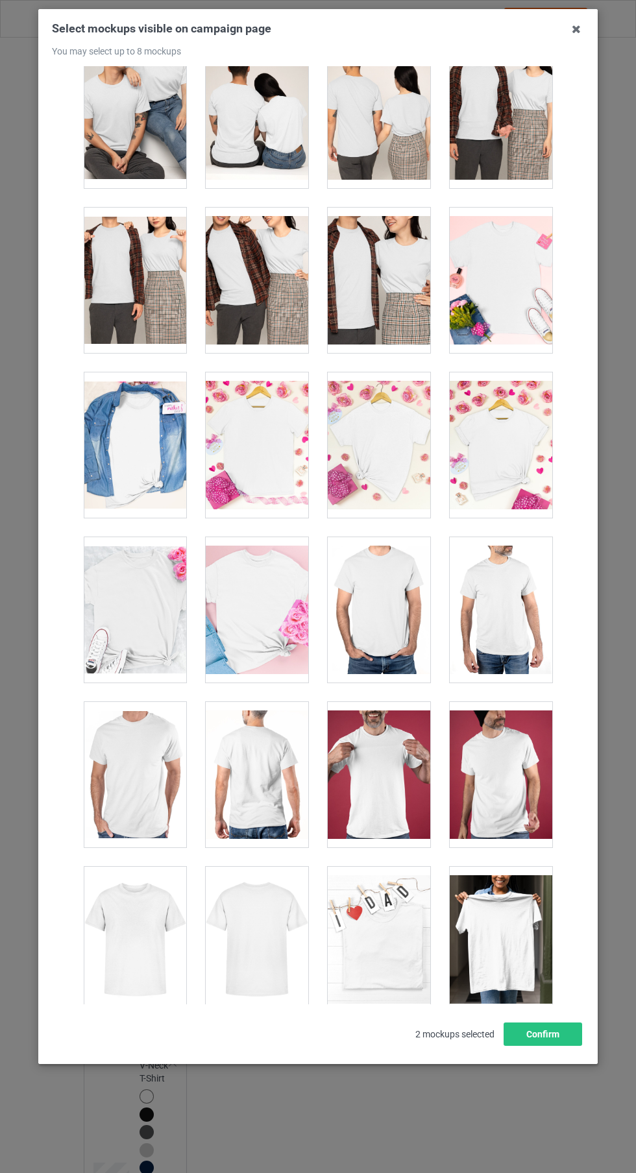
click at [145, 921] on div at bounding box center [135, 939] width 103 height 145
click at [413, 777] on div at bounding box center [379, 774] width 103 height 145
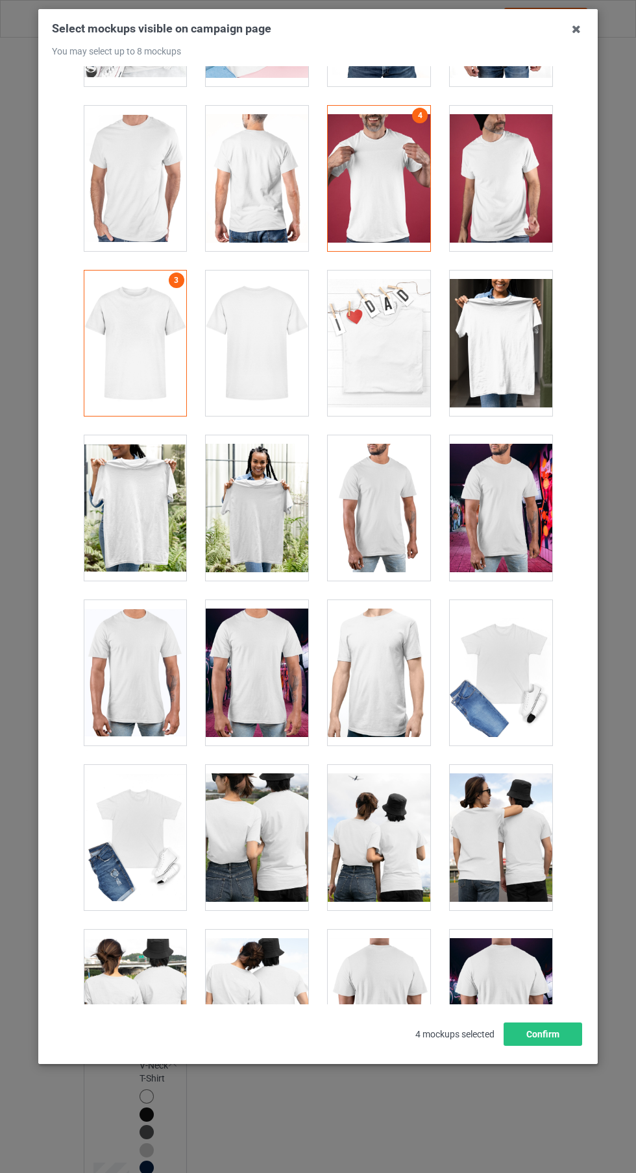
scroll to position [5584, 0]
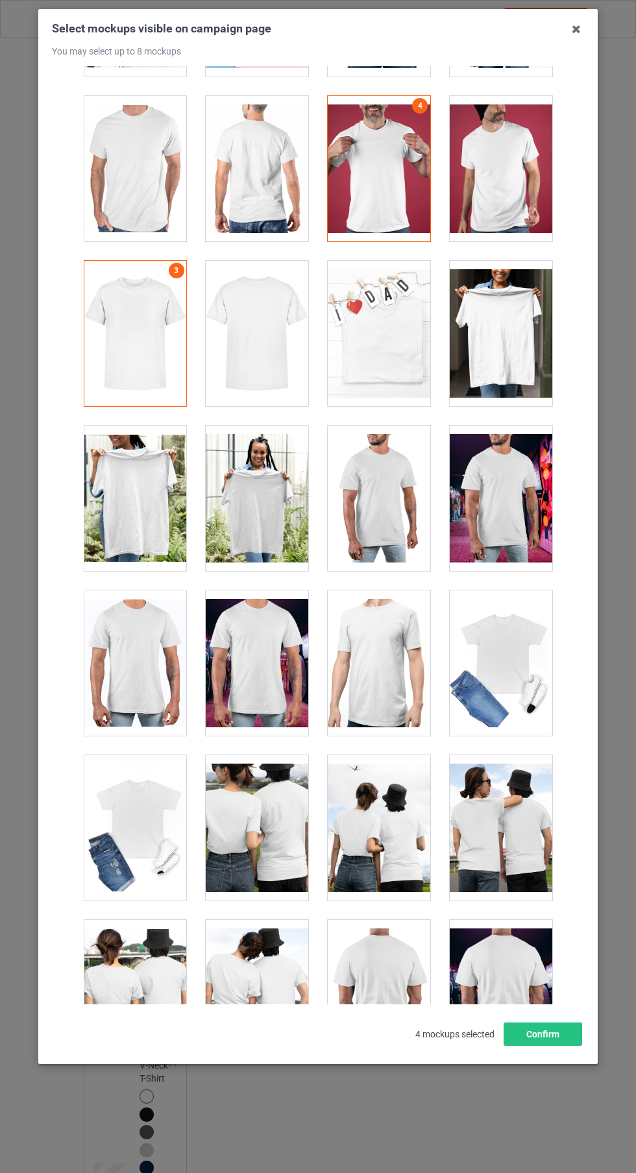
click at [509, 685] on div at bounding box center [501, 663] width 103 height 145
click at [151, 828] on div at bounding box center [135, 827] width 103 height 145
click at [570, 32] on icon at bounding box center [576, 29] width 21 height 21
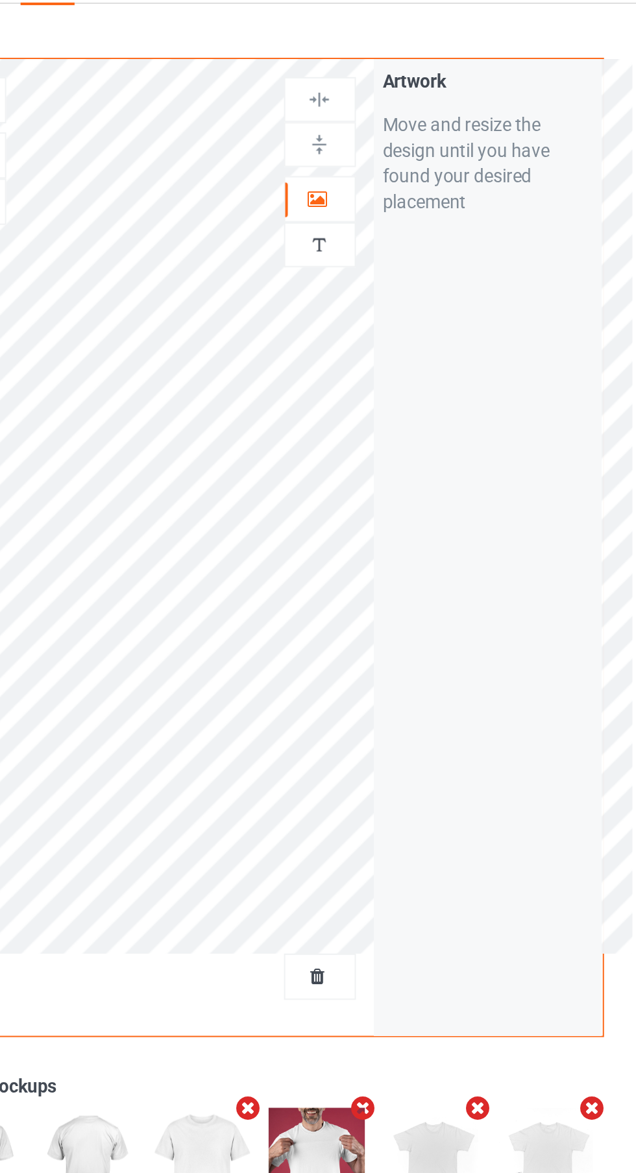
click at [409, 139] on icon at bounding box center [408, 134] width 11 height 9
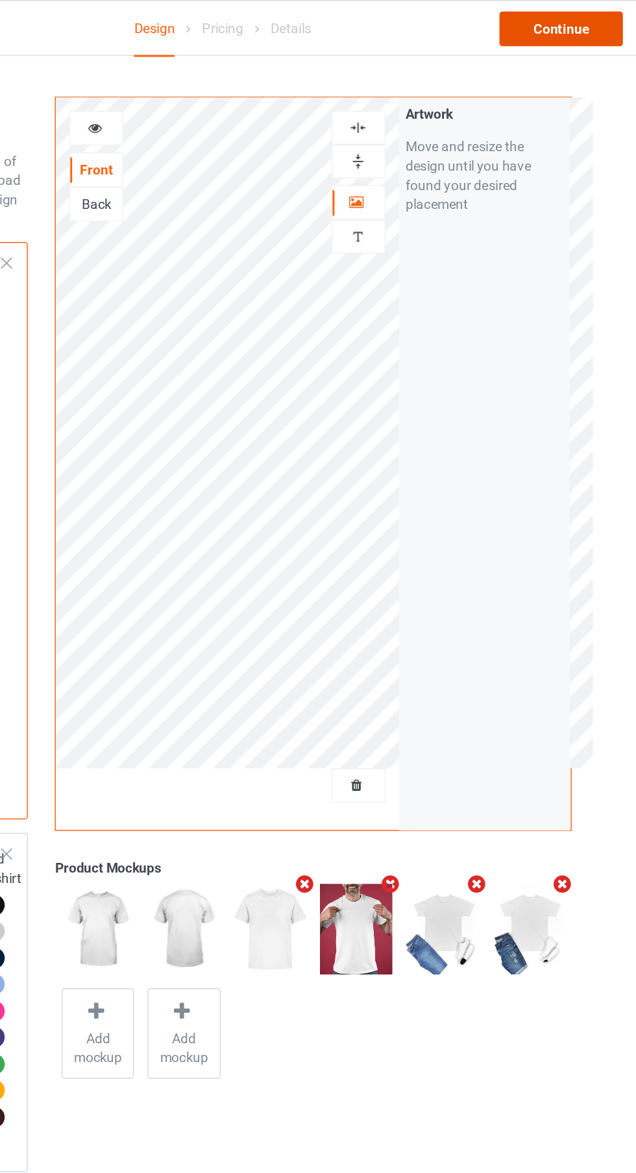
click at [552, 23] on div "Continue" at bounding box center [545, 19] width 83 height 23
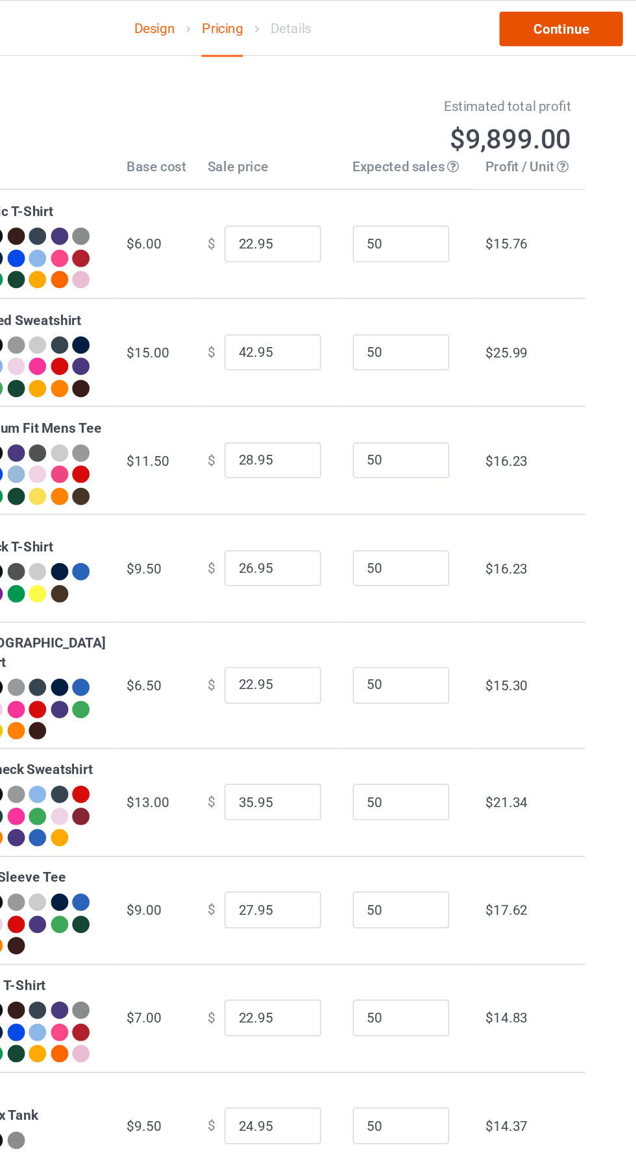
click at [565, 28] on link "Continue" at bounding box center [545, 19] width 83 height 23
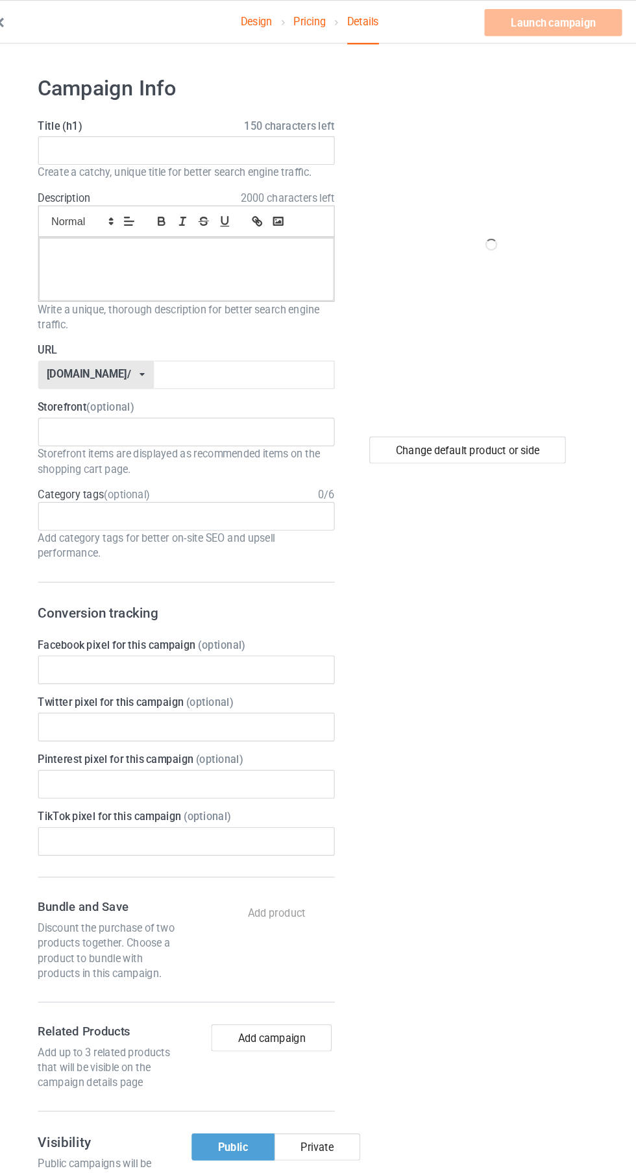
click at [265, 346] on label "Storefront (optional)" at bounding box center [212, 351] width 256 height 13
click at [265, 328] on input "text" at bounding box center [262, 323] width 156 height 25
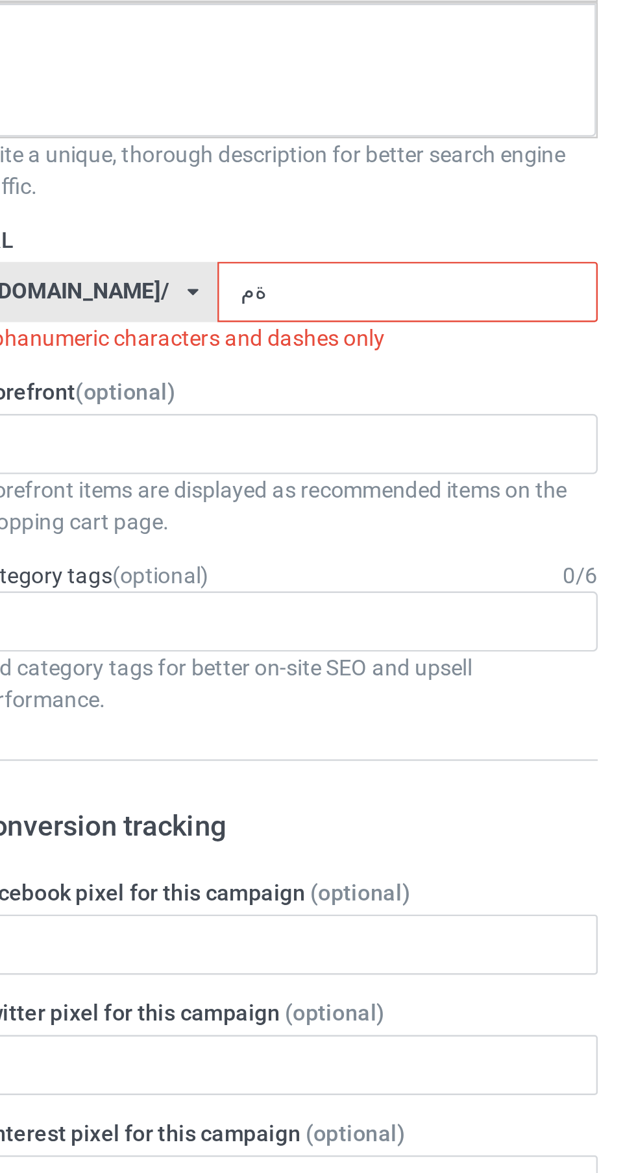
type input "ة"
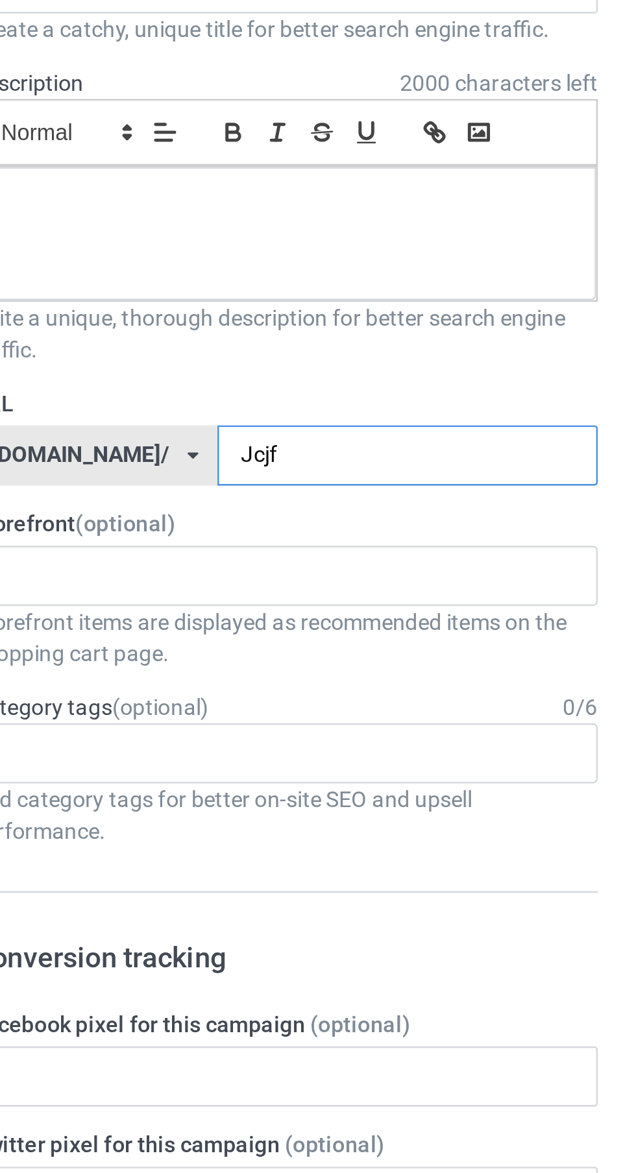
type input "Jcjf"
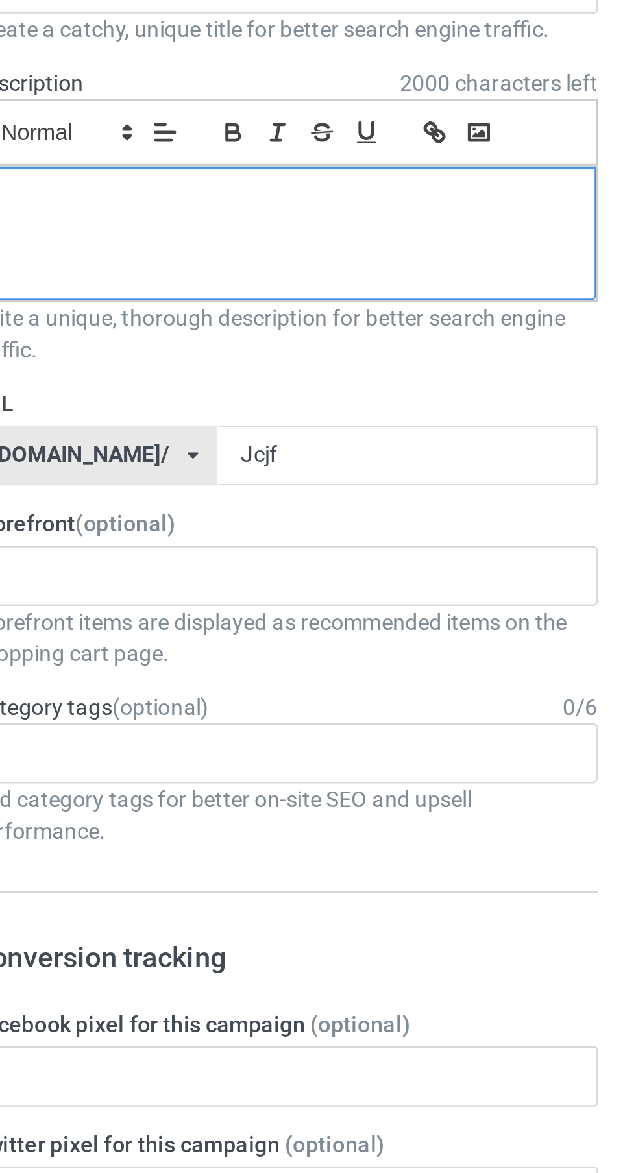
click at [219, 234] on div at bounding box center [211, 232] width 254 height 55
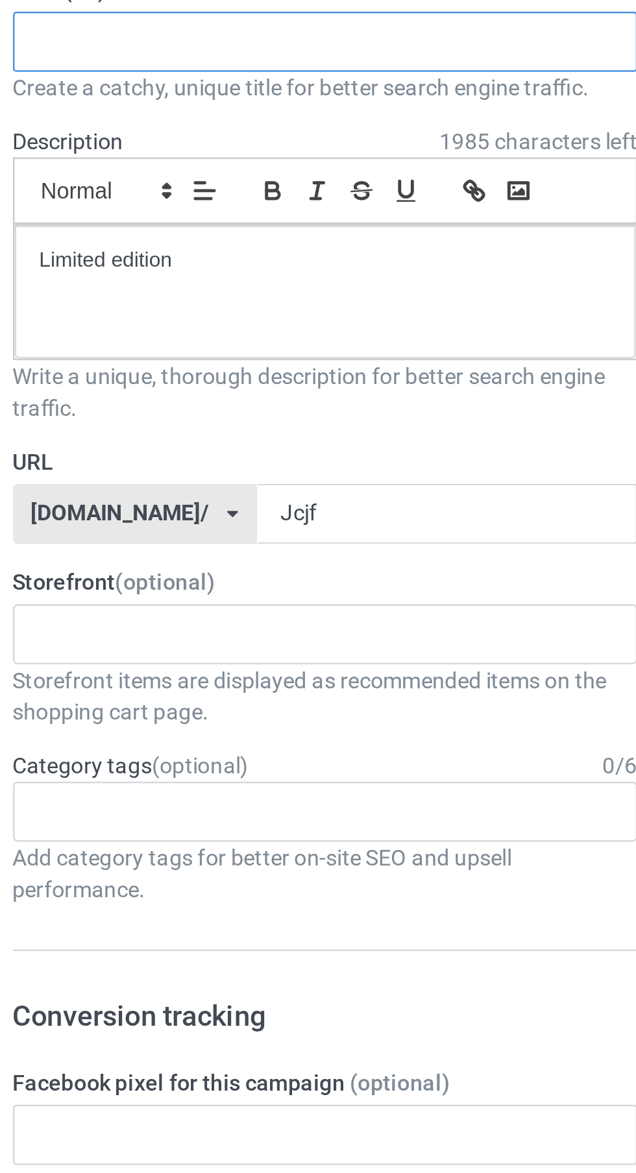
click at [237, 132] on input "text" at bounding box center [212, 129] width 256 height 25
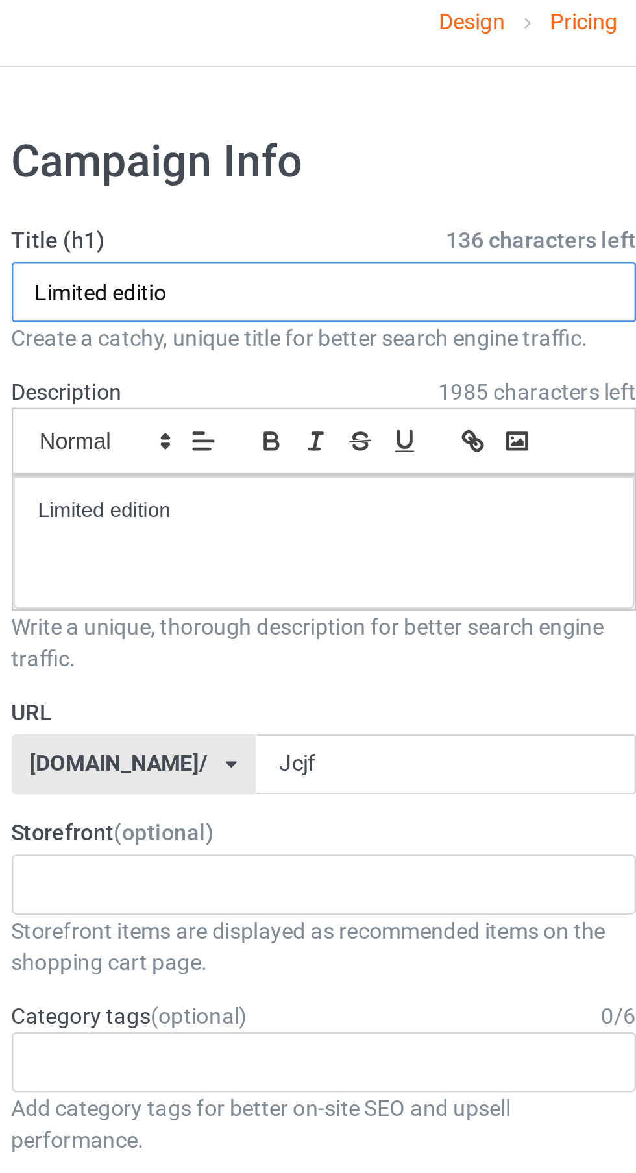
type input "Limited edition"
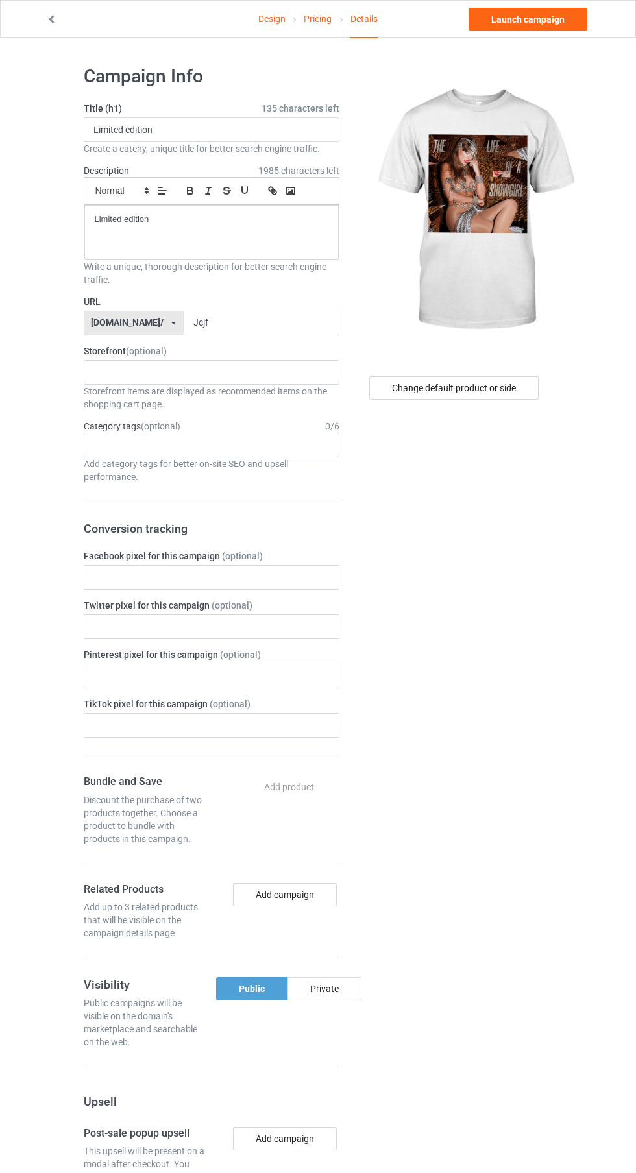
click at [273, 18] on link "Design" at bounding box center [271, 19] width 27 height 36
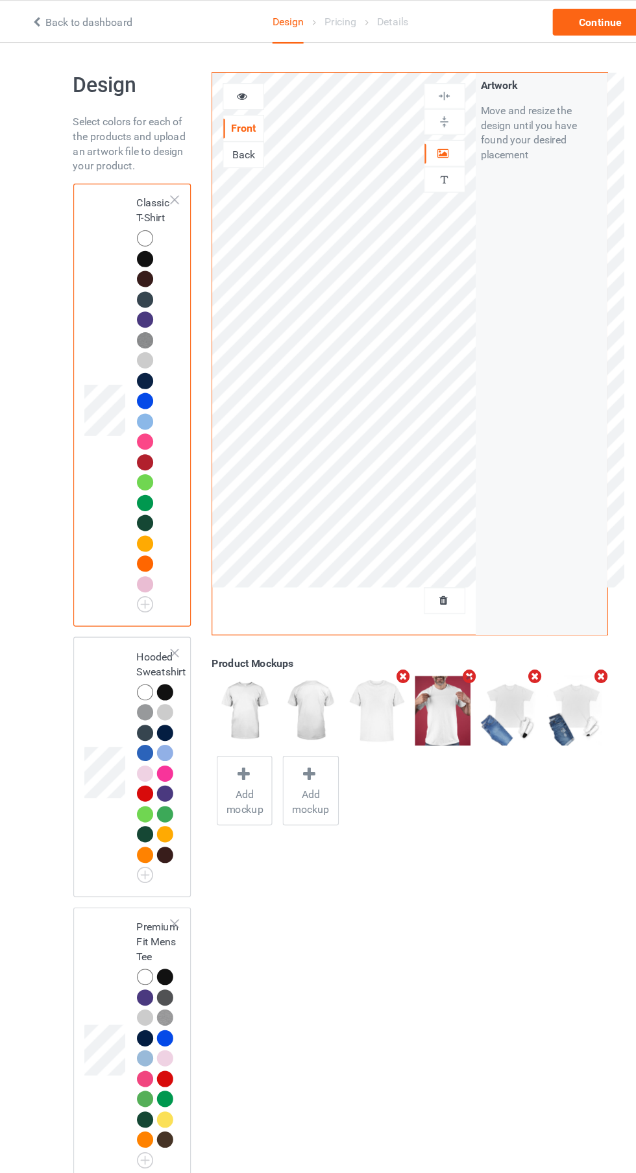
scroll to position [2, 0]
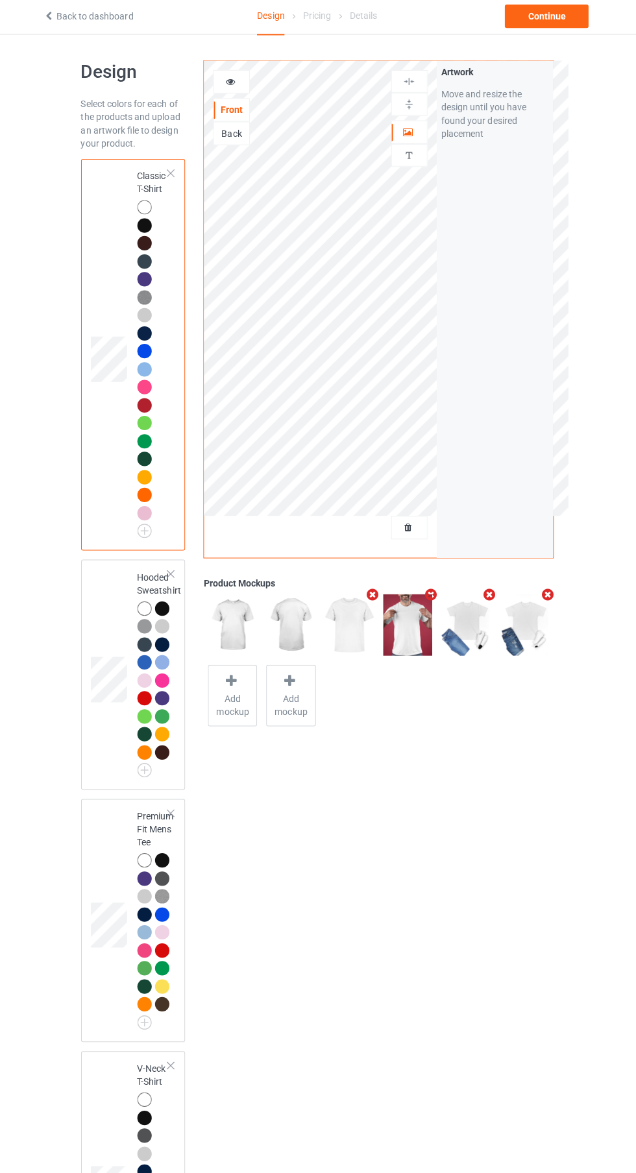
click at [161, 676] on div at bounding box center [164, 679] width 14 height 14
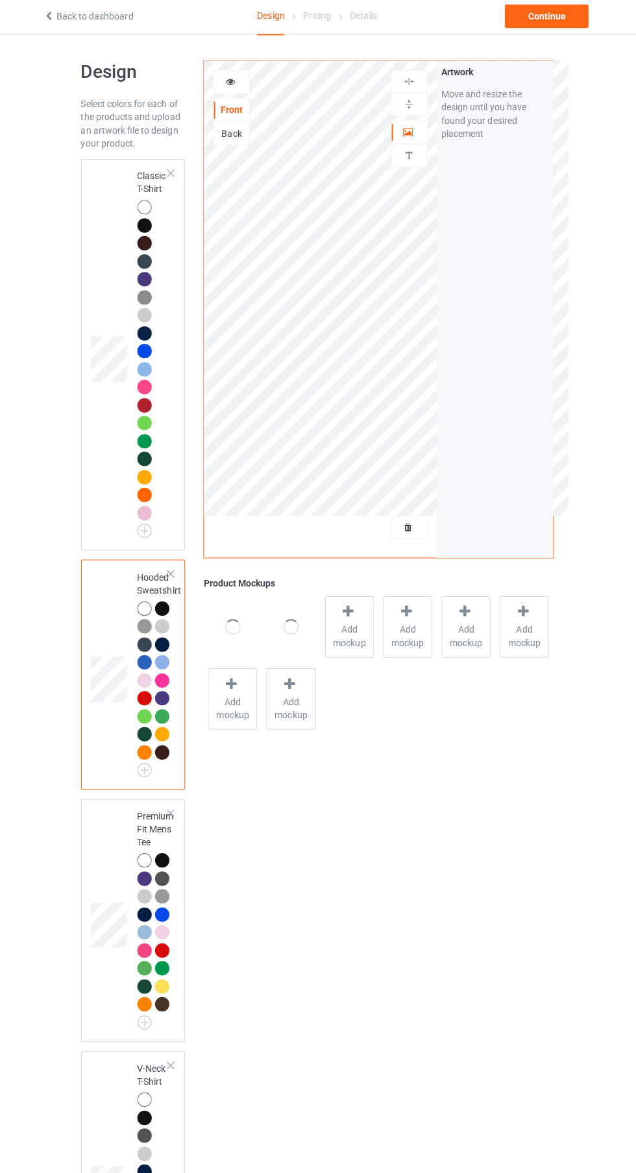
scroll to position [3, 0]
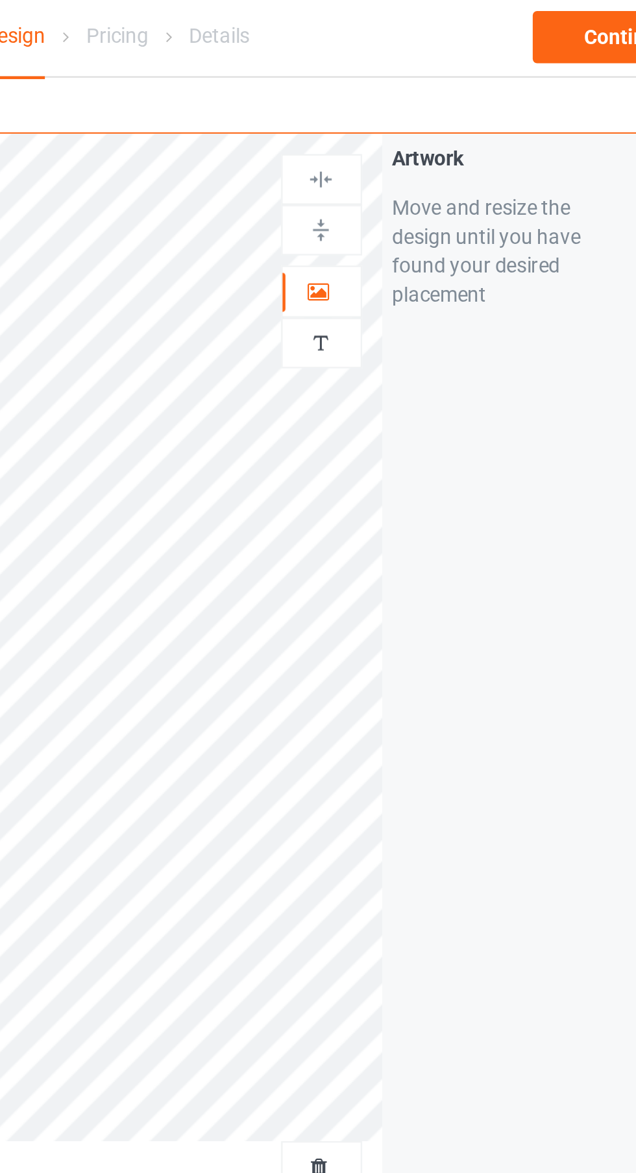
click at [412, 132] on icon at bounding box center [408, 131] width 11 height 9
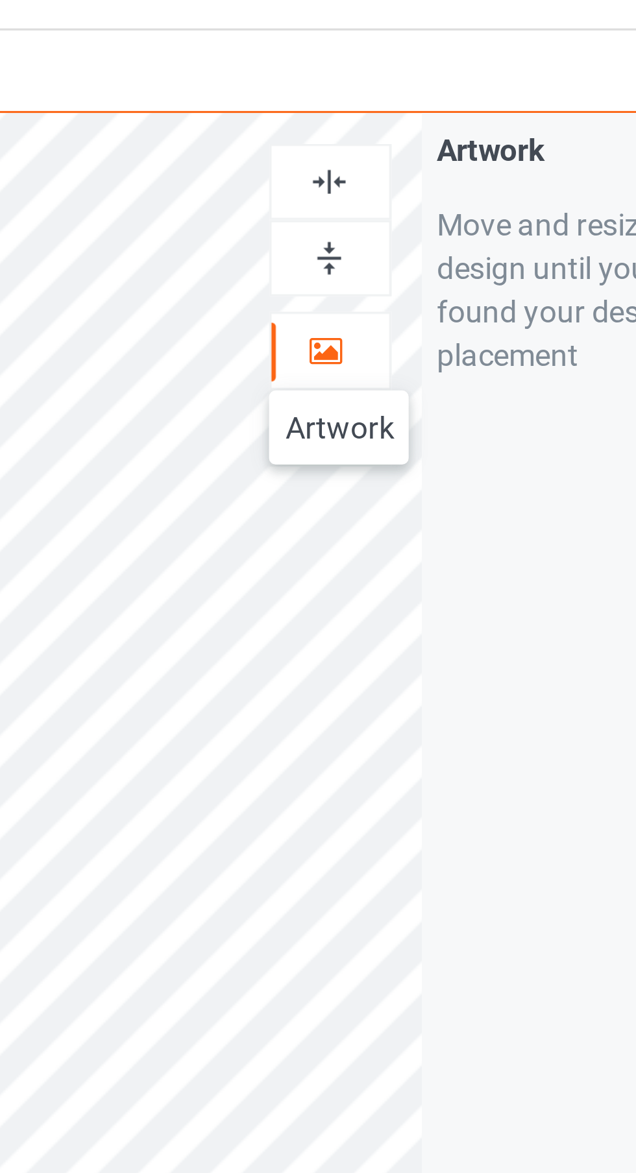
click at [420, 82] on div at bounding box center [409, 83] width 35 height 12
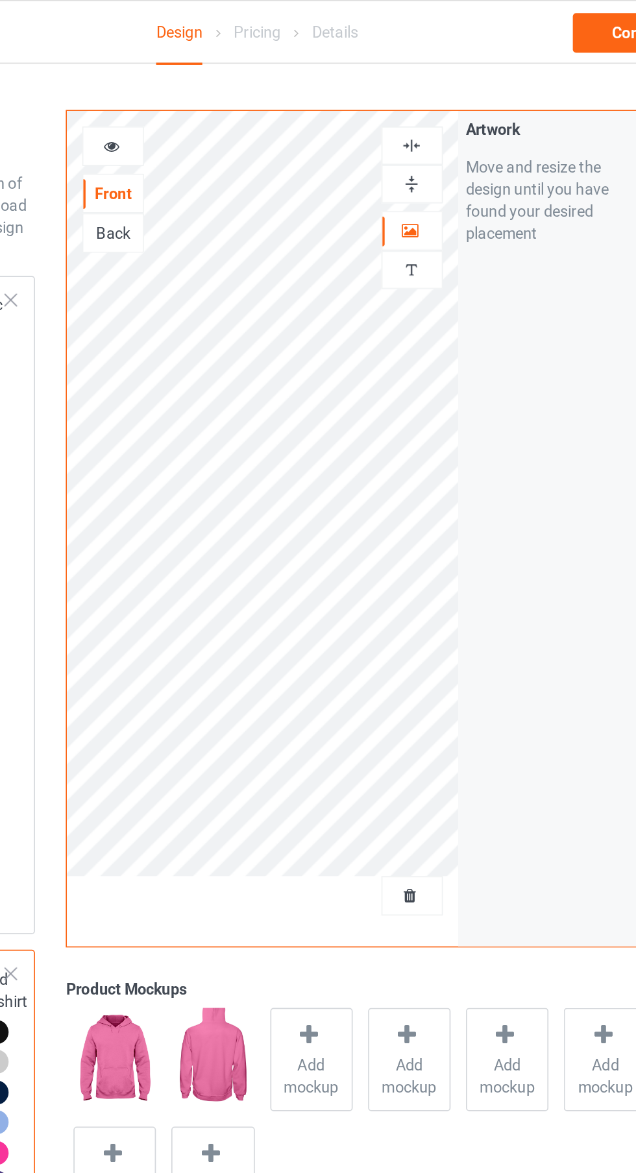
scroll to position [0, 0]
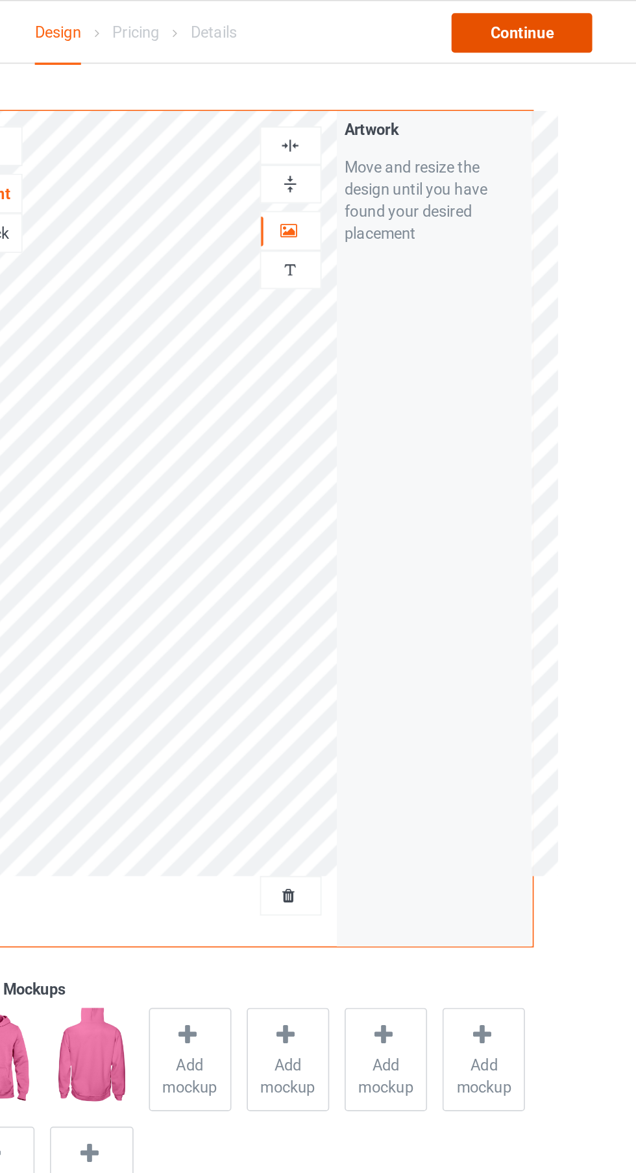
click at [572, 18] on div "Continue" at bounding box center [545, 19] width 83 height 23
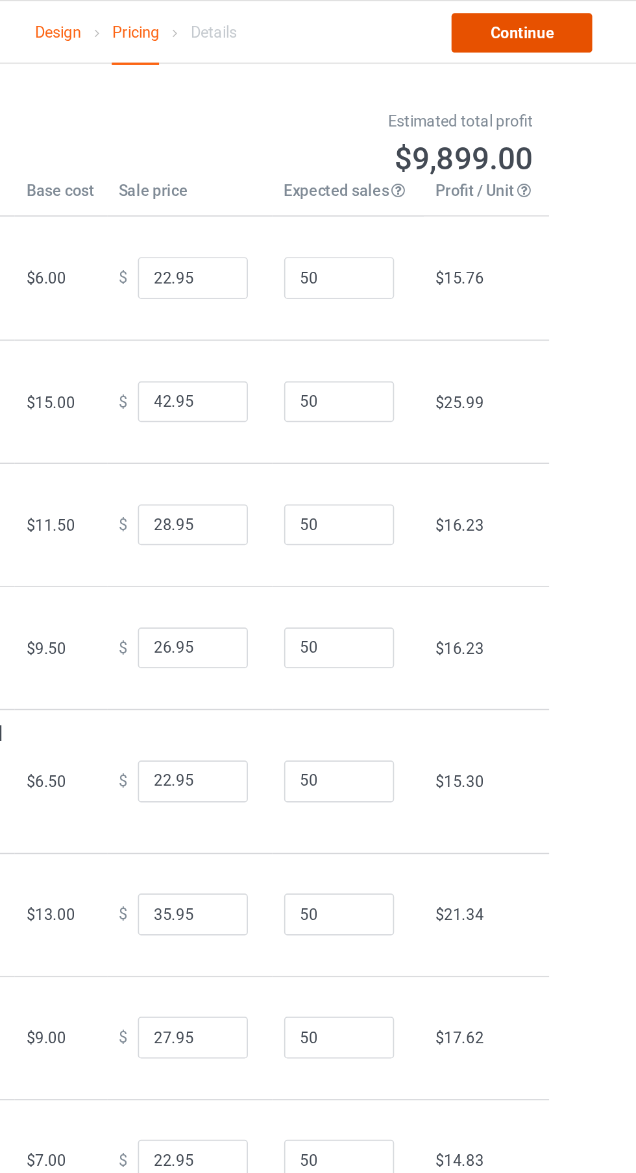
click at [565, 25] on link "Continue" at bounding box center [545, 19] width 83 height 23
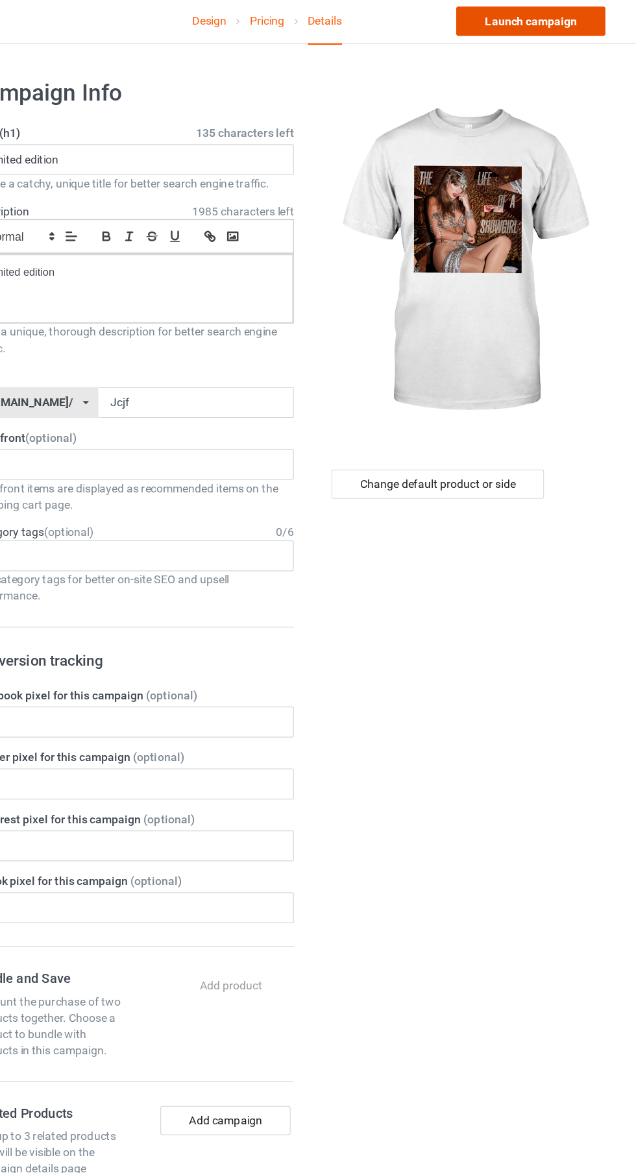
click at [546, 19] on link "Launch campaign" at bounding box center [528, 19] width 119 height 23
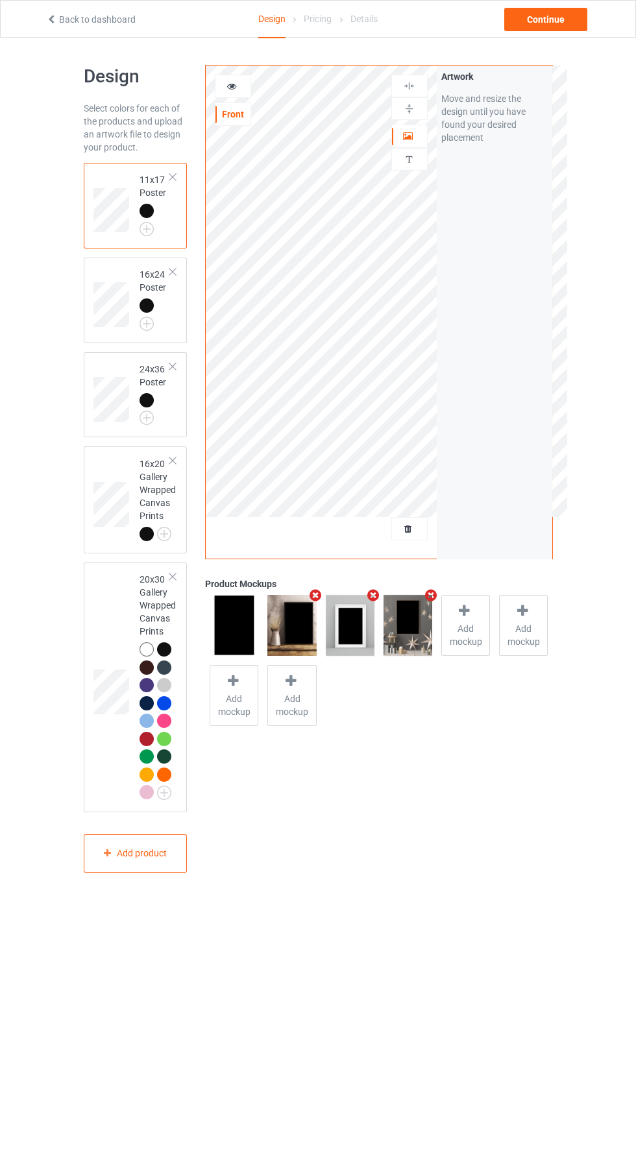
click at [417, 529] on div at bounding box center [409, 528] width 35 height 13
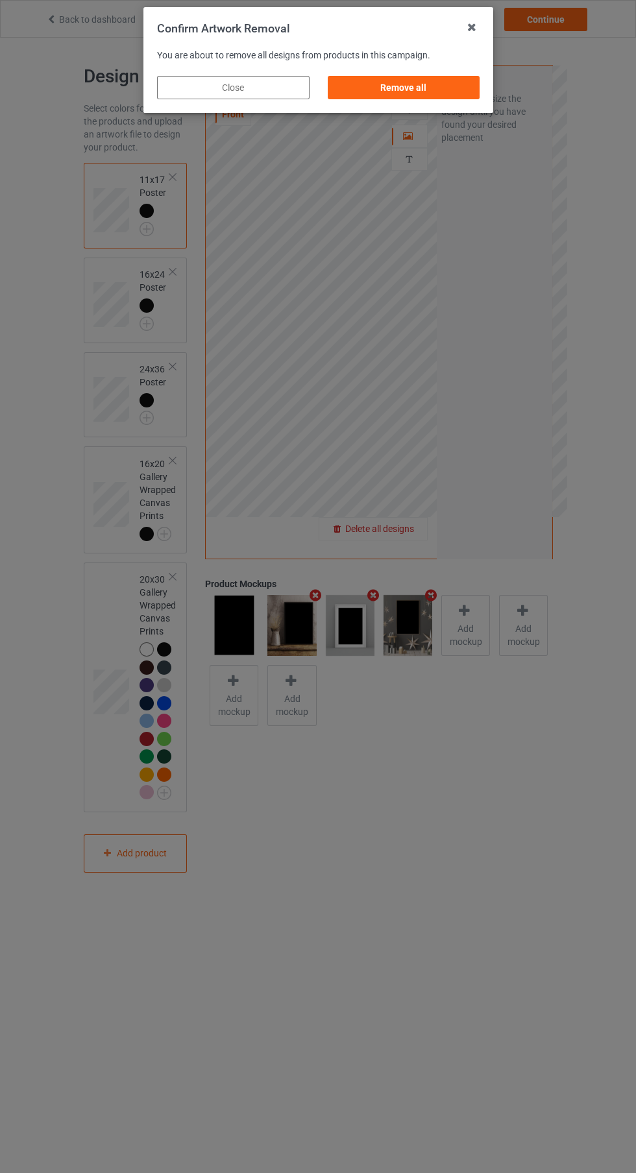
click at [438, 84] on div "Remove all" at bounding box center [403, 87] width 153 height 23
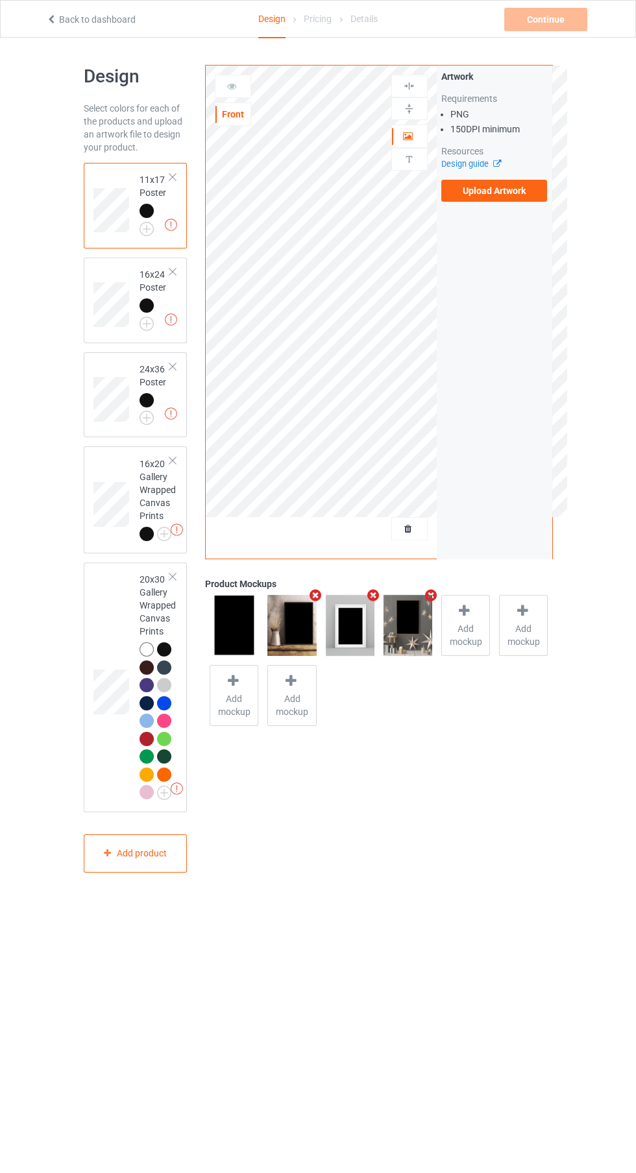
click at [528, 197] on label "Upload Artwork" at bounding box center [494, 191] width 106 height 22
click at [0, 0] on input "Upload Artwork" at bounding box center [0, 0] width 0 height 0
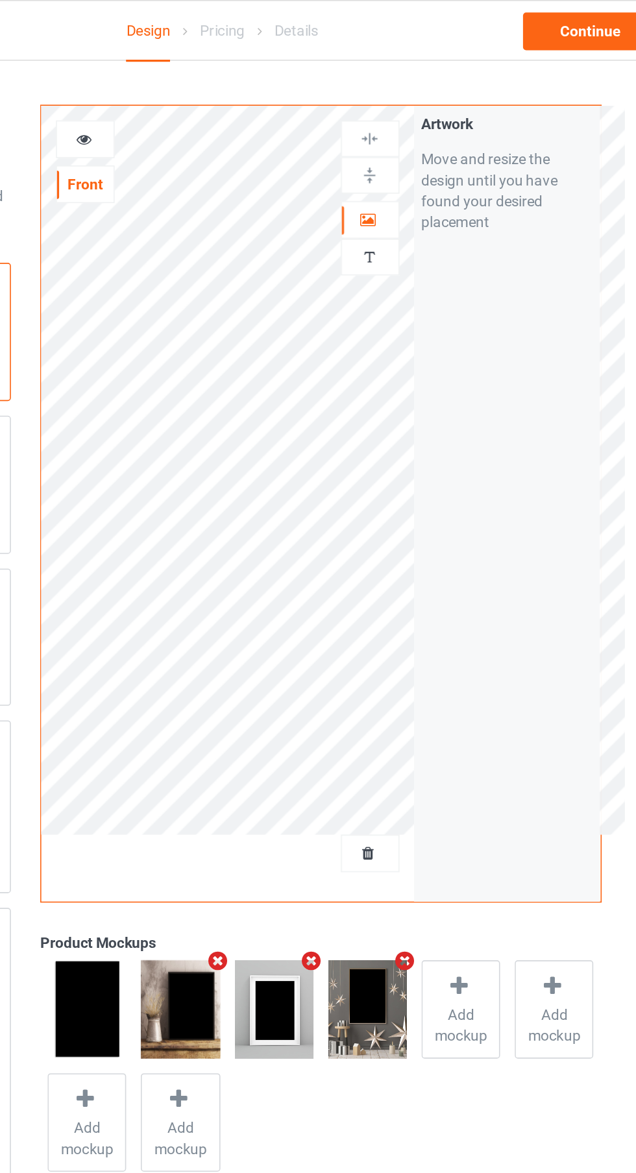
click at [411, 136] on icon at bounding box center [408, 134] width 11 height 9
click at [407, 82] on img at bounding box center [409, 86] width 12 height 12
click at [413, 91] on img at bounding box center [409, 86] width 12 height 12
click at [421, 111] on div at bounding box center [409, 109] width 35 height 12
click at [416, 114] on div at bounding box center [409, 109] width 35 height 12
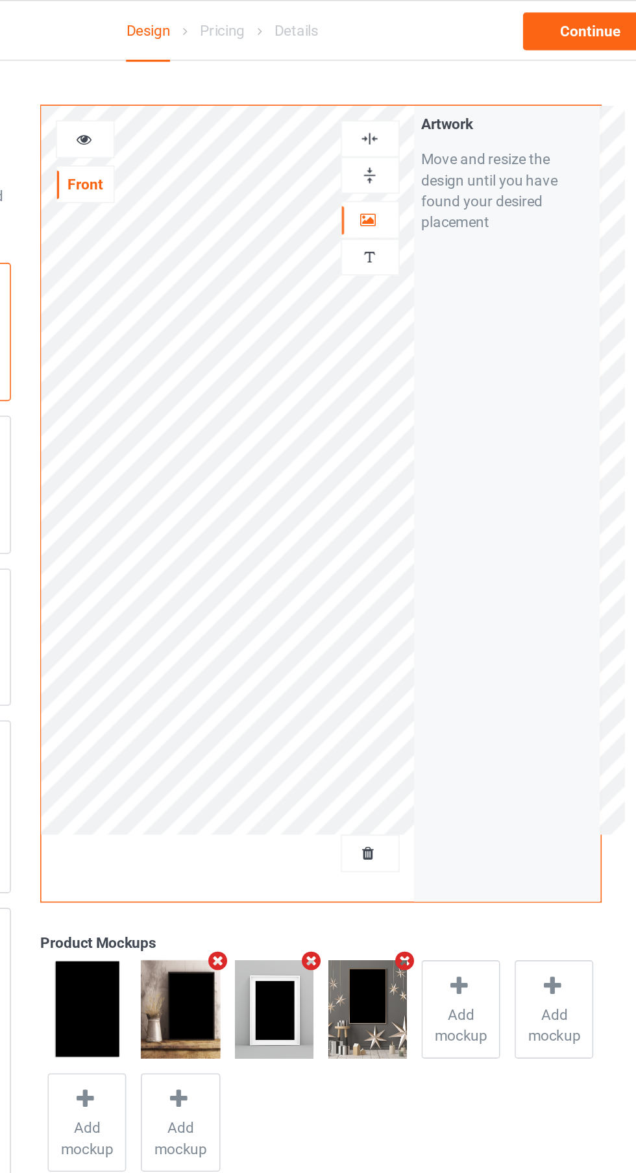
click at [419, 108] on div at bounding box center [409, 109] width 35 height 12
click at [422, 82] on div at bounding box center [409, 86] width 35 height 12
click at [239, 90] on div at bounding box center [232, 86] width 35 height 13
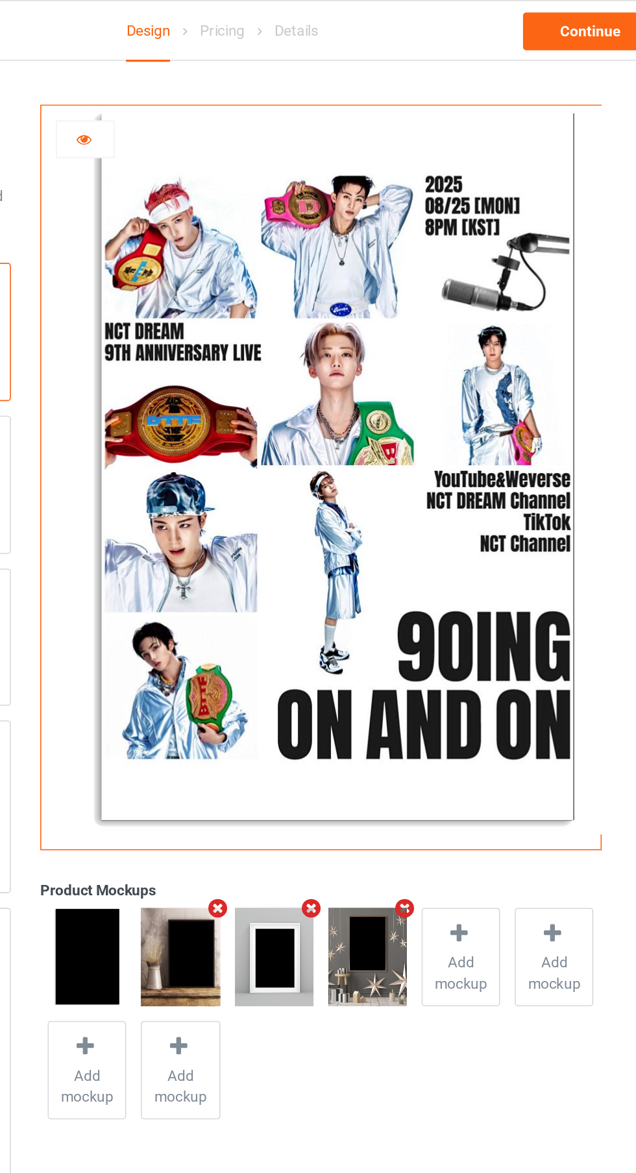
click at [236, 80] on icon at bounding box center [231, 84] width 11 height 9
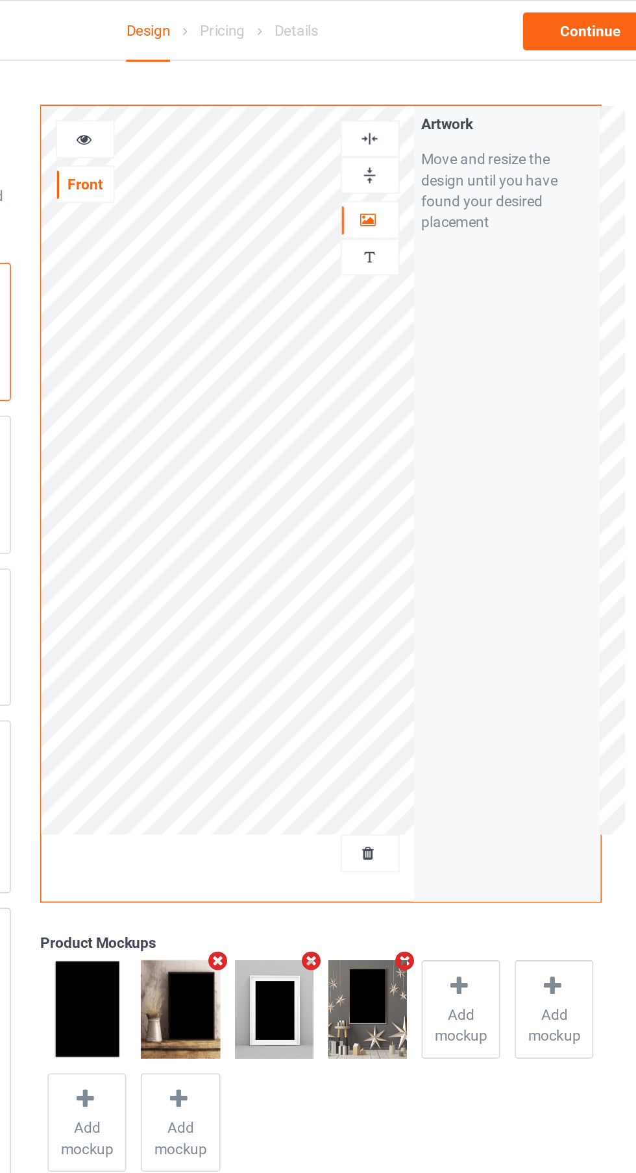
click at [415, 82] on div at bounding box center [409, 86] width 35 height 12
click at [409, 90] on img at bounding box center [409, 86] width 12 height 12
click at [408, 113] on img at bounding box center [409, 109] width 12 height 12
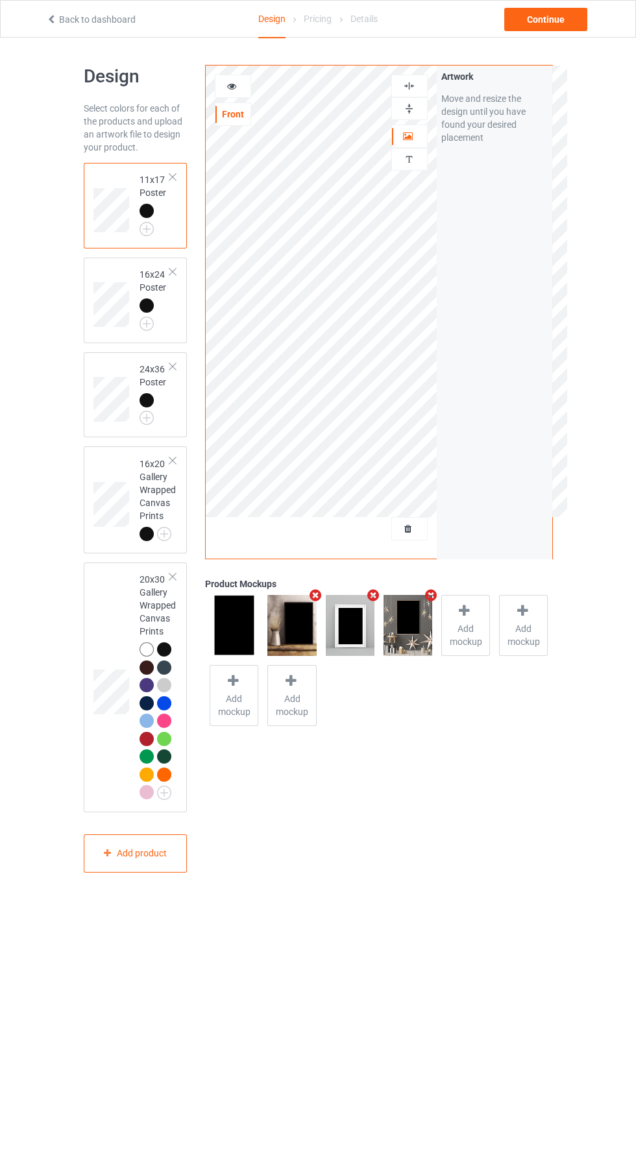
scroll to position [1, 0]
click at [146, 704] on div at bounding box center [147, 703] width 14 height 14
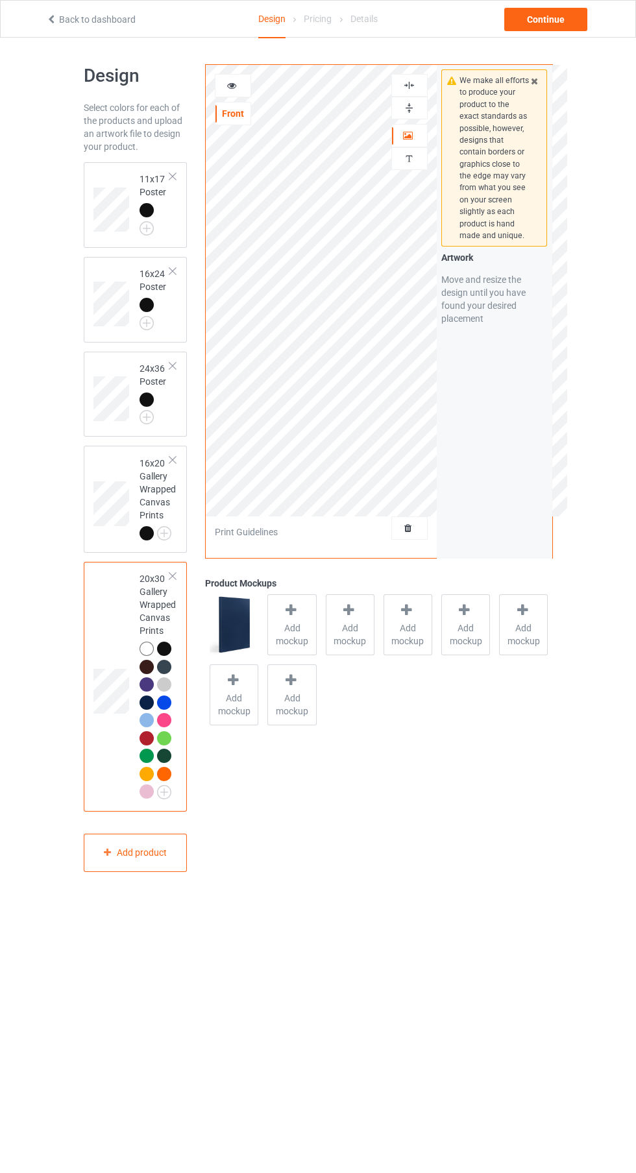
click at [422, 80] on div at bounding box center [409, 85] width 35 height 12
click at [414, 112] on img at bounding box center [409, 108] width 12 height 12
click at [426, 87] on div at bounding box center [409, 85] width 35 height 12
click at [427, 86] on div at bounding box center [409, 85] width 36 height 23
click at [410, 83] on img at bounding box center [409, 85] width 12 height 12
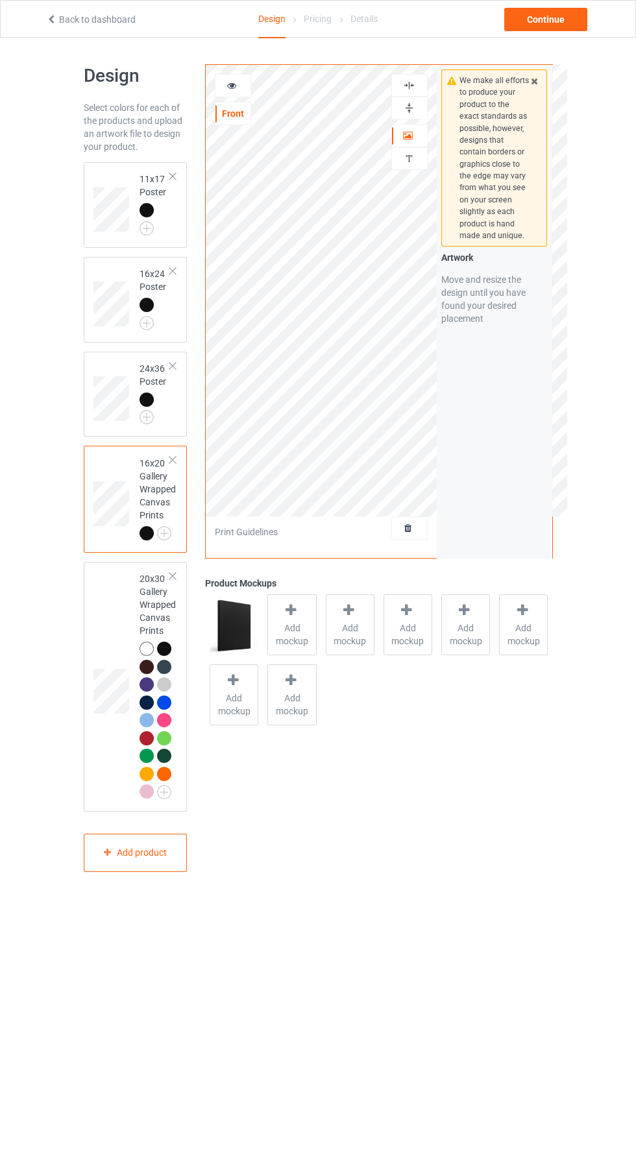
click at [424, 117] on div at bounding box center [409, 108] width 36 height 23
click at [409, 85] on img at bounding box center [409, 85] width 12 height 12
click at [548, 19] on div "Continue" at bounding box center [545, 19] width 83 height 23
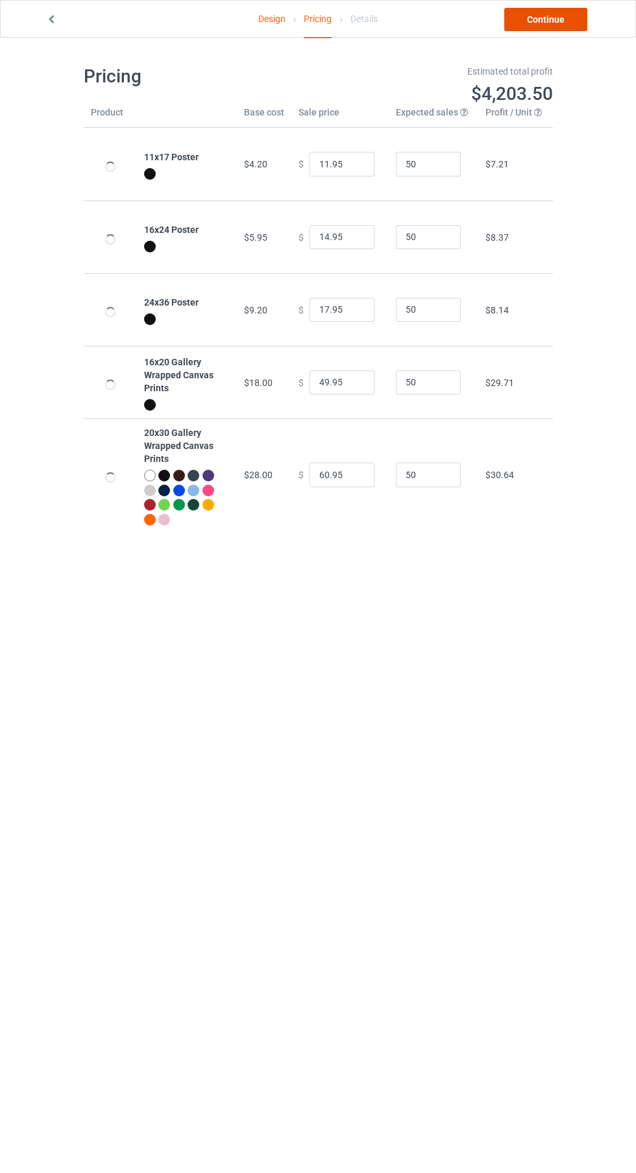
click at [557, 27] on link "Continue" at bounding box center [545, 19] width 83 height 23
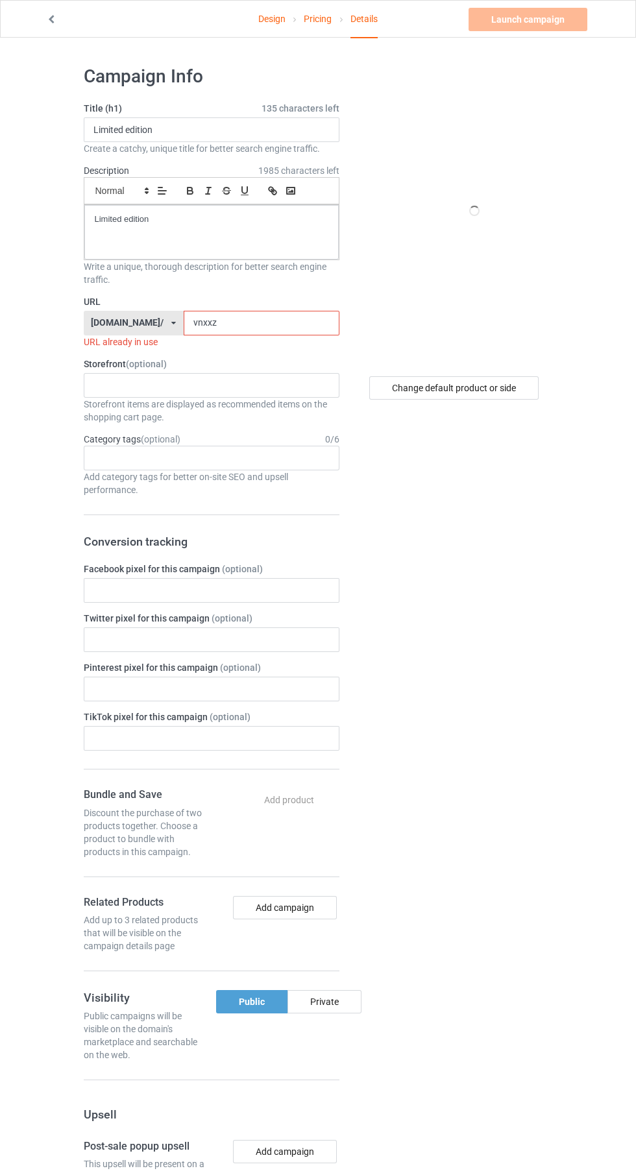
click at [280, 321] on input "vnxxz" at bounding box center [262, 323] width 156 height 25
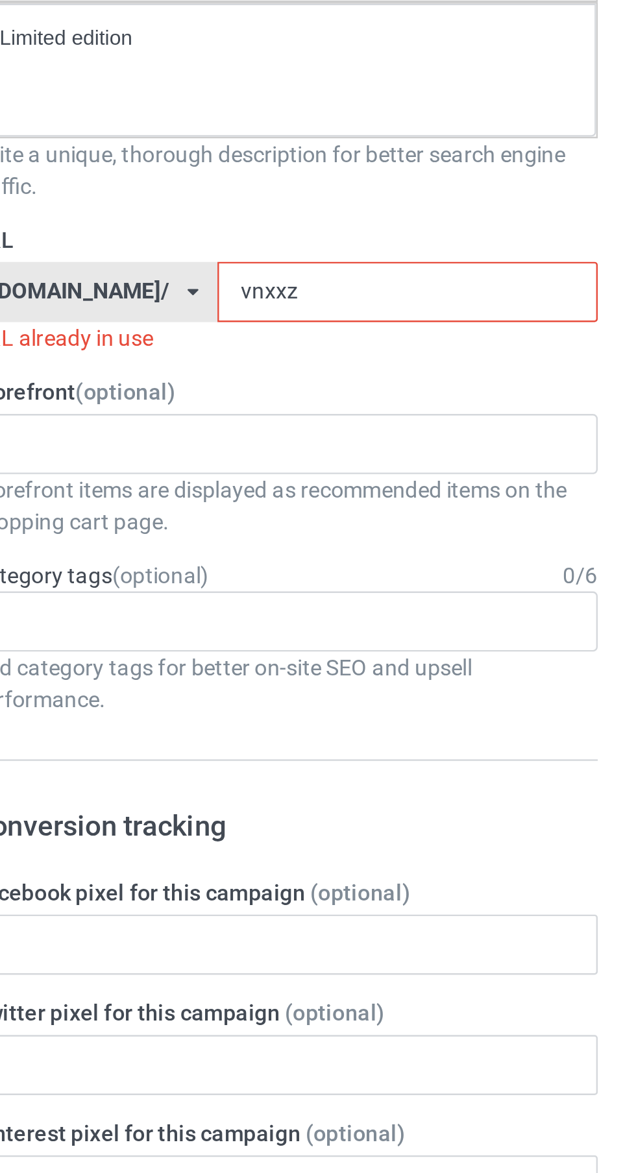
type input "vnxx"
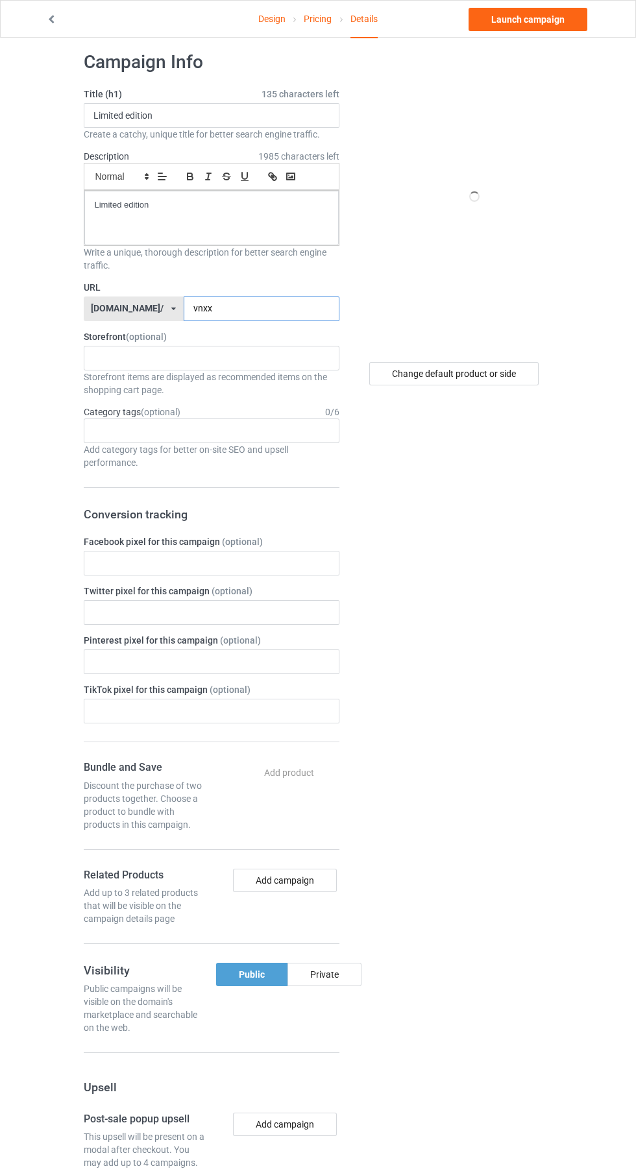
scroll to position [15, 0]
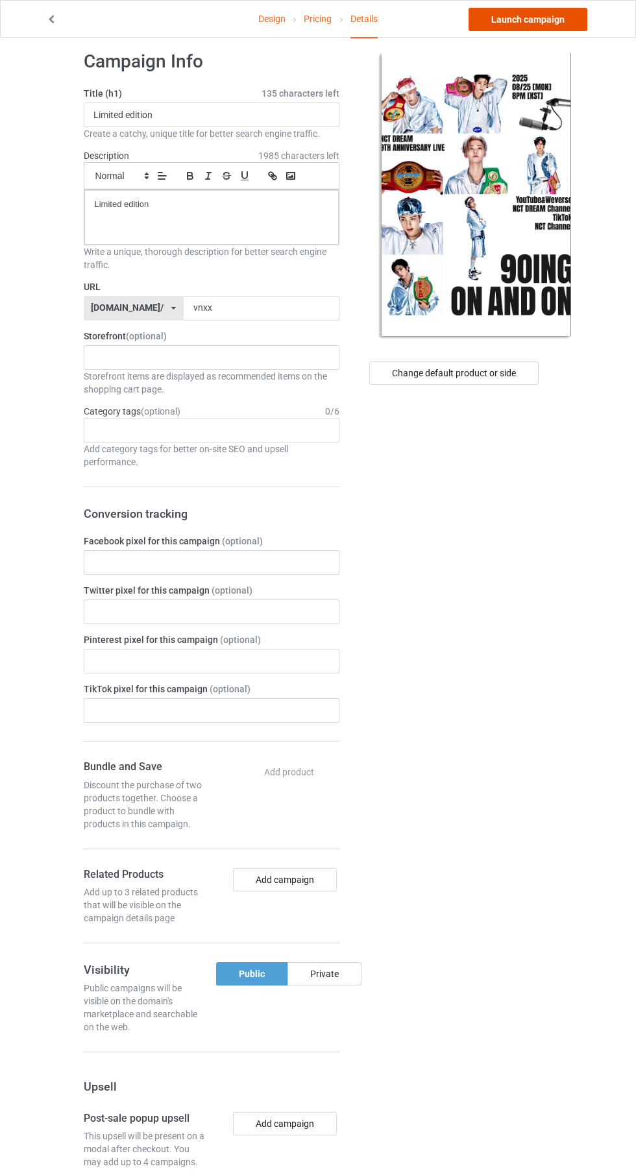
click at [535, 19] on link "Launch campaign" at bounding box center [528, 19] width 119 height 23
